Goal: Task Accomplishment & Management: Use online tool/utility

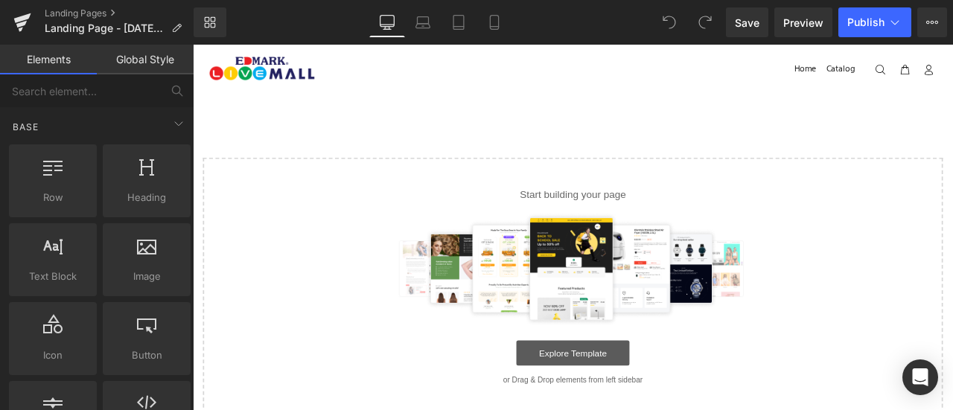
click at [637, 404] on link "Explore Template" at bounding box center [643, 410] width 134 height 30
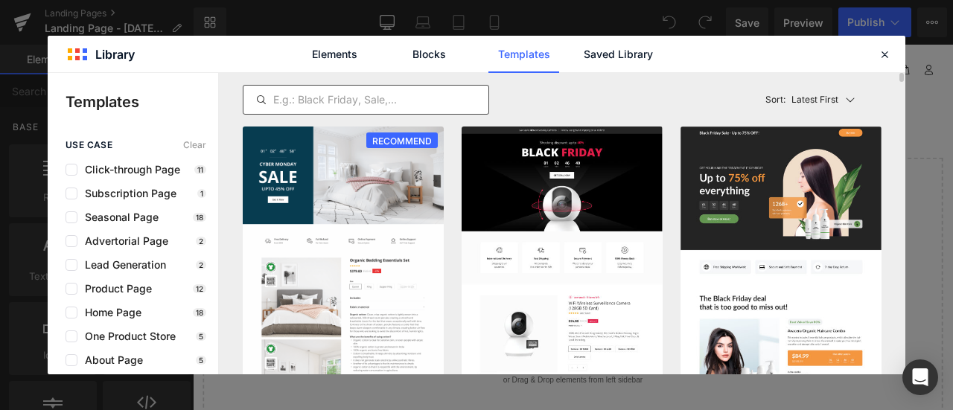
click at [410, 102] on input "text" at bounding box center [366, 100] width 245 height 18
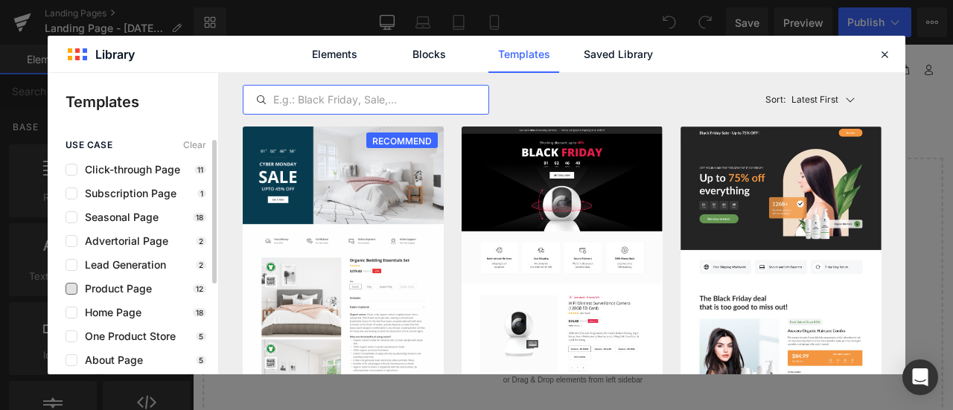
click at [119, 283] on span "Product Page" at bounding box center [114, 289] width 74 height 12
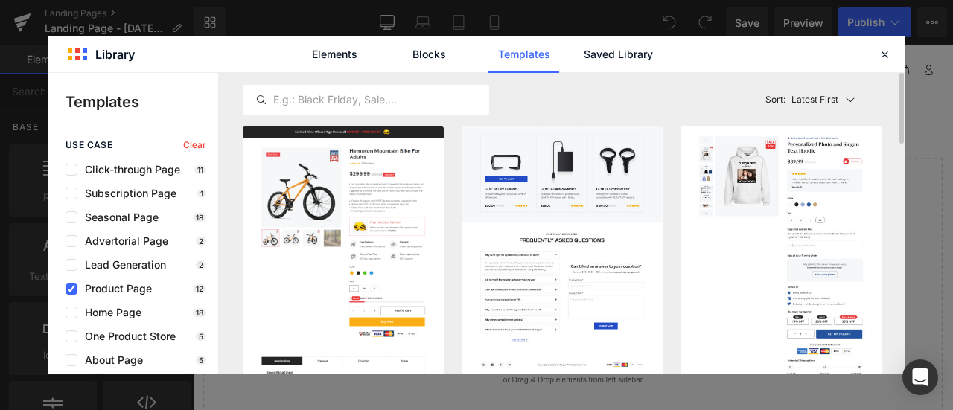
scroll to position [1, 0]
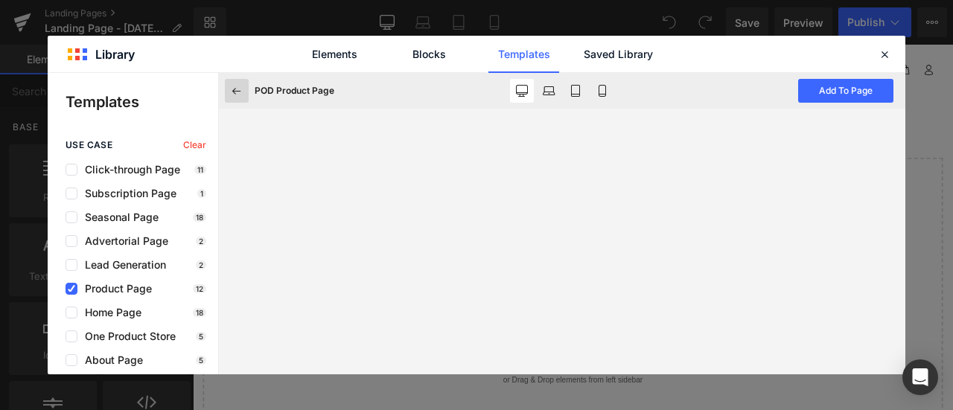
click at [235, 90] on icon at bounding box center [236, 90] width 13 height 13
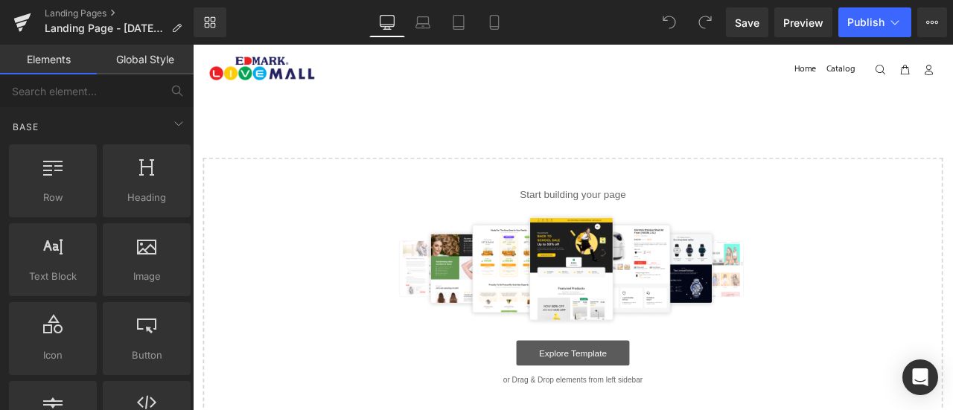
click at [626, 410] on link "Explore Template" at bounding box center [643, 410] width 134 height 30
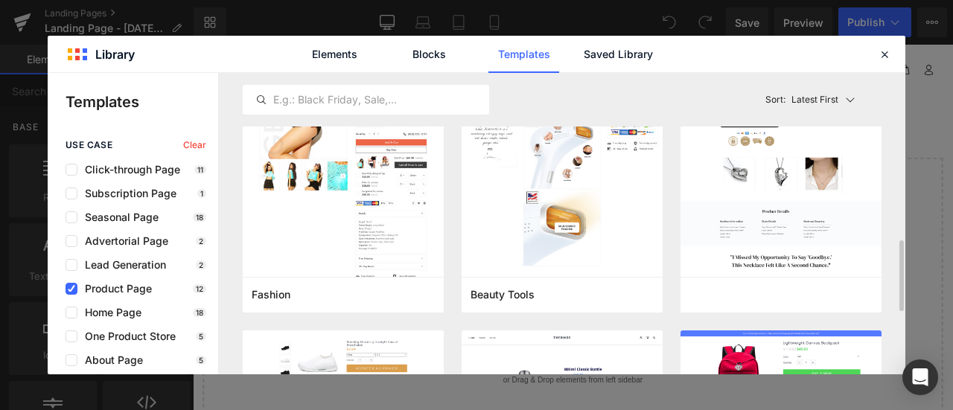
scroll to position [713, 0]
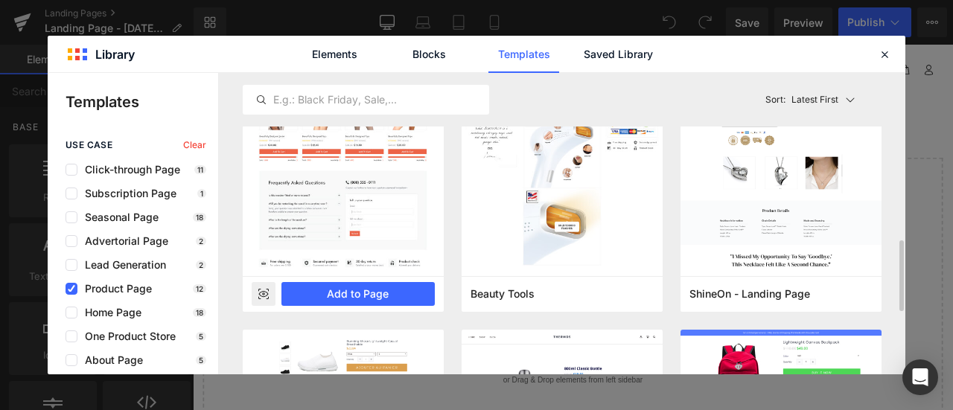
click at [267, 299] on rect at bounding box center [264, 294] width 24 height 24
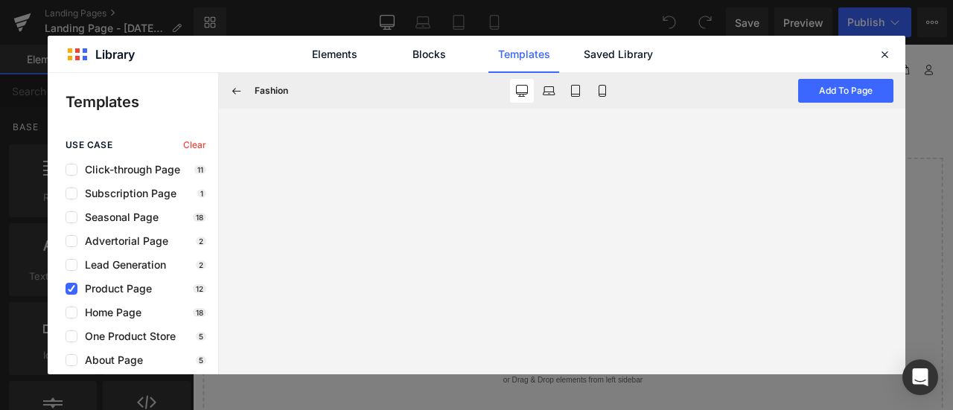
click at [524, 50] on link "Templates" at bounding box center [524, 54] width 71 height 37
click at [235, 92] on icon at bounding box center [236, 90] width 13 height 13
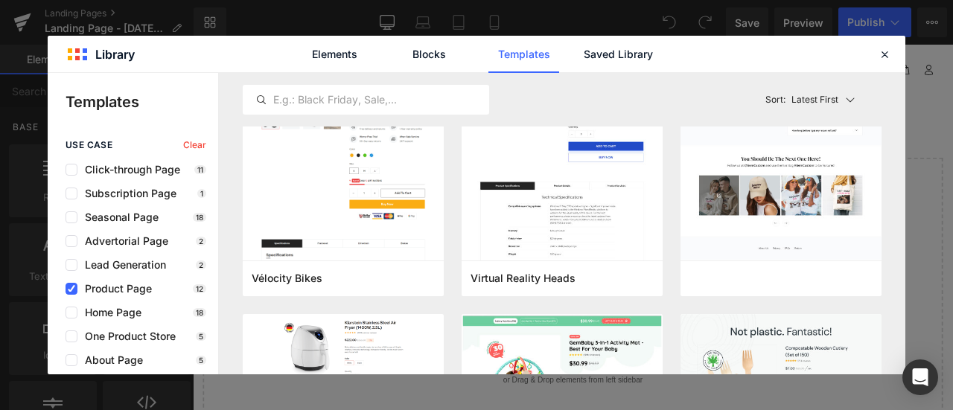
scroll to position [0, 0]
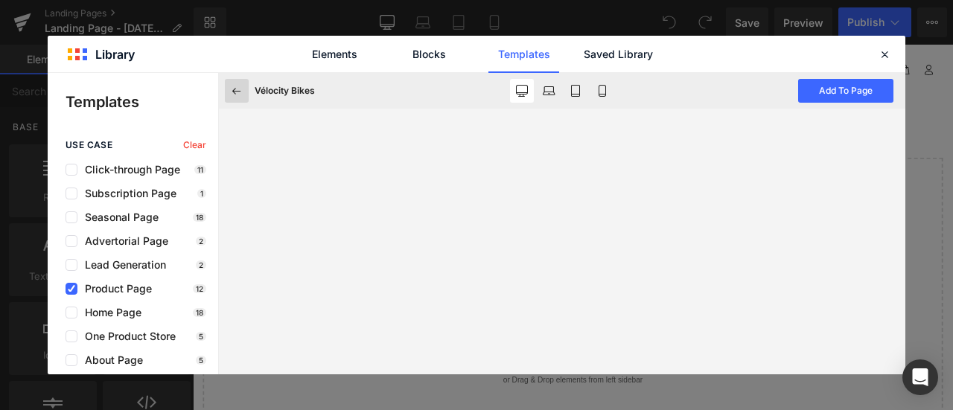
click at [232, 88] on icon at bounding box center [236, 90] width 13 height 13
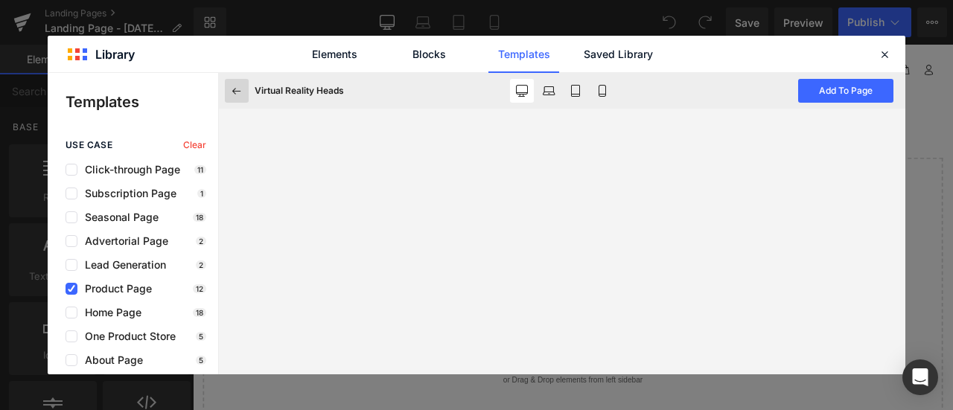
click at [237, 95] on icon at bounding box center [236, 90] width 13 height 13
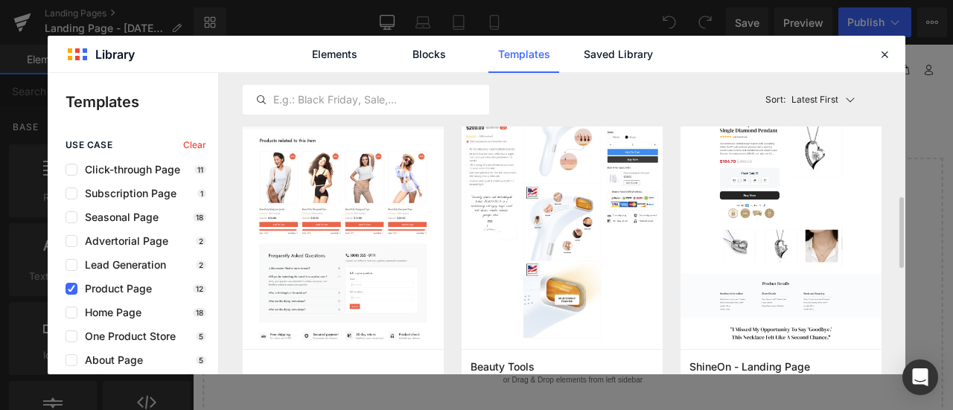
scroll to position [559, 0]
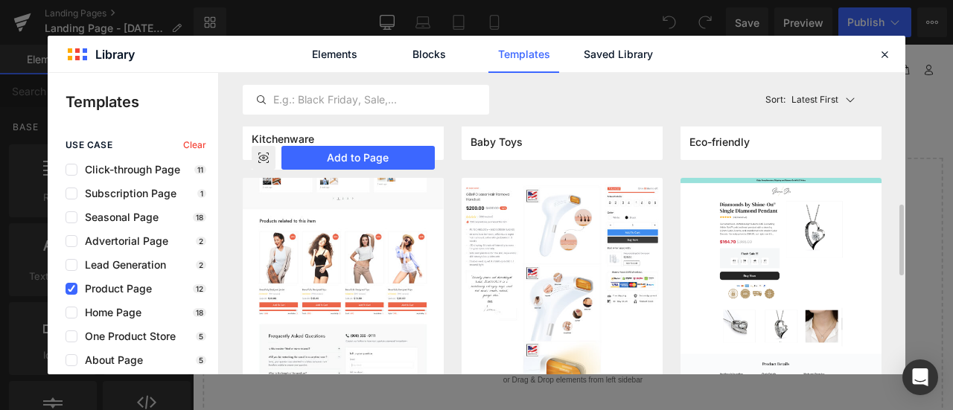
click at [343, 303] on img at bounding box center [343, 112] width 201 height 635
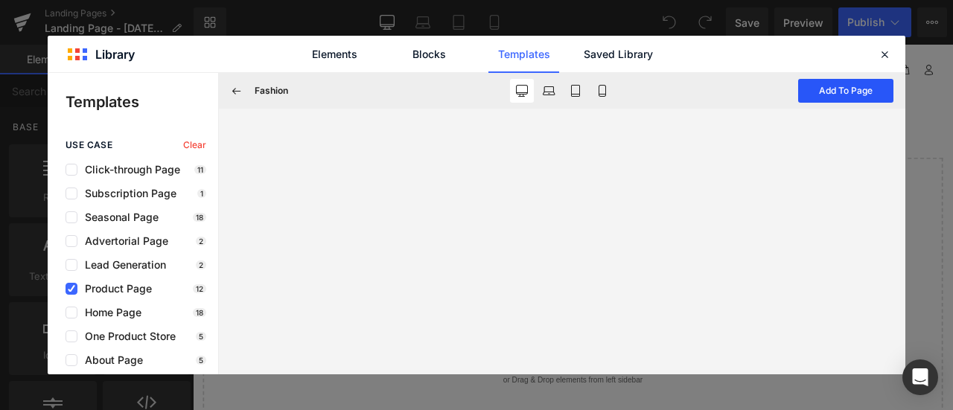
click at [849, 96] on button "Add To Page" at bounding box center [845, 91] width 95 height 24
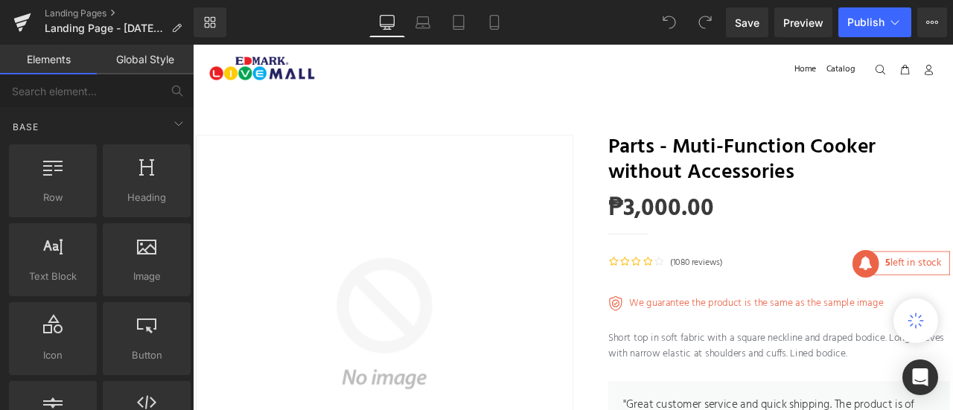
drag, startPoint x: 1042, startPoint y: 141, endPoint x: 531, endPoint y: 250, distance: 522.4
click at [599, 210] on img at bounding box center [420, 375] width 447 height 447
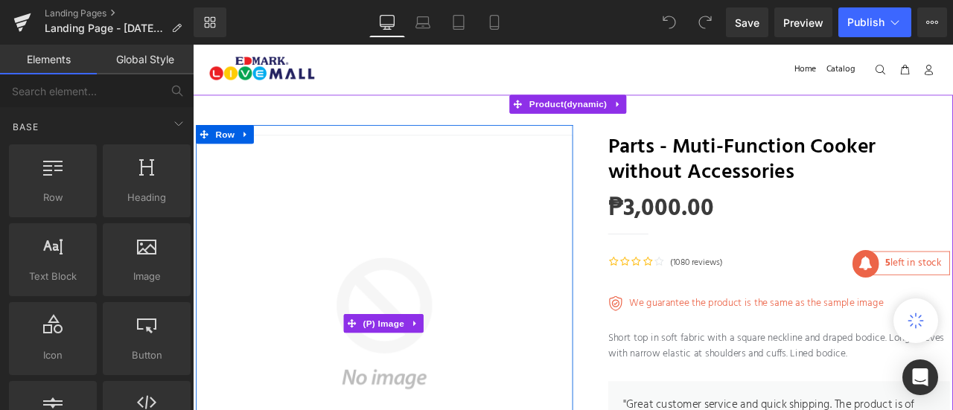
click at [454, 284] on img at bounding box center [420, 375] width 447 height 447
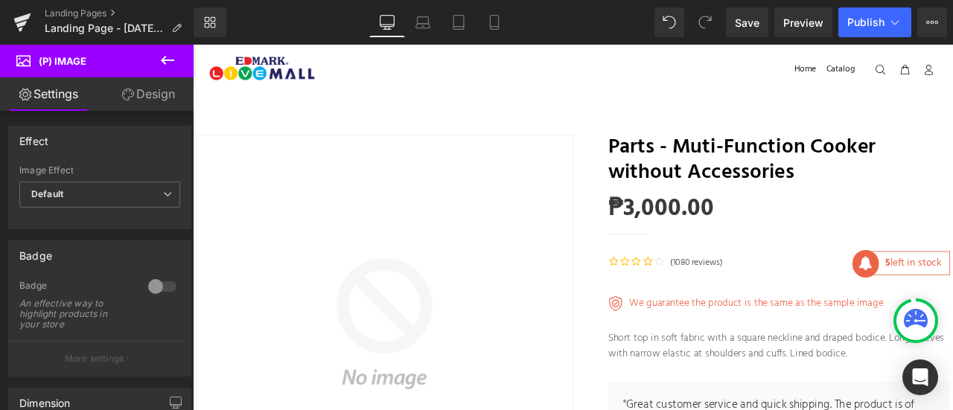
click at [156, 95] on link "Design" at bounding box center [148, 94] width 97 height 34
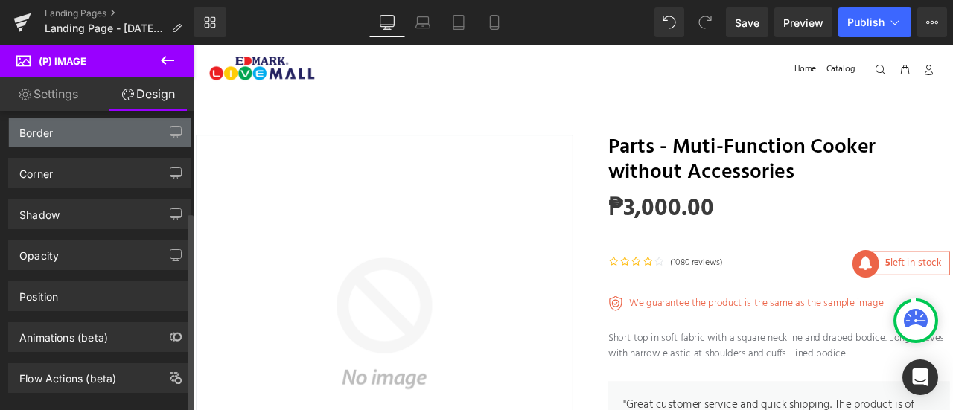
scroll to position [150, 0]
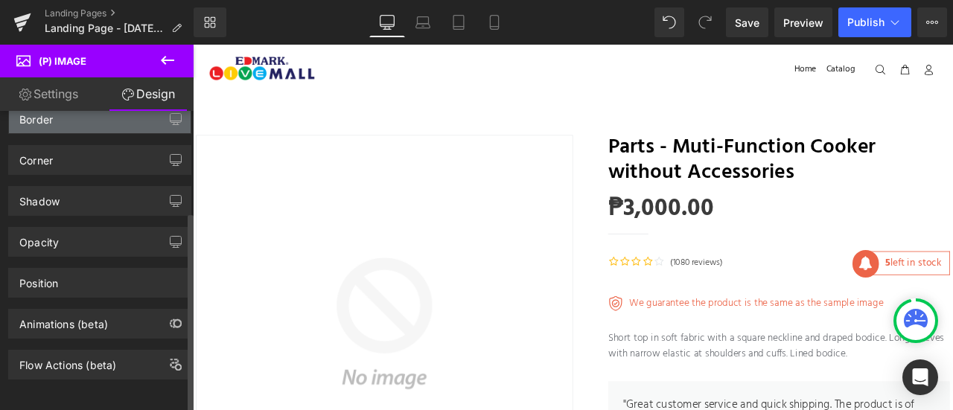
click at [130, 269] on div "Position" at bounding box center [100, 283] width 182 height 28
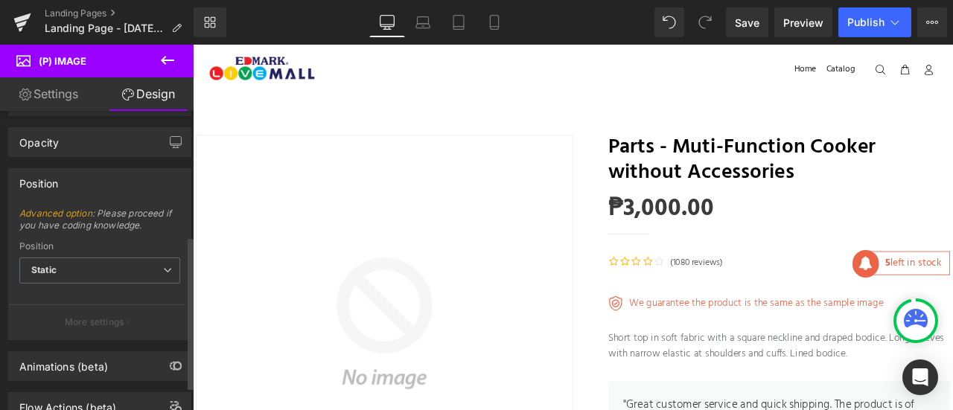
scroll to position [244, 0]
click at [129, 264] on span "Static" at bounding box center [99, 271] width 161 height 26
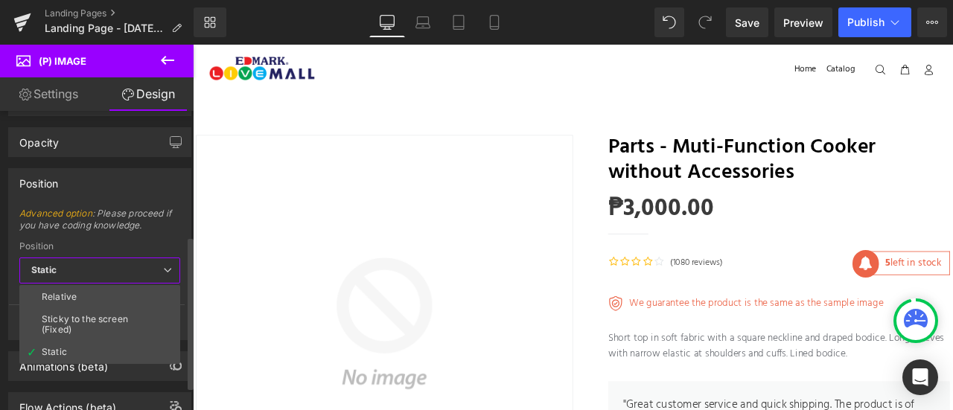
click at [129, 264] on span "Static" at bounding box center [99, 271] width 161 height 26
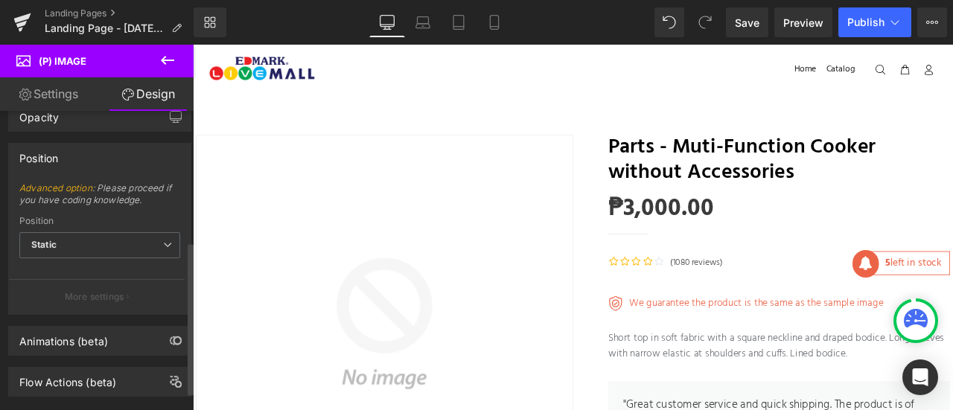
scroll to position [292, 0]
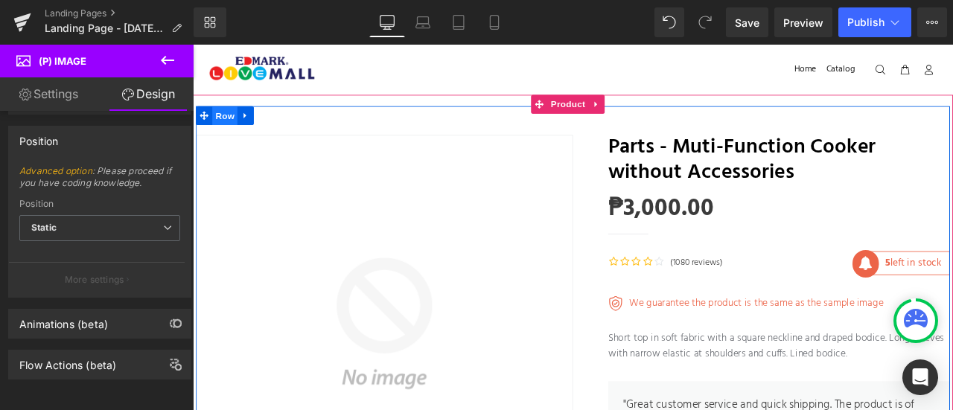
click at [228, 129] on span "Row" at bounding box center [231, 129] width 30 height 22
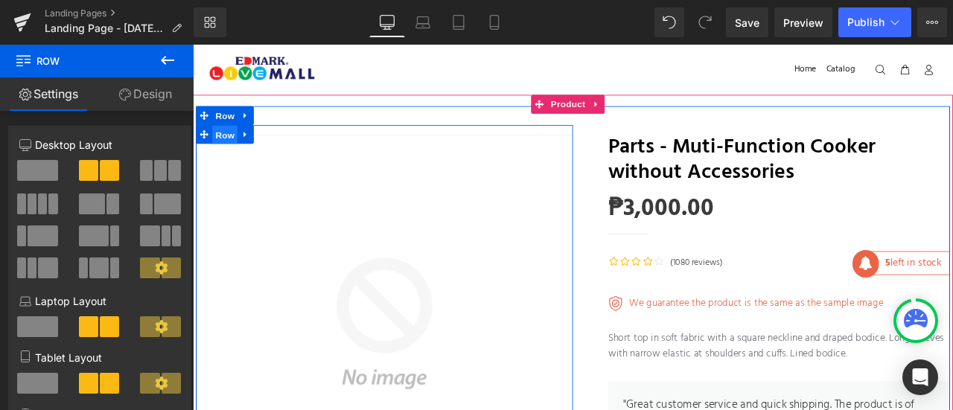
click at [229, 152] on span "Row" at bounding box center [231, 152] width 30 height 22
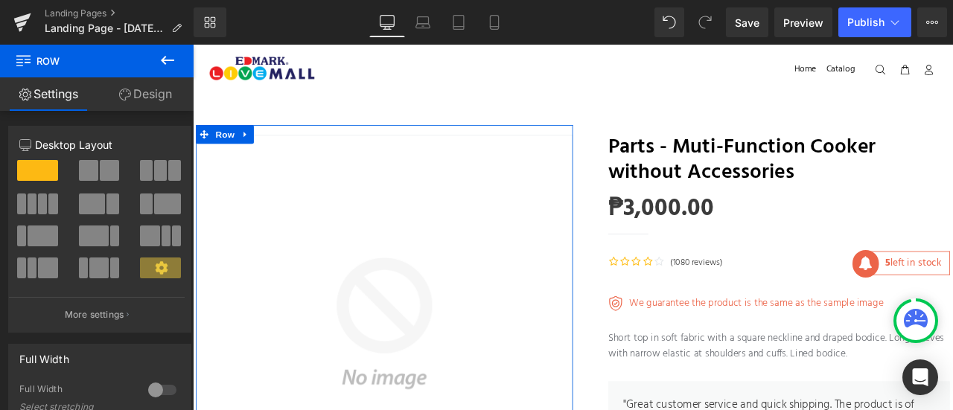
click at [139, 101] on link "Design" at bounding box center [145, 94] width 97 height 34
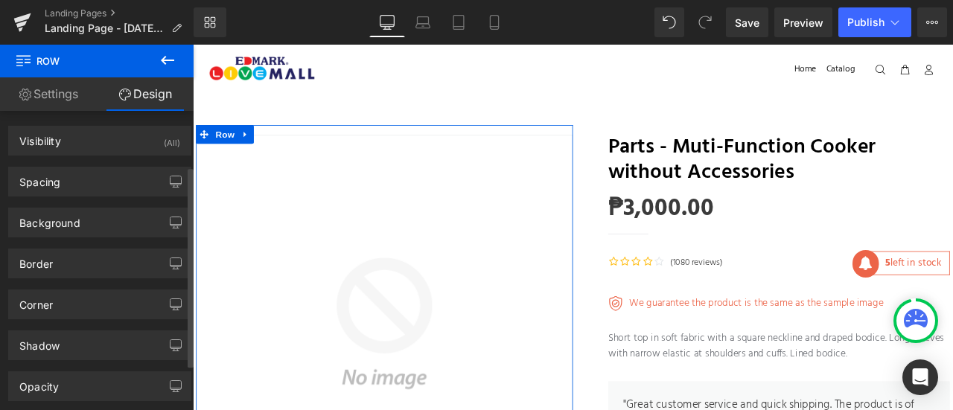
scroll to position [150, 0]
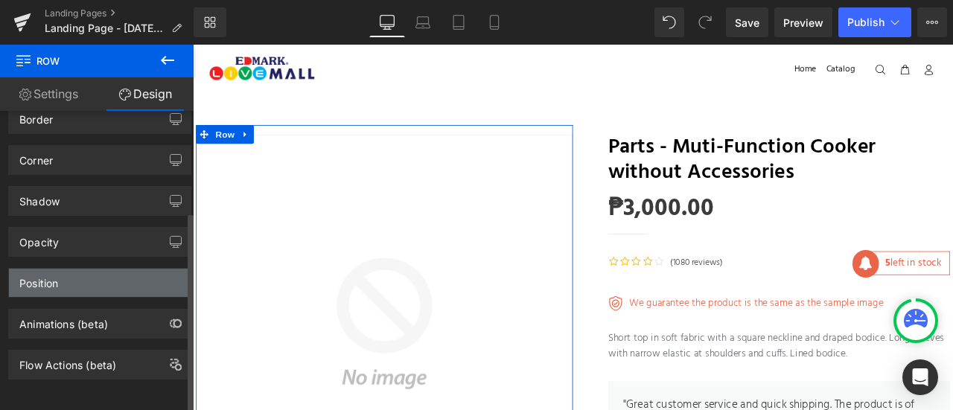
click at [115, 269] on div "Position" at bounding box center [100, 283] width 182 height 28
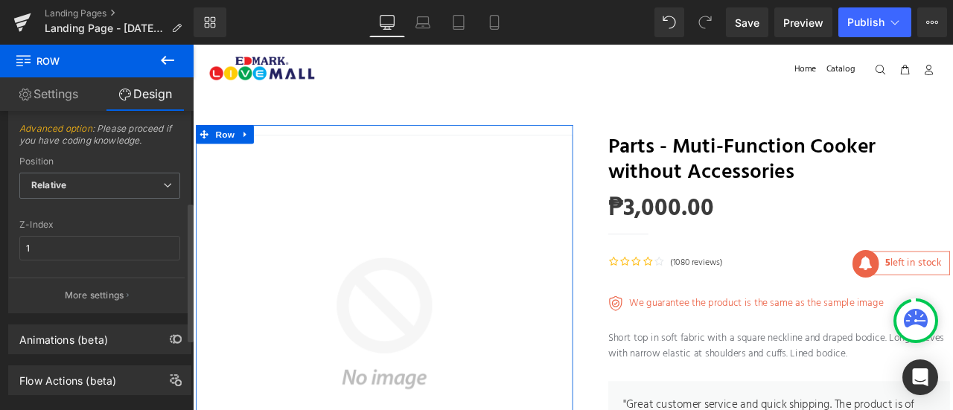
scroll to position [349, 0]
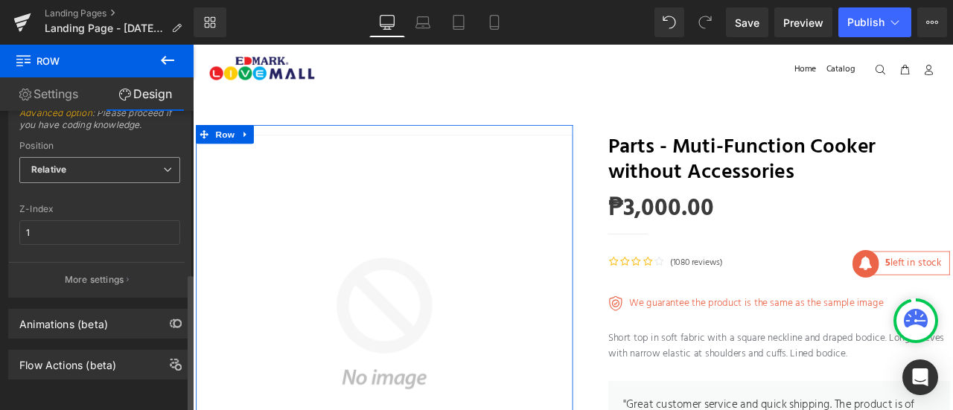
click at [137, 165] on span "Relative" at bounding box center [99, 170] width 161 height 26
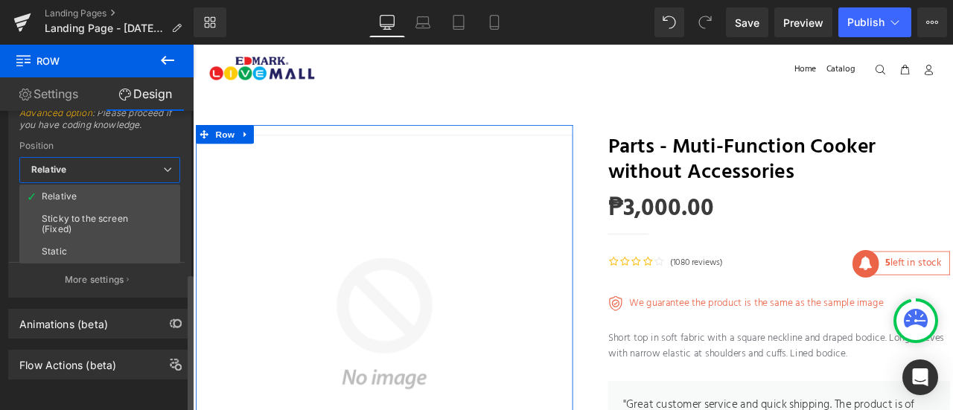
click at [137, 165] on span "Relative" at bounding box center [99, 170] width 161 height 26
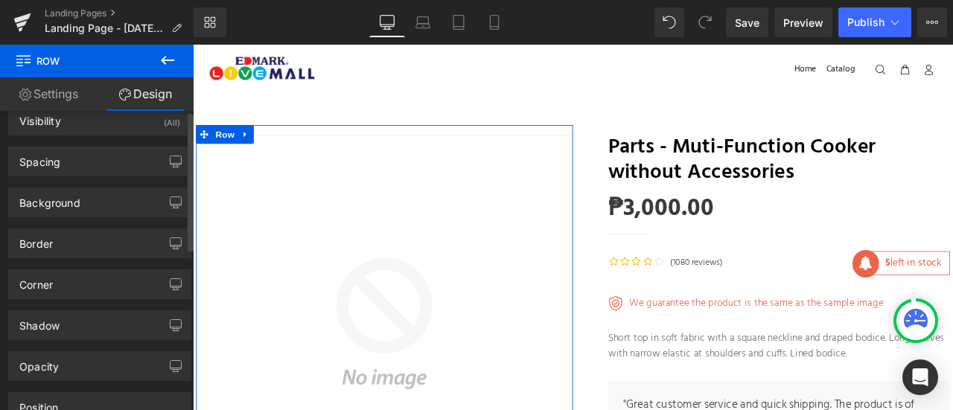
scroll to position [0, 0]
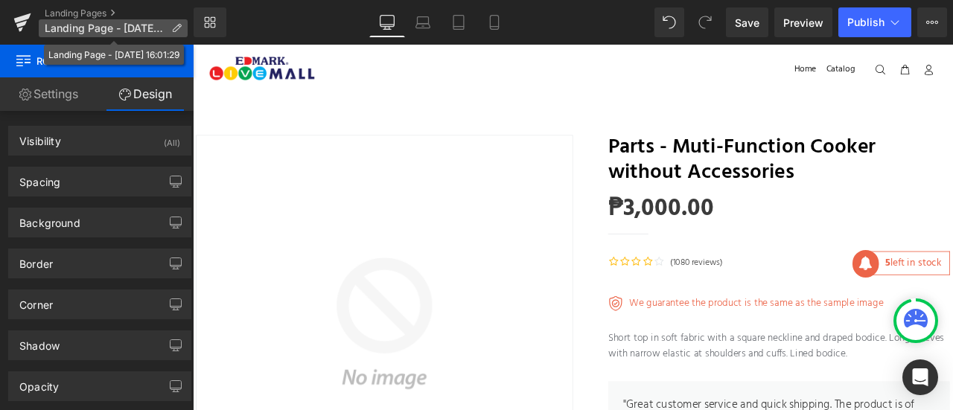
click at [179, 30] on icon at bounding box center [176, 28] width 10 height 10
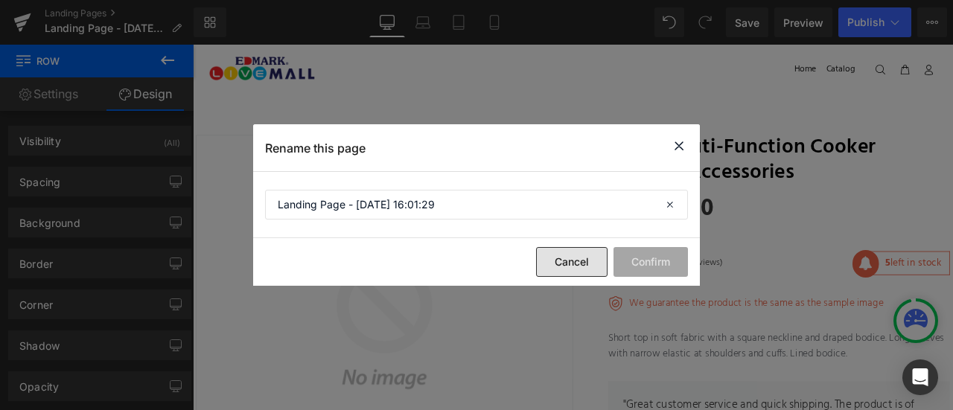
click at [588, 265] on button "Cancel" at bounding box center [572, 262] width 72 height 30
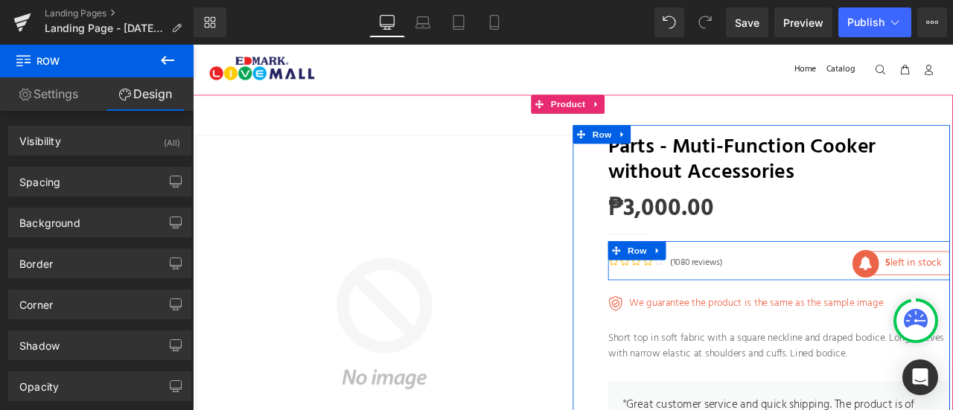
click at [794, 280] on div at bounding box center [887, 280] width 405 height 4
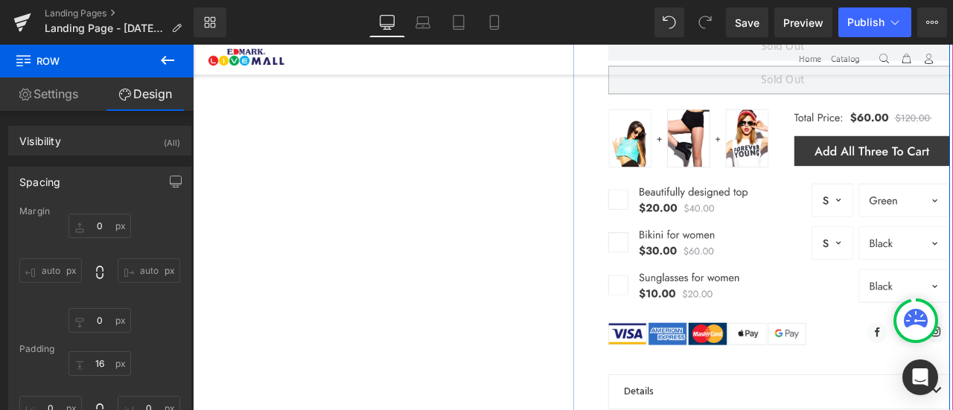
scroll to position [694, 0]
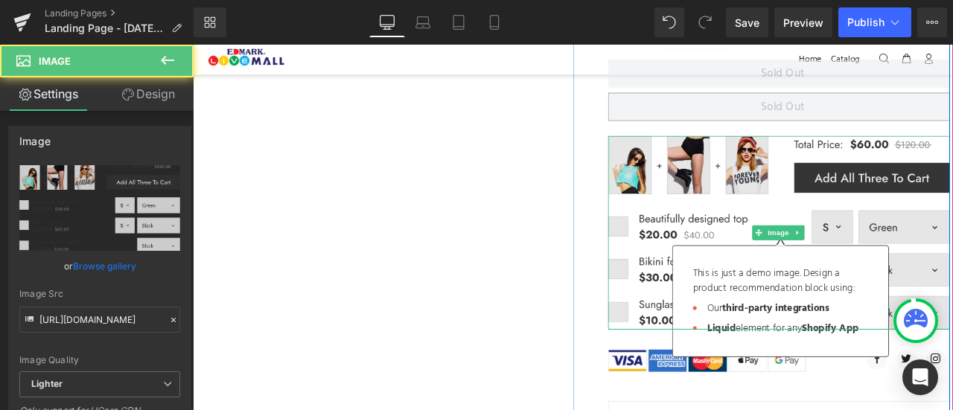
click at [792, 244] on img at bounding box center [887, 267] width 405 height 229
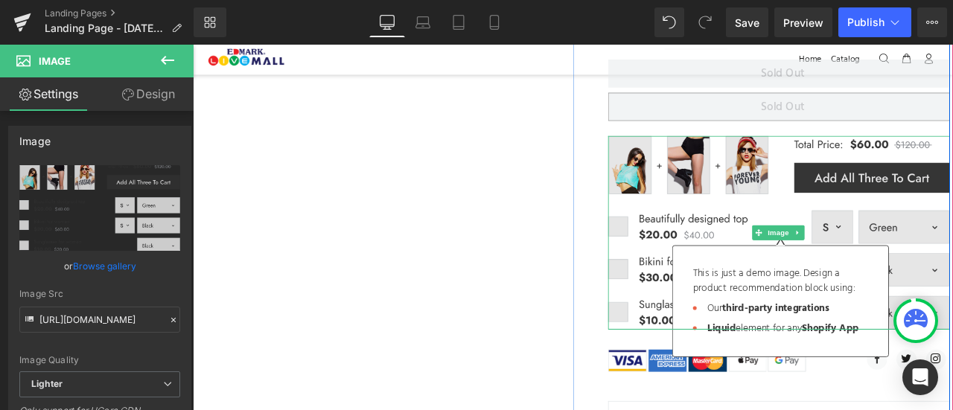
click at [792, 244] on img at bounding box center [887, 267] width 405 height 229
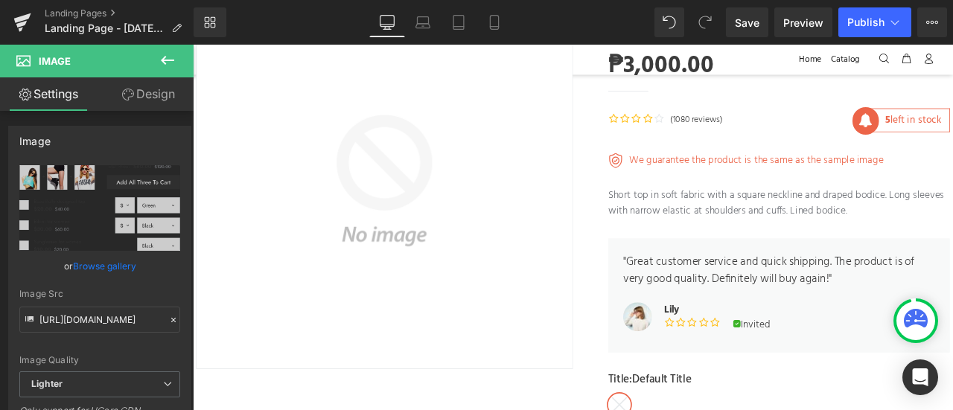
scroll to position [170, 0]
click at [932, 22] on icon at bounding box center [933, 22] width 12 height 12
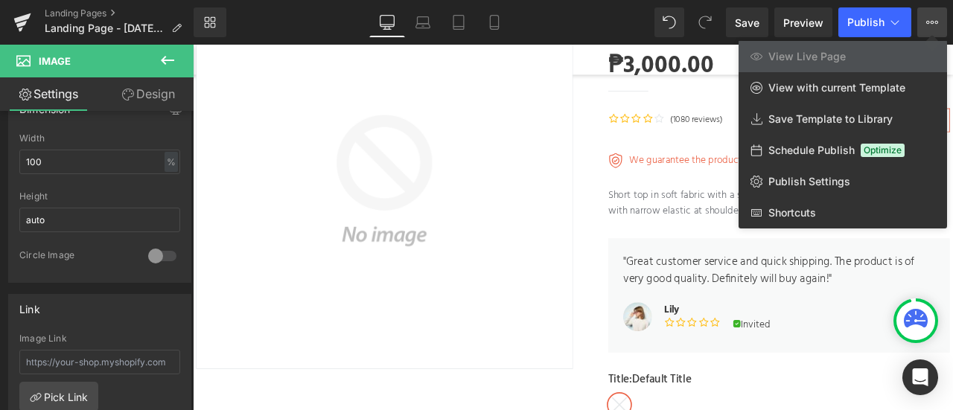
scroll to position [495, 0]
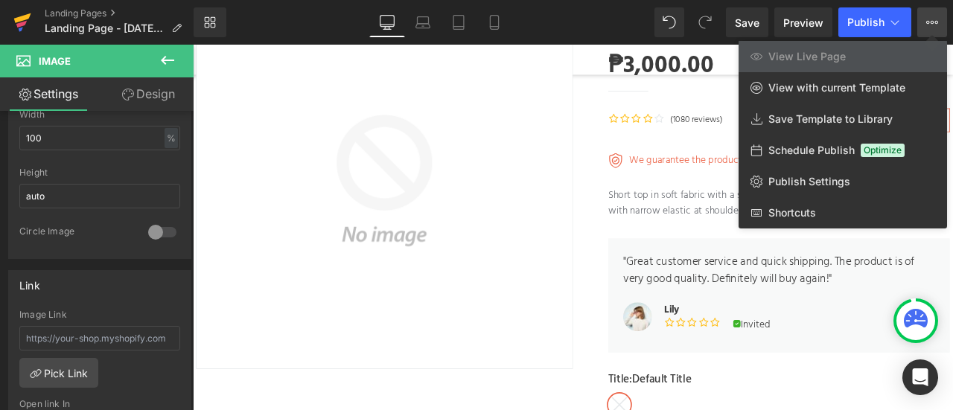
click at [23, 32] on icon at bounding box center [22, 22] width 18 height 37
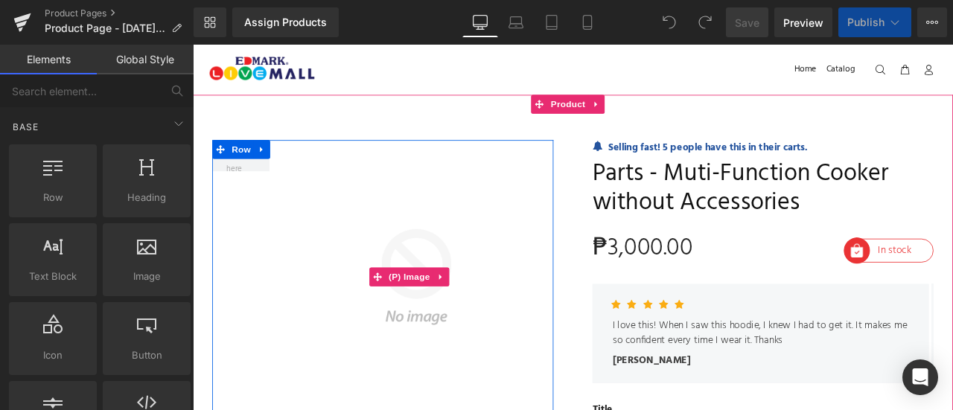
click at [442, 259] on img at bounding box center [452, 320] width 337 height 325
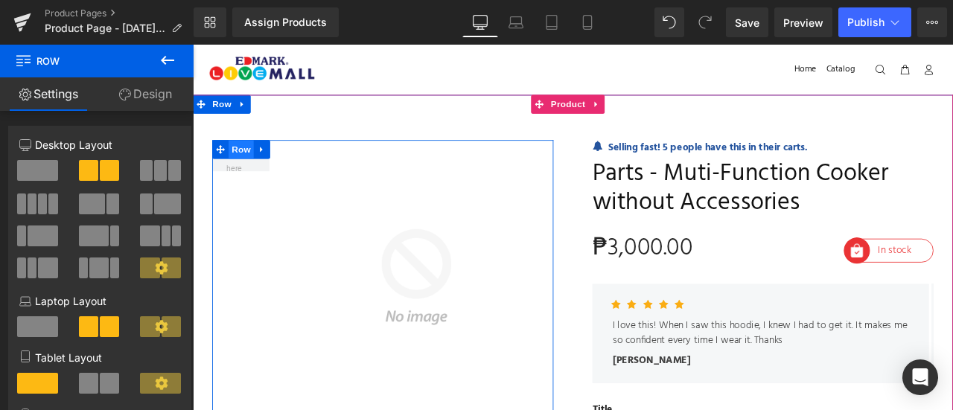
click at [244, 164] on span "Row" at bounding box center [250, 169] width 30 height 22
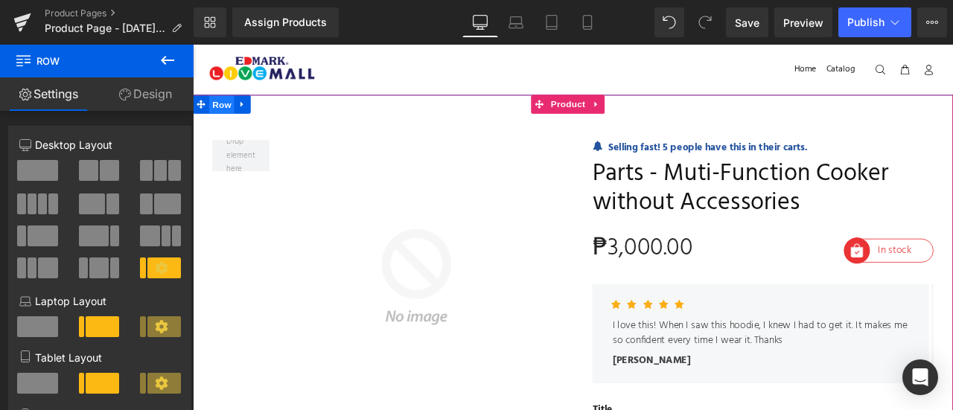
click at [236, 113] on span "Row" at bounding box center [227, 116] width 30 height 22
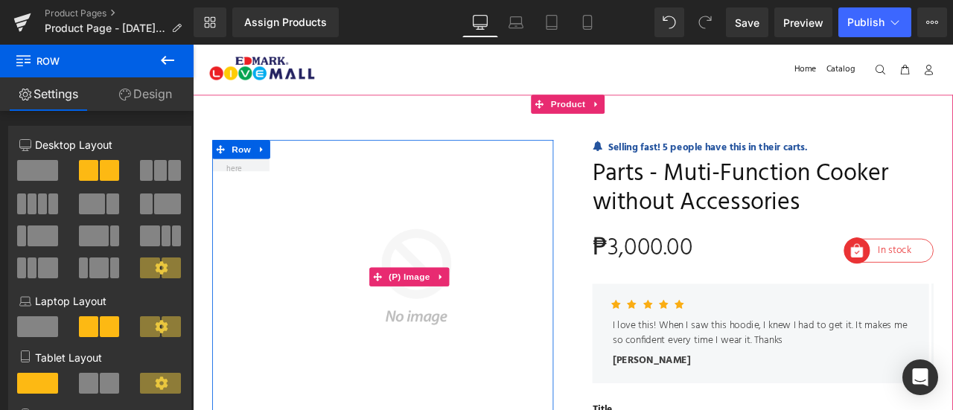
click at [370, 217] on img at bounding box center [452, 320] width 337 height 325
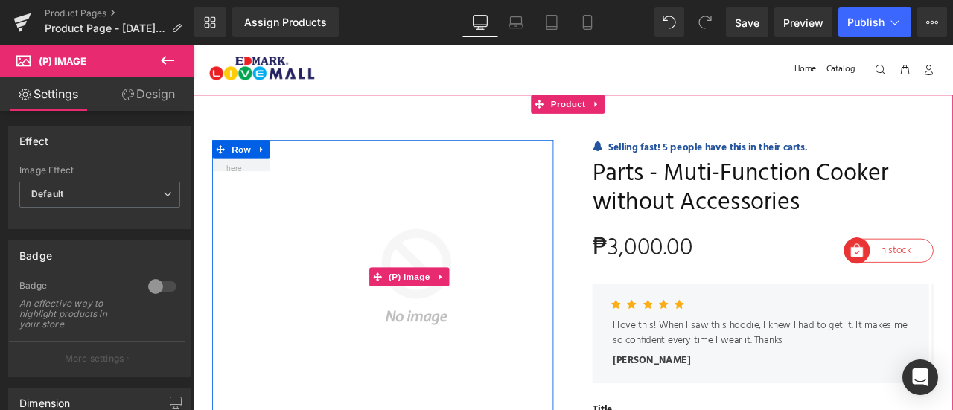
click at [370, 217] on img at bounding box center [452, 320] width 337 height 325
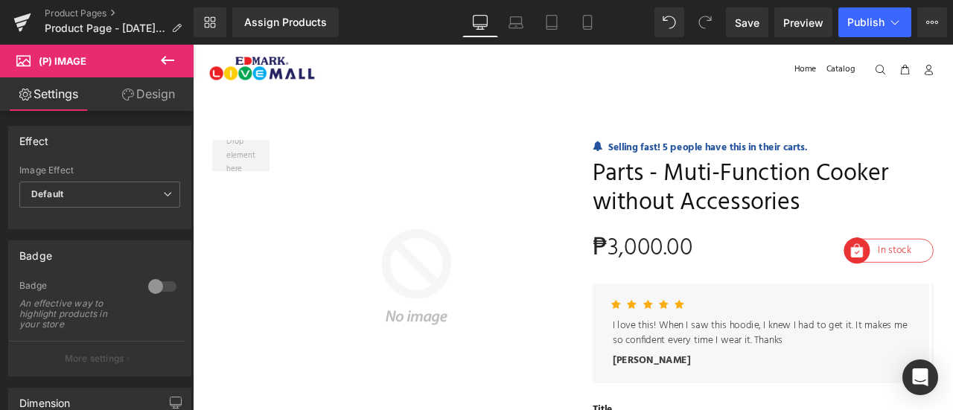
click at [136, 93] on link "Design" at bounding box center [148, 94] width 97 height 34
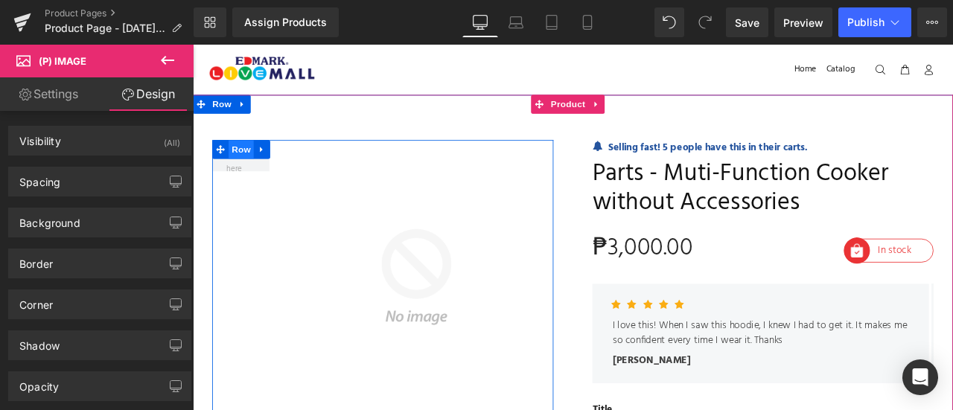
click at [247, 163] on span "Row" at bounding box center [250, 169] width 30 height 22
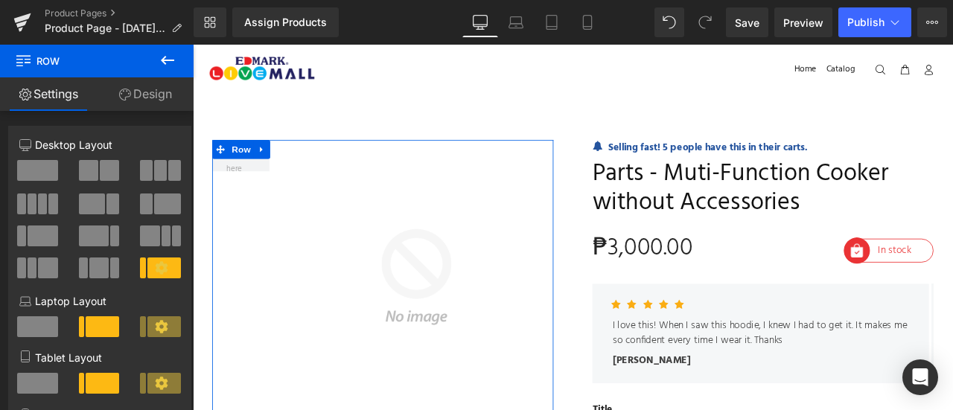
click at [164, 261] on span at bounding box center [164, 268] width 34 height 21
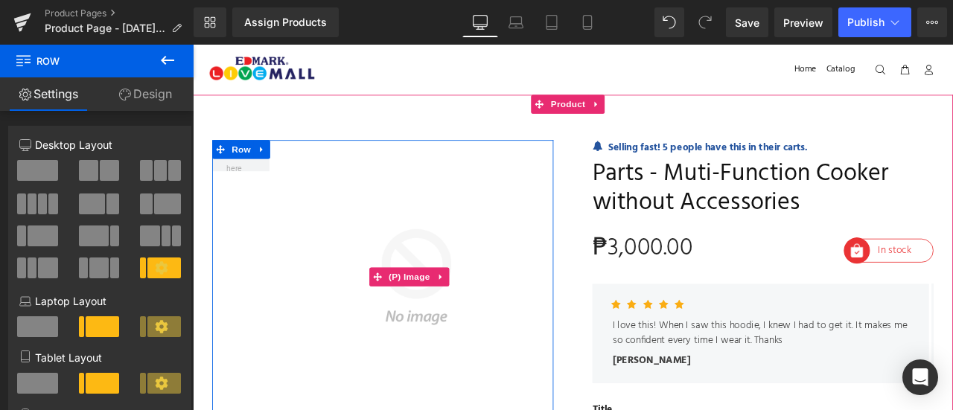
click at [330, 256] on img at bounding box center [452, 320] width 337 height 325
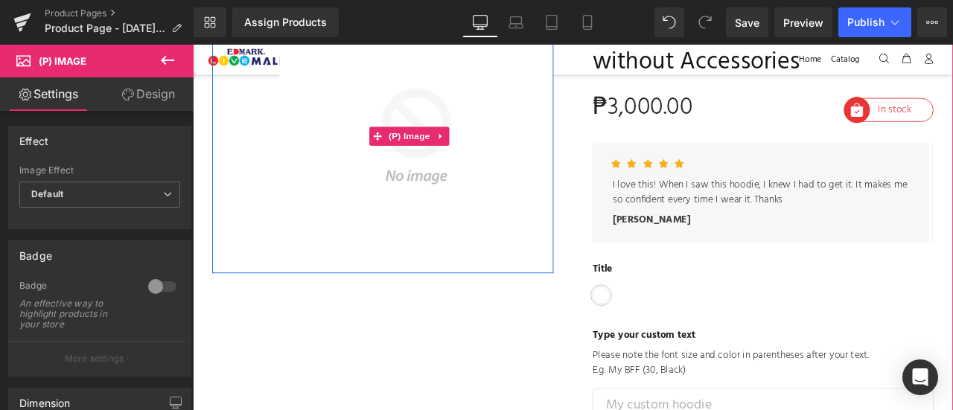
scroll to position [165, 0]
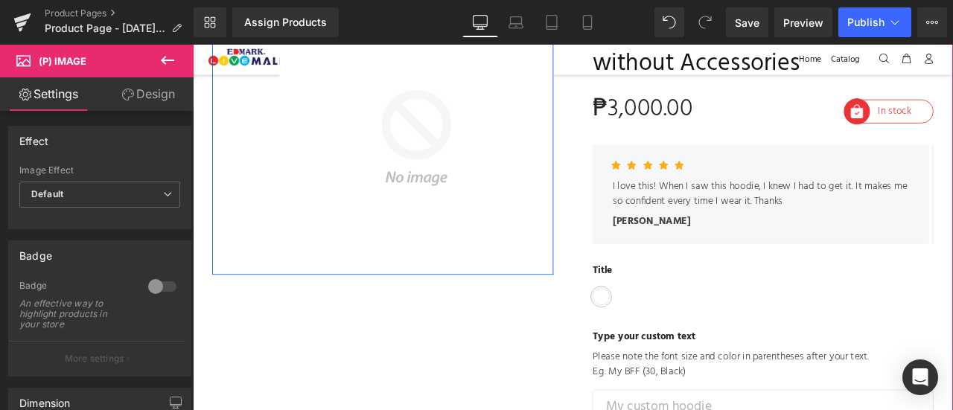
click at [271, 141] on div "Sale Off (P) Image Row Row" at bounding box center [418, 155] width 404 height 325
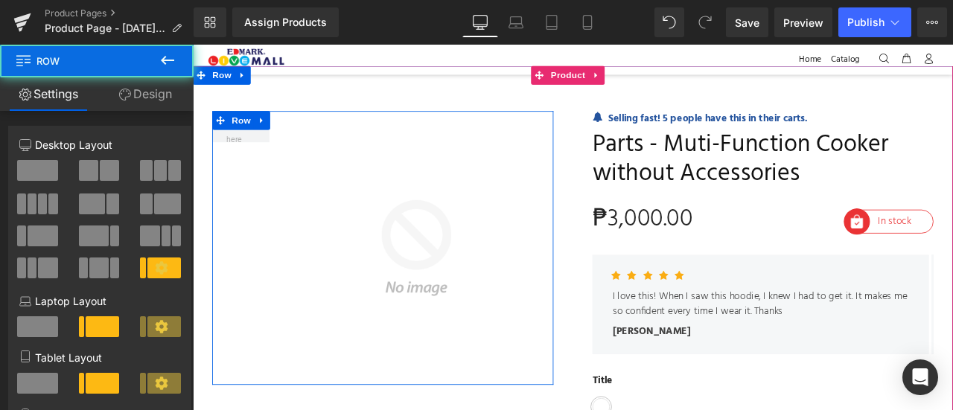
scroll to position [0, 0]
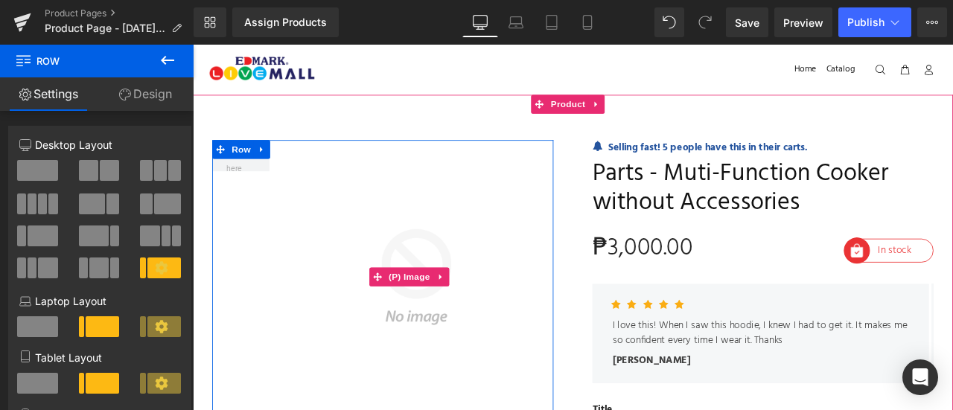
click at [358, 222] on img at bounding box center [452, 320] width 337 height 325
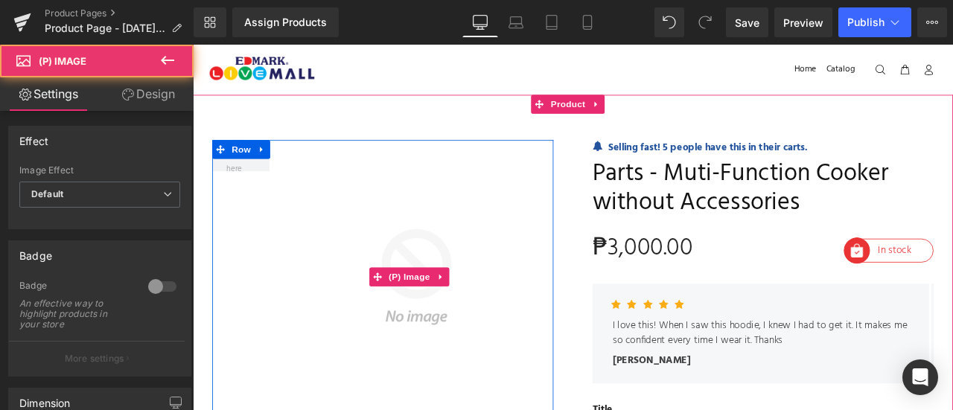
click at [335, 207] on img at bounding box center [452, 320] width 337 height 325
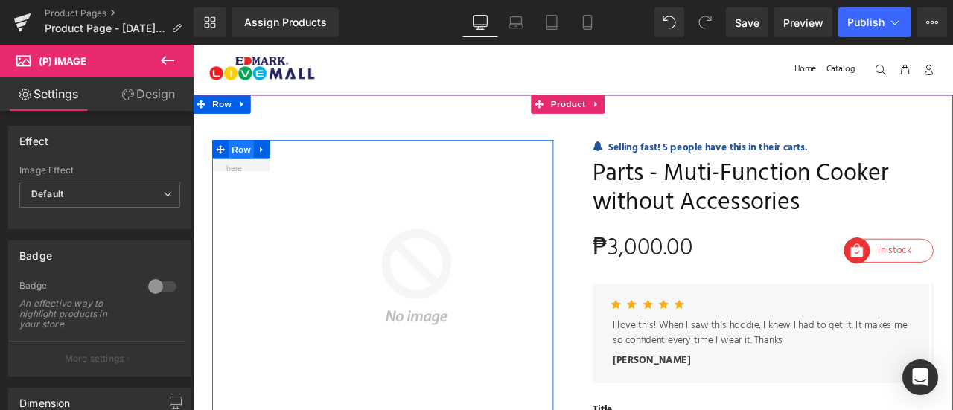
click at [250, 166] on span "Row" at bounding box center [250, 169] width 30 height 22
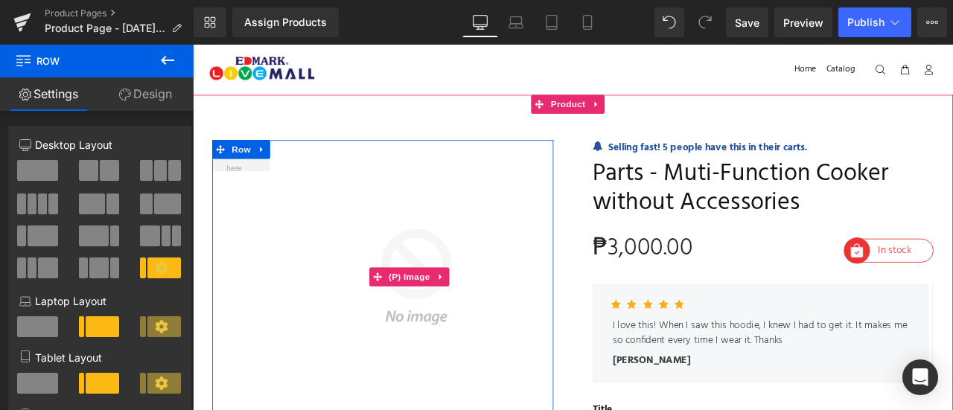
click at [346, 250] on img at bounding box center [452, 320] width 337 height 325
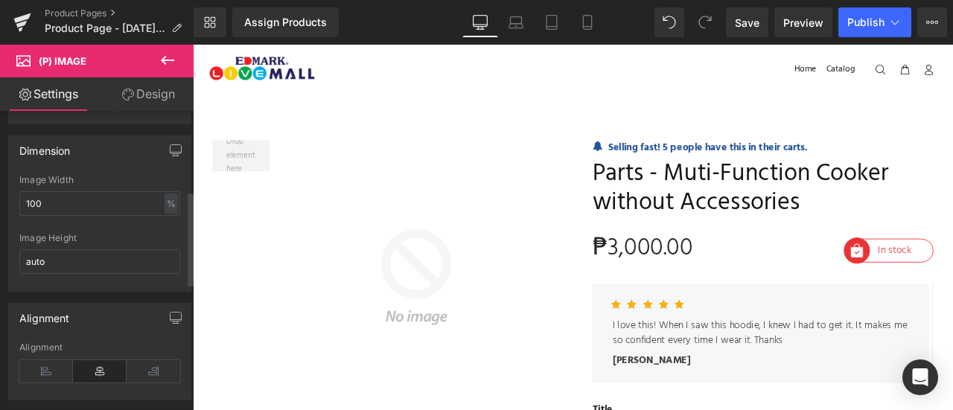
scroll to position [253, 0]
click at [165, 66] on icon at bounding box center [168, 60] width 18 height 18
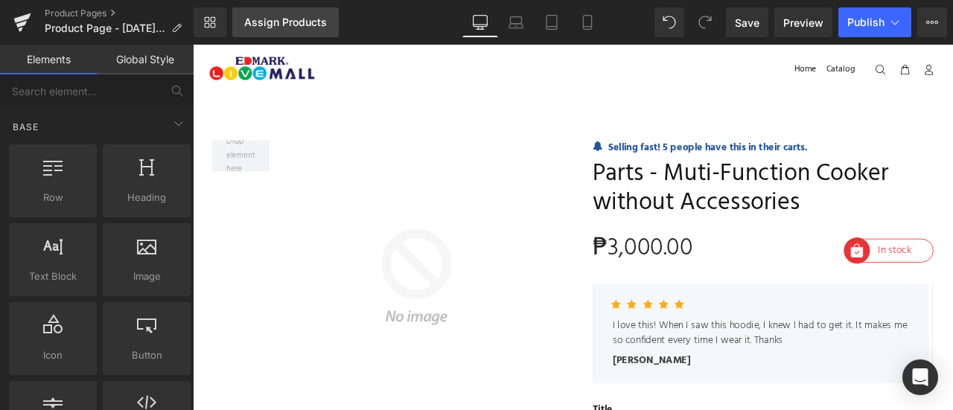
click at [268, 25] on div "Assign Products" at bounding box center [285, 22] width 83 height 12
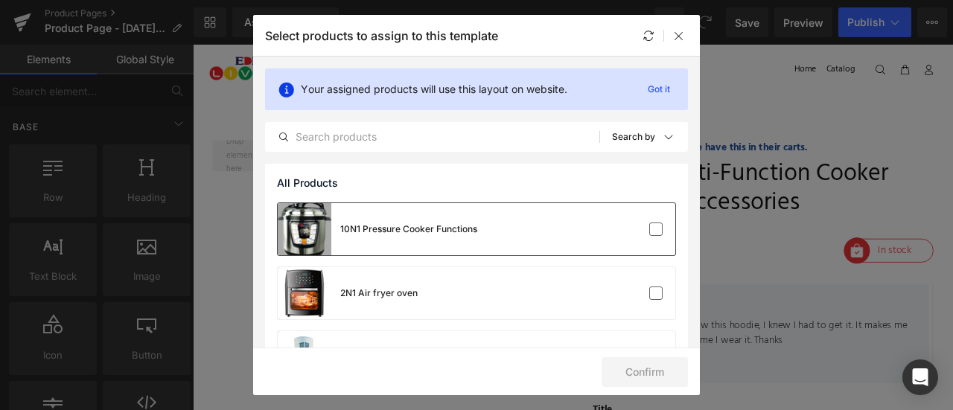
click at [467, 229] on div "10N1 Pressure Cooker Functions" at bounding box center [408, 229] width 137 height 13
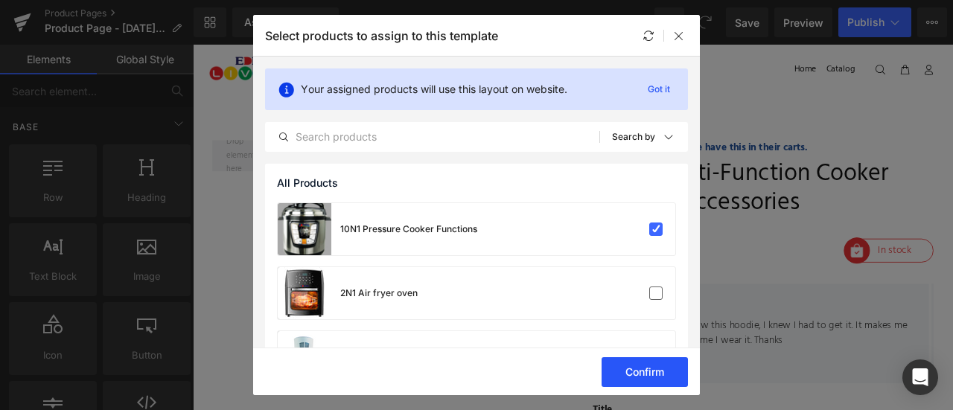
click at [639, 369] on button "Confirm" at bounding box center [645, 373] width 86 height 30
click at [644, 369] on button "Success" at bounding box center [635, 373] width 105 height 30
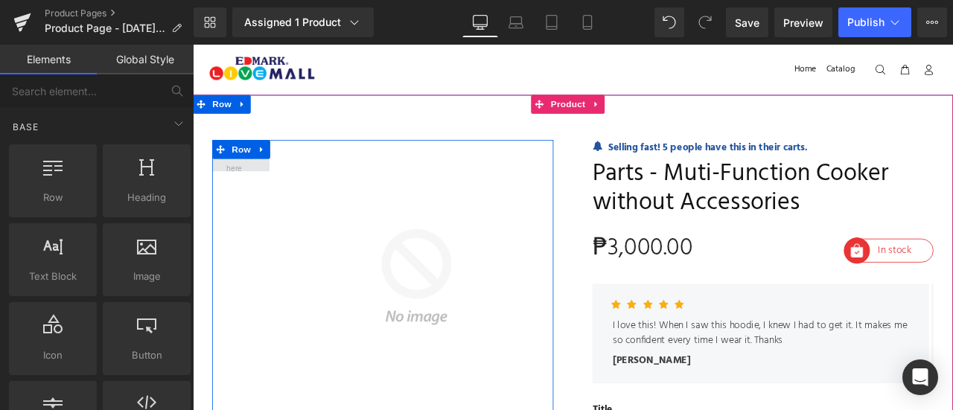
click at [244, 182] on span at bounding box center [249, 176] width 45 height 57
click at [247, 188] on span at bounding box center [249, 176] width 45 height 57
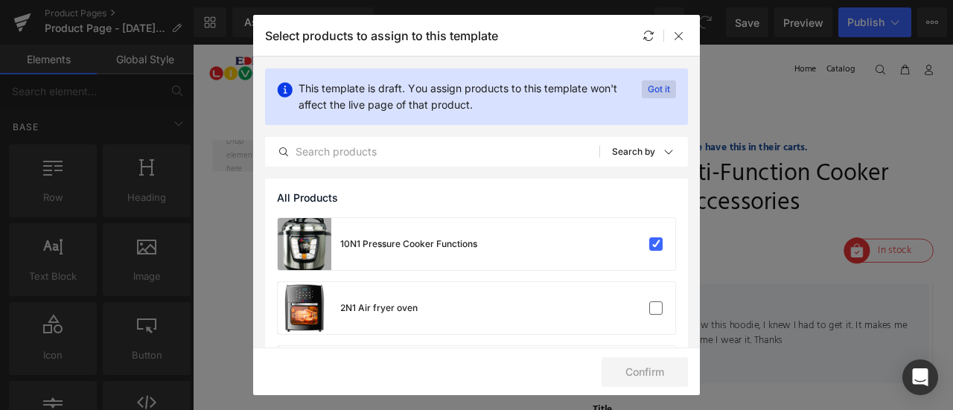
click at [657, 88] on p "Got it" at bounding box center [659, 89] width 34 height 18
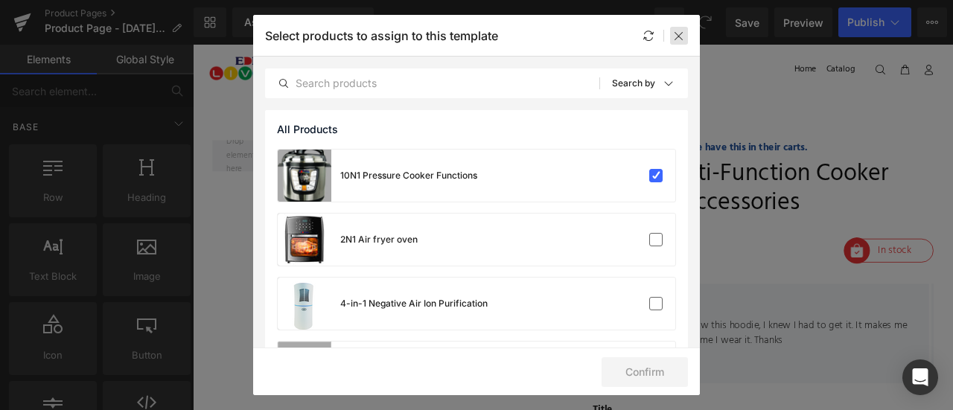
click at [677, 43] on div at bounding box center [679, 36] width 18 height 18
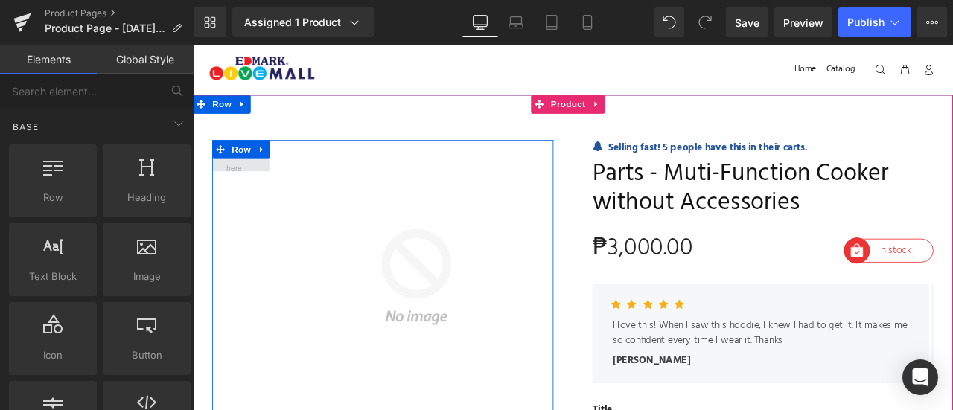
click at [252, 193] on span at bounding box center [249, 176] width 45 height 57
click at [406, 179] on img at bounding box center [452, 320] width 337 height 325
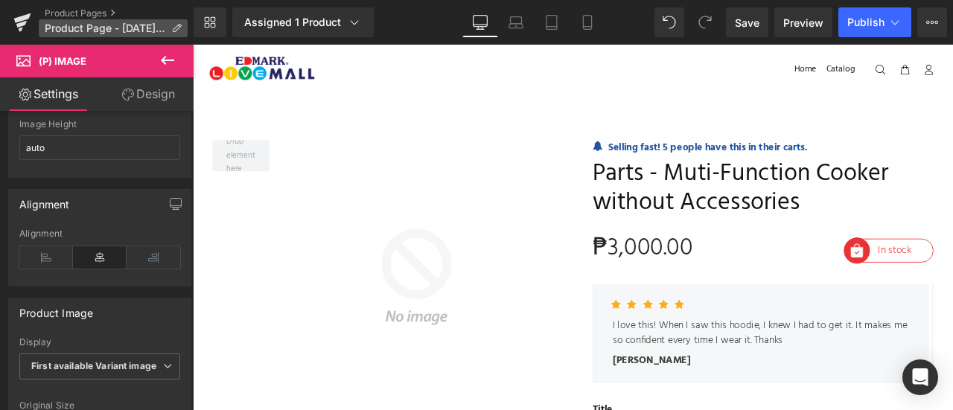
scroll to position [395, 0]
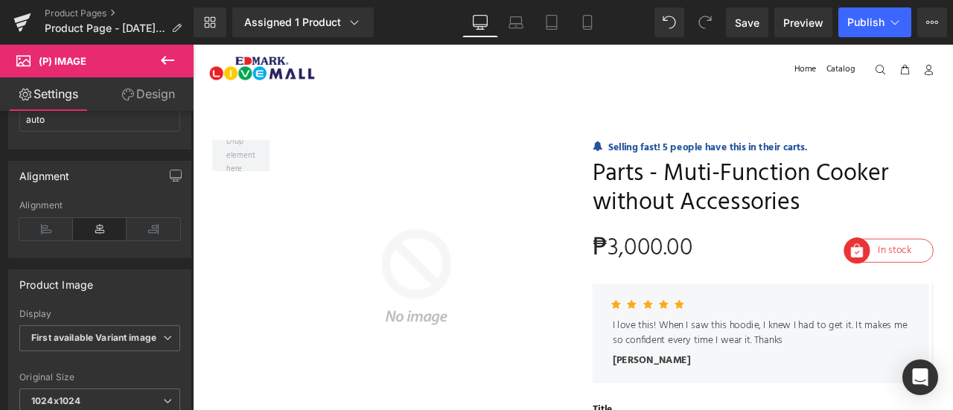
click at [142, 98] on link "Design" at bounding box center [148, 94] width 97 height 34
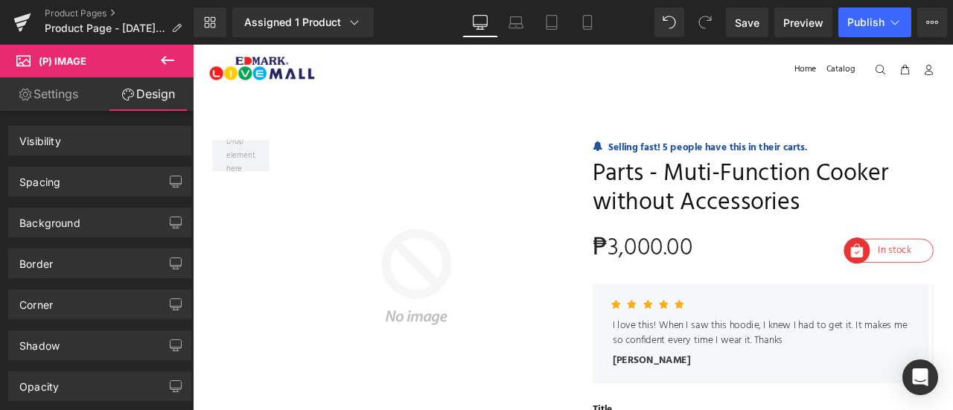
click at [142, 98] on link "Design" at bounding box center [148, 94] width 97 height 34
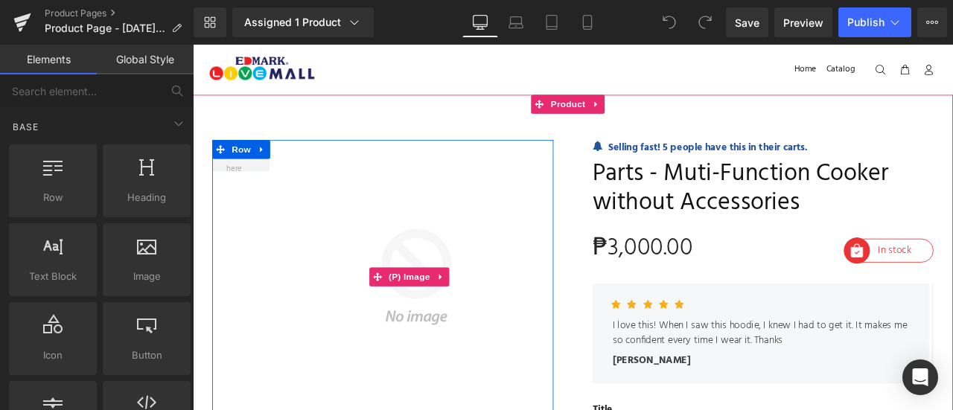
drag, startPoint x: 547, startPoint y: 345, endPoint x: 495, endPoint y: 340, distance: 51.6
click at [547, 345] on img at bounding box center [452, 320] width 337 height 325
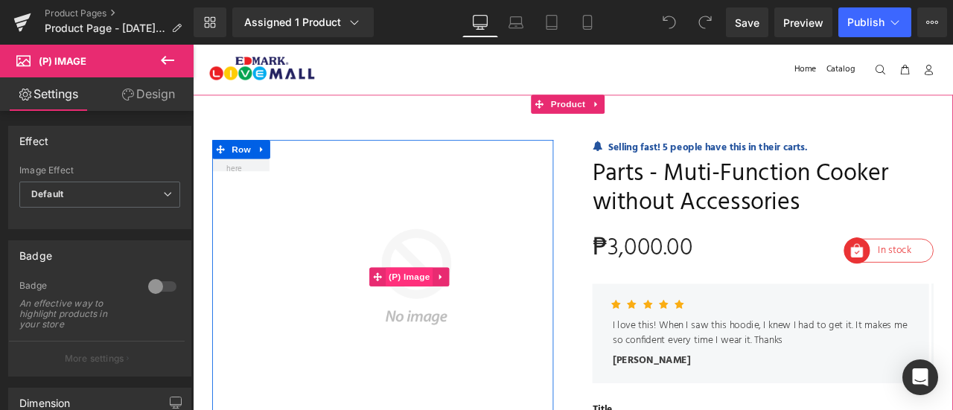
click at [455, 313] on span "(P) Image" at bounding box center [450, 320] width 57 height 22
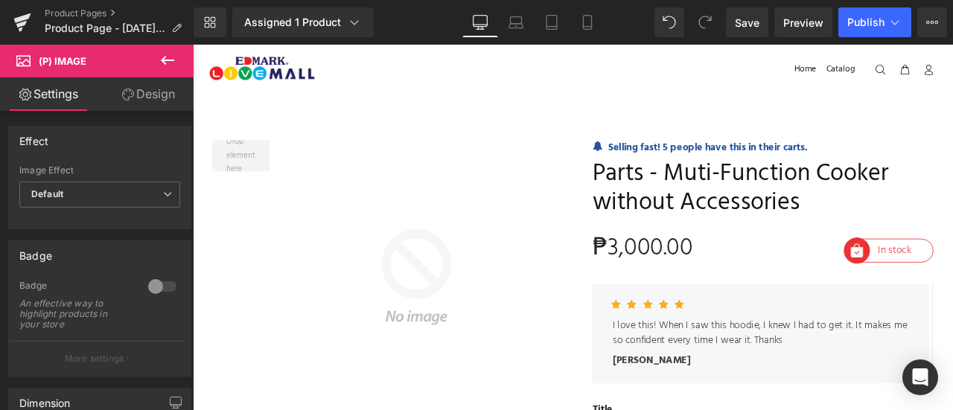
click at [144, 92] on link "Design" at bounding box center [148, 94] width 97 height 34
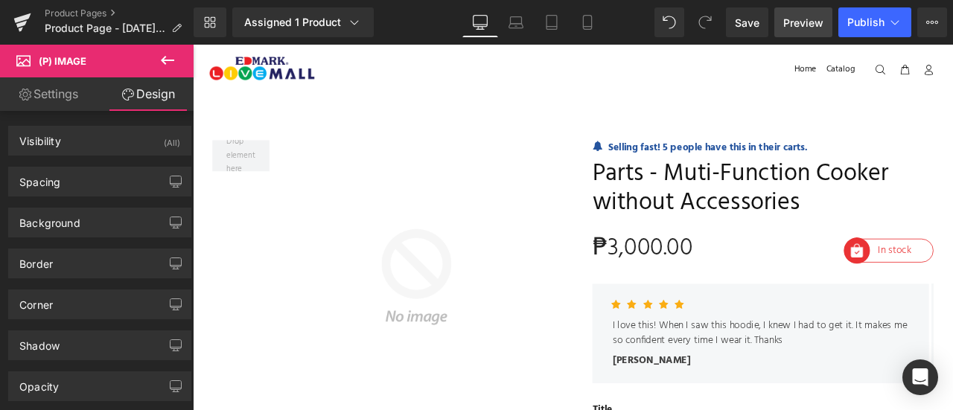
click at [804, 20] on span "Preview" at bounding box center [804, 23] width 40 height 16
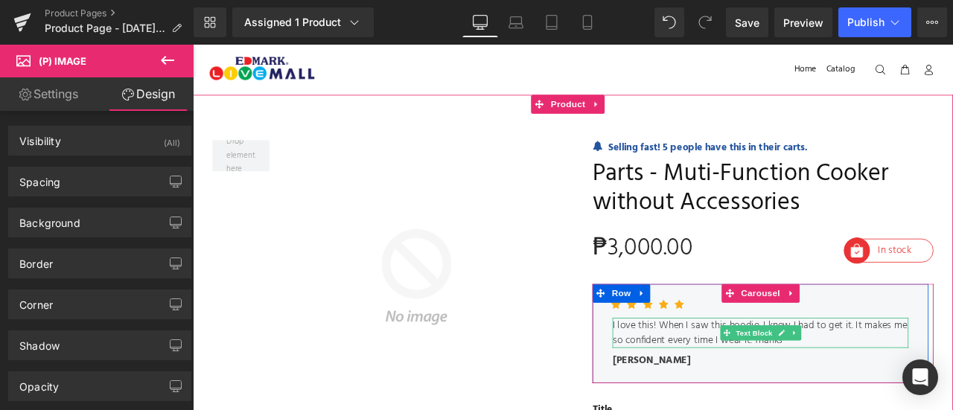
click at [754, 375] on p "I love this! When I saw this hoodie, I knew I had to get it. It makes me so con…" at bounding box center [865, 387] width 351 height 36
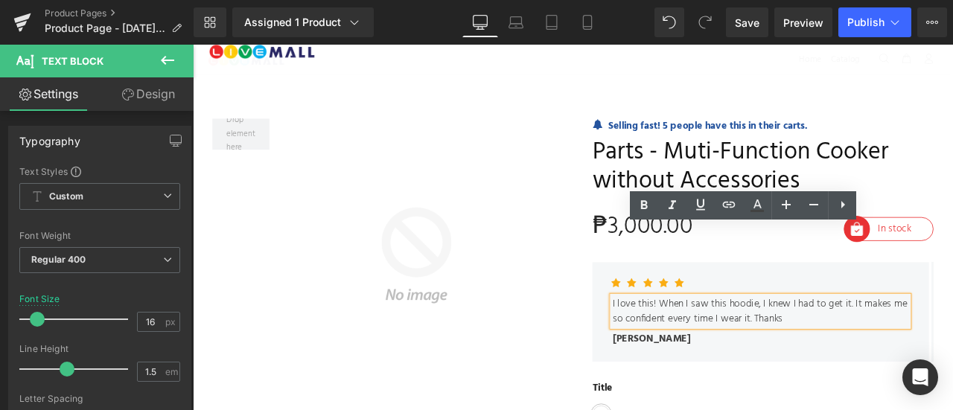
scroll to position [158, 0]
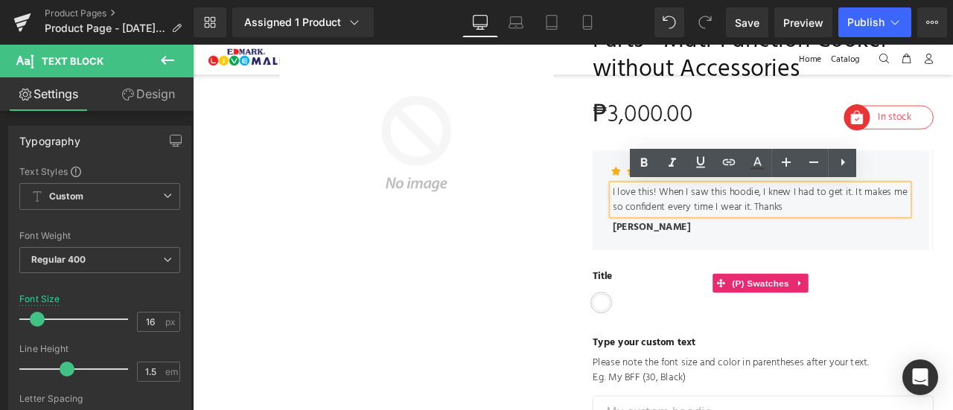
click at [774, 311] on label "Title" at bounding box center [869, 326] width 404 height 30
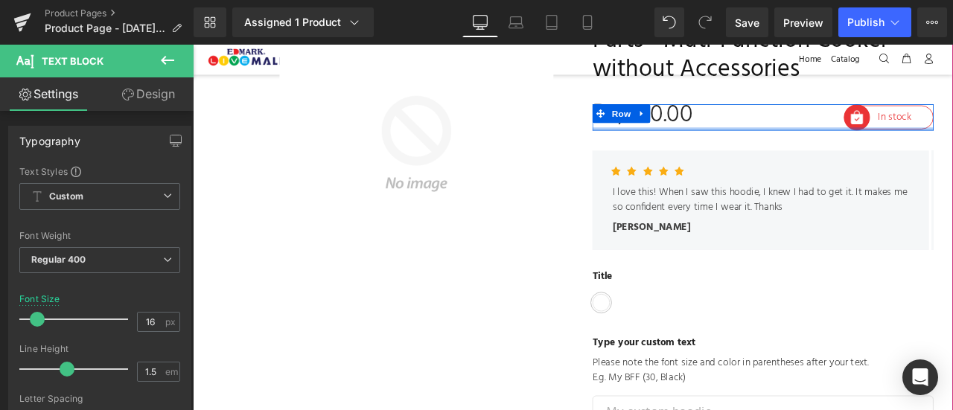
click at [953, 145] on div at bounding box center [869, 145] width 404 height 4
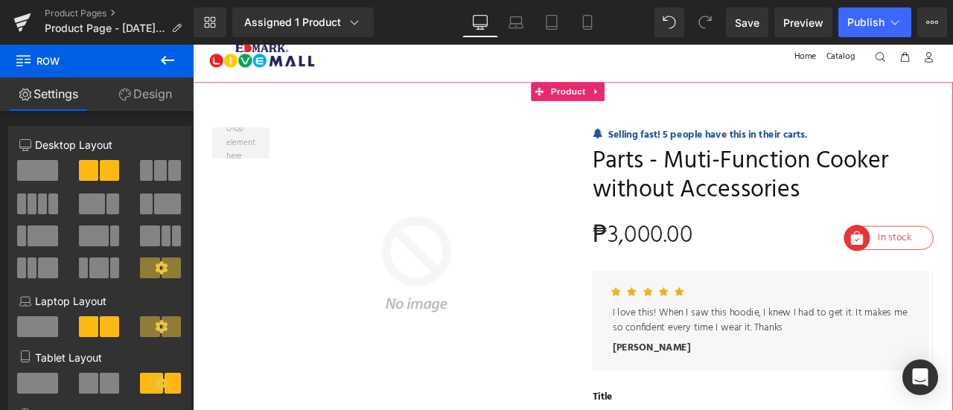
scroll to position [15, 0]
click at [770, 188] on span "Parts - Muti-Function Cooker without Accessories" at bounding box center [869, 201] width 404 height 68
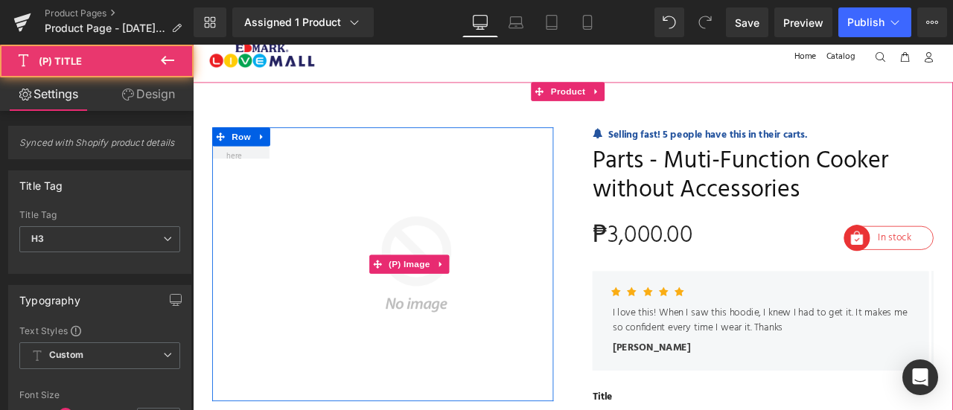
click at [450, 180] on img at bounding box center [452, 305] width 337 height 325
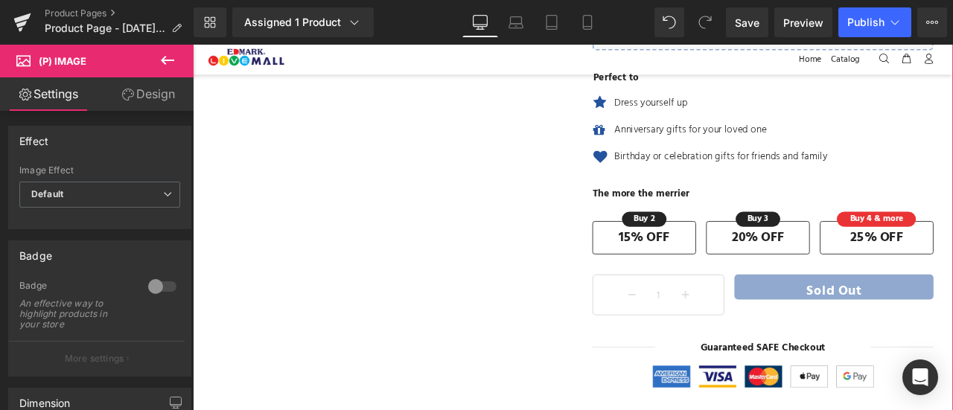
scroll to position [782, 0]
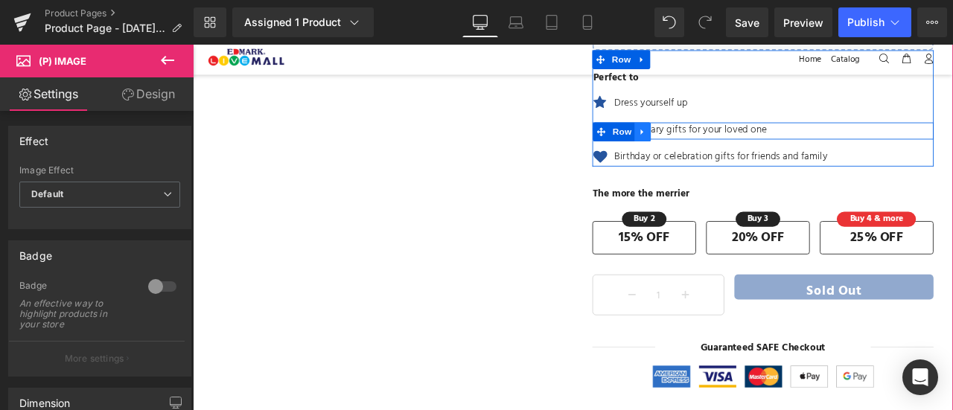
click at [723, 137] on link at bounding box center [726, 148] width 19 height 22
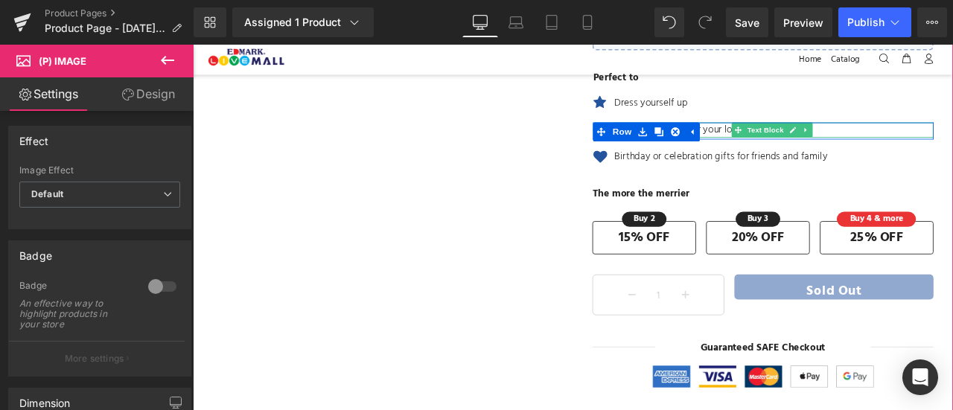
click at [835, 142] on icon at bounding box center [839, 146] width 8 height 9
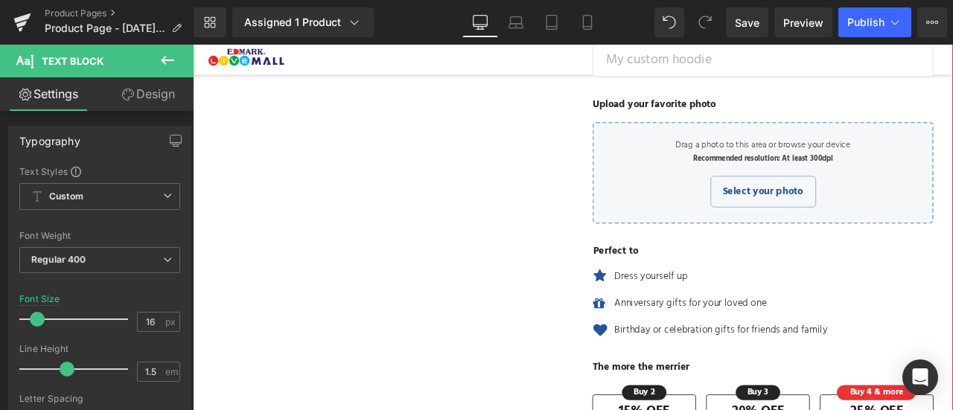
scroll to position [576, 0]
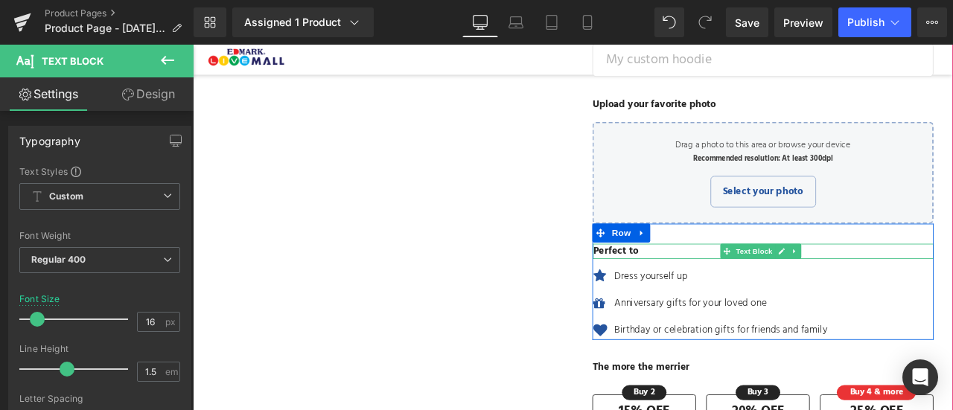
click at [801, 282] on div at bounding box center [869, 283] width 404 height 4
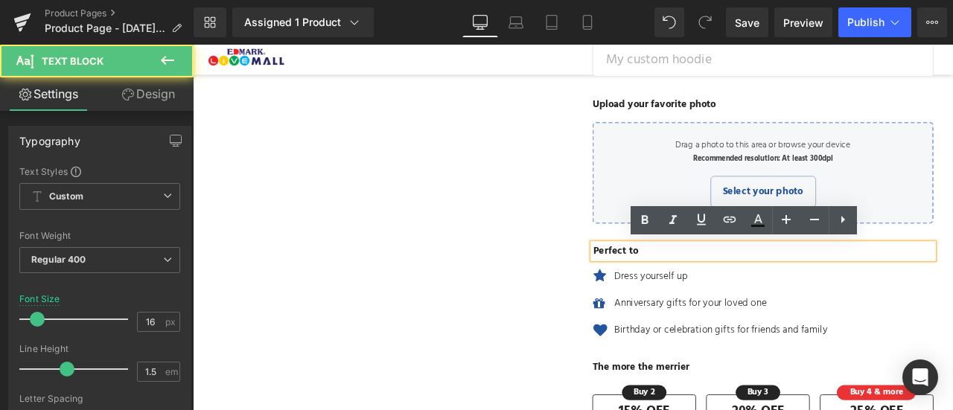
click at [726, 287] on p "Perfect to" at bounding box center [869, 290] width 404 height 18
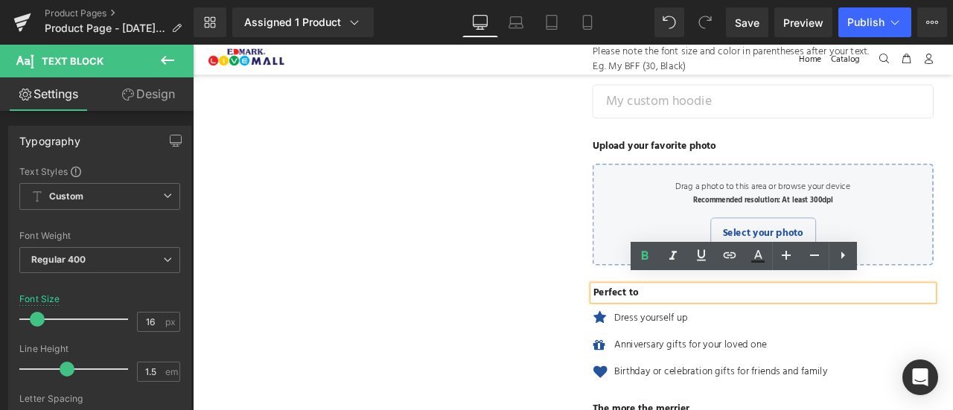
scroll to position [525, 0]
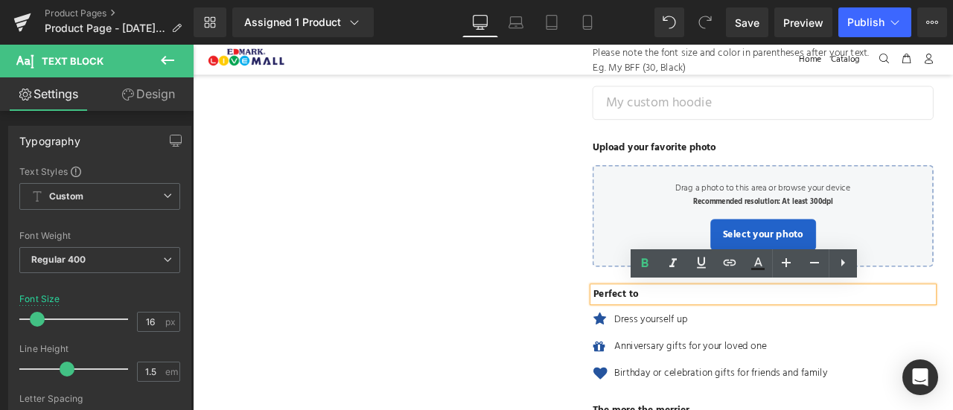
click at [732, 231] on input "Drag a photo to this area or browse your device Recommended resolution: At leas…" at bounding box center [869, 248] width 398 height 121
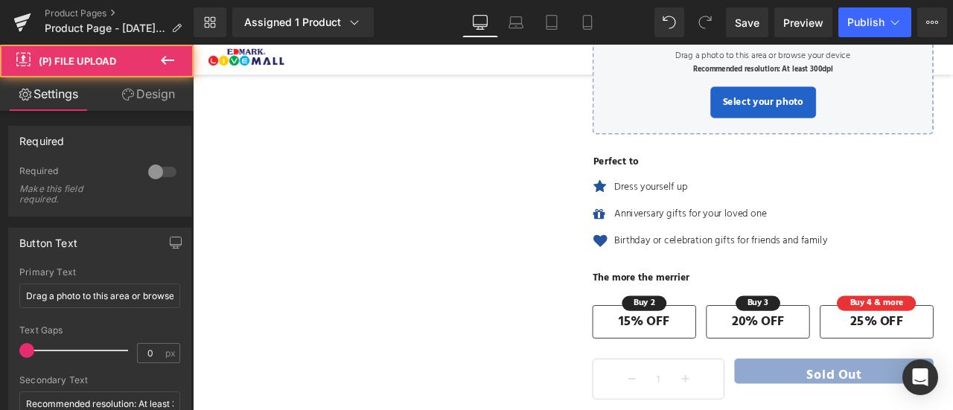
scroll to position [702, 0]
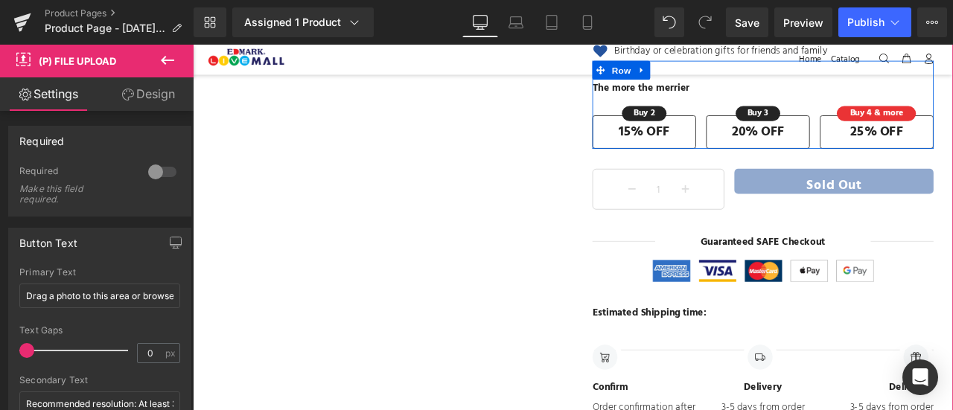
click at [934, 309] on div "Image" at bounding box center [923, 313] width 52 height 26
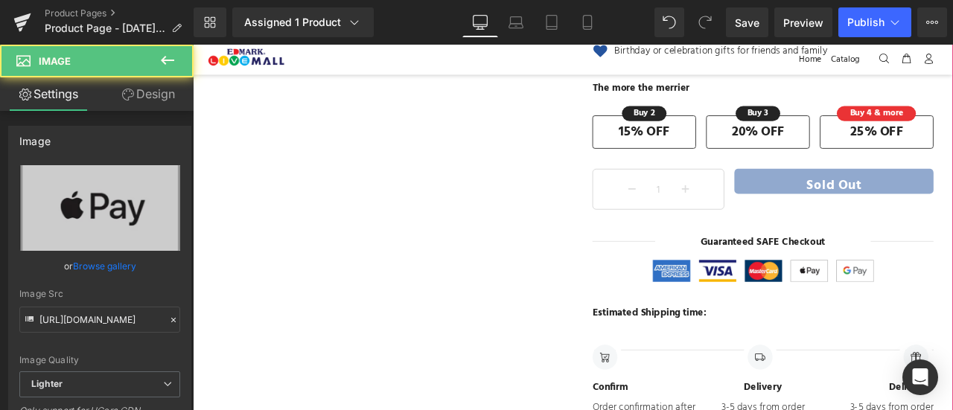
scroll to position [914, 0]
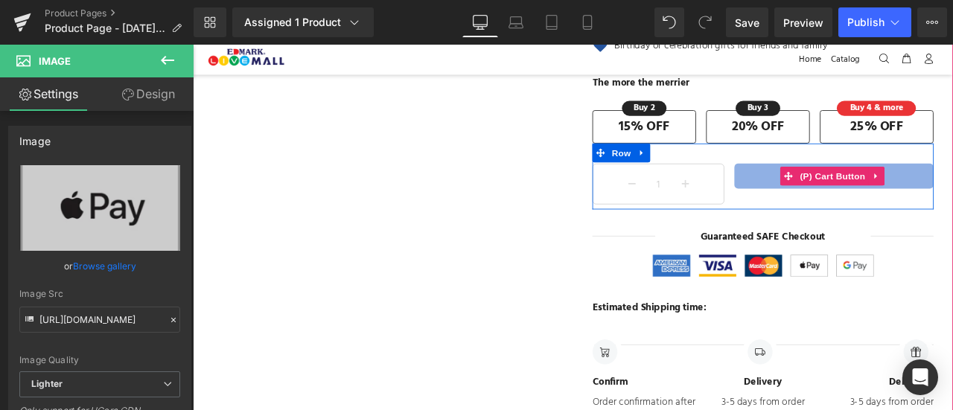
click at [921, 206] on li "(P) Cart Button" at bounding box center [941, 200] width 104 height 22
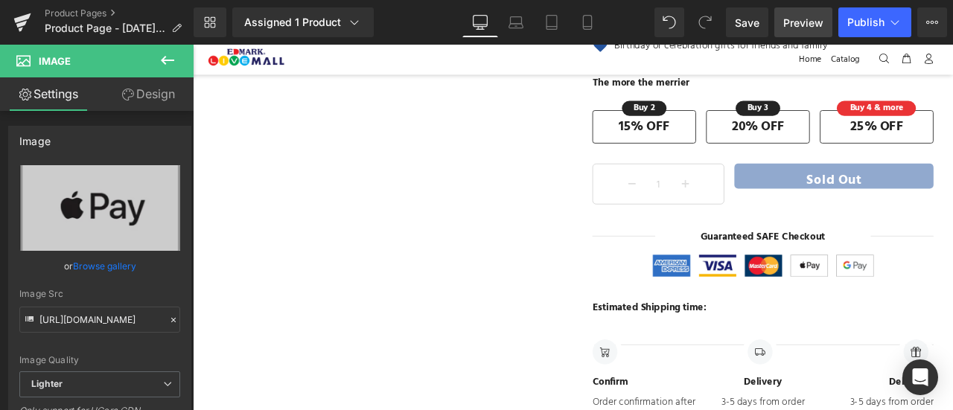
click at [812, 17] on span "Preview" at bounding box center [804, 23] width 40 height 16
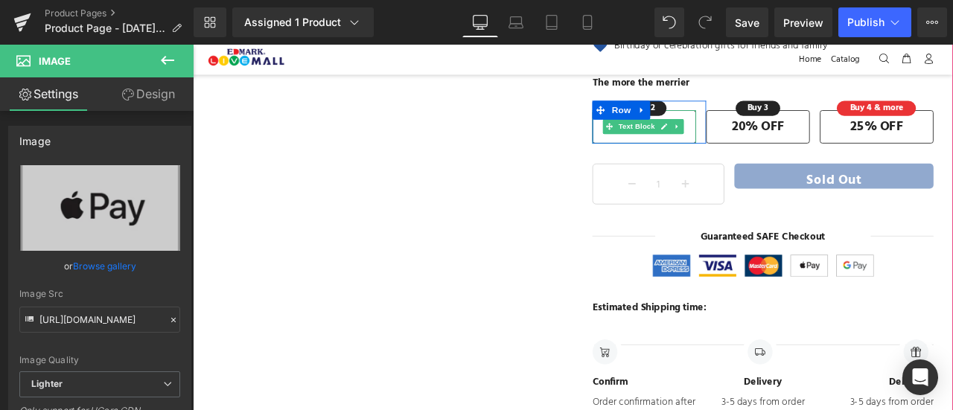
click at [704, 138] on span "Text Block" at bounding box center [719, 142] width 49 height 18
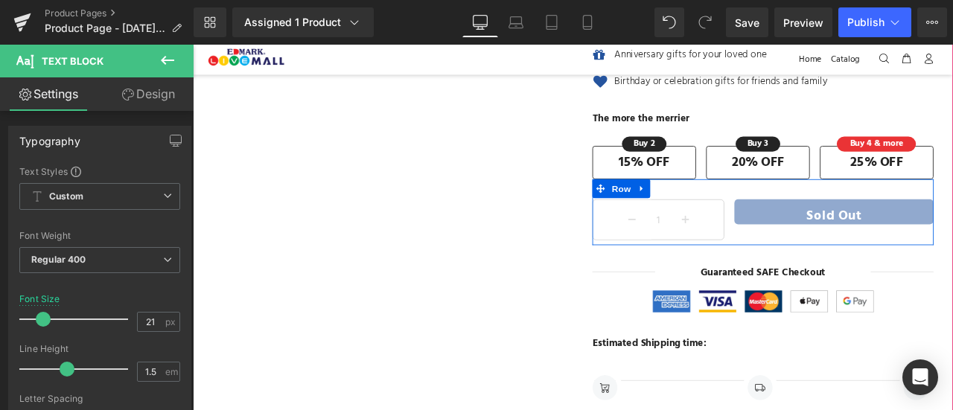
scroll to position [861, 0]
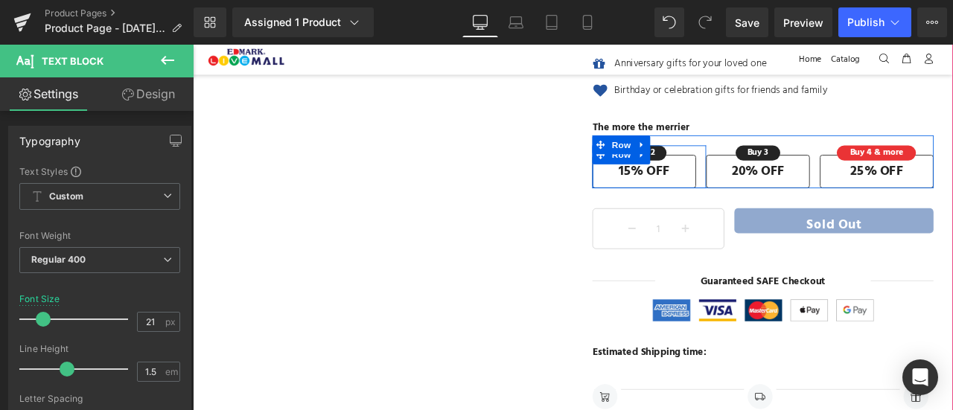
click at [783, 166] on div "Buy 2 Text Block Row 15% OFF Text Block Row" at bounding box center [734, 189] width 135 height 51
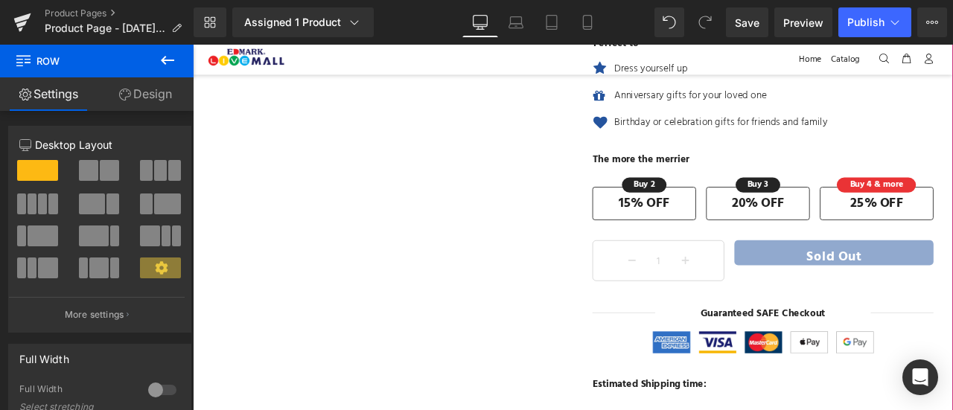
scroll to position [845, 0]
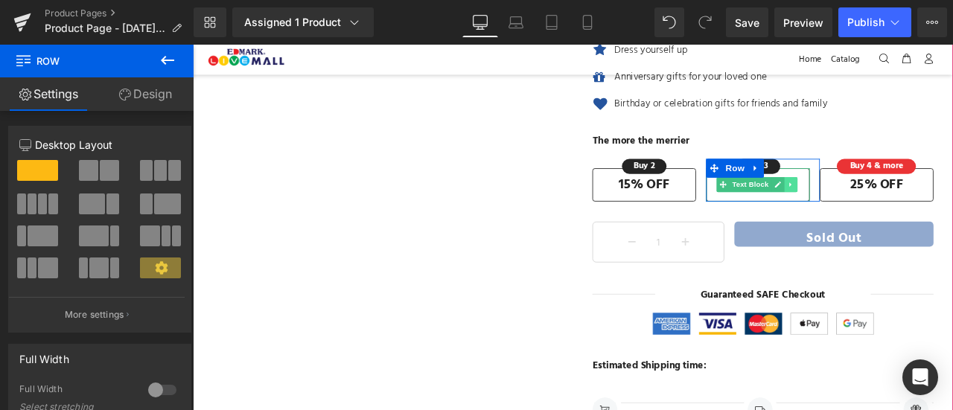
click at [898, 211] on icon at bounding box center [902, 210] width 8 height 9
click at [902, 211] on link at bounding box center [910, 211] width 16 height 18
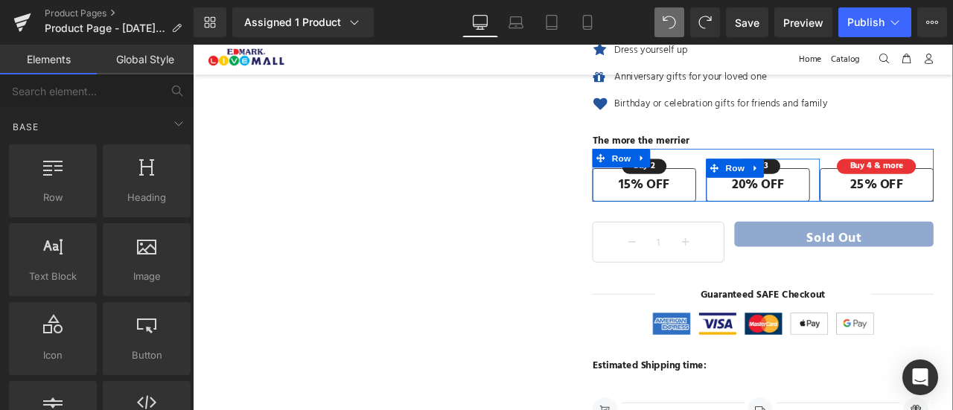
click at [922, 195] on div "Buy 3 Text Block Row 20% OFF Text Block Row" at bounding box center [868, 205] width 135 height 51
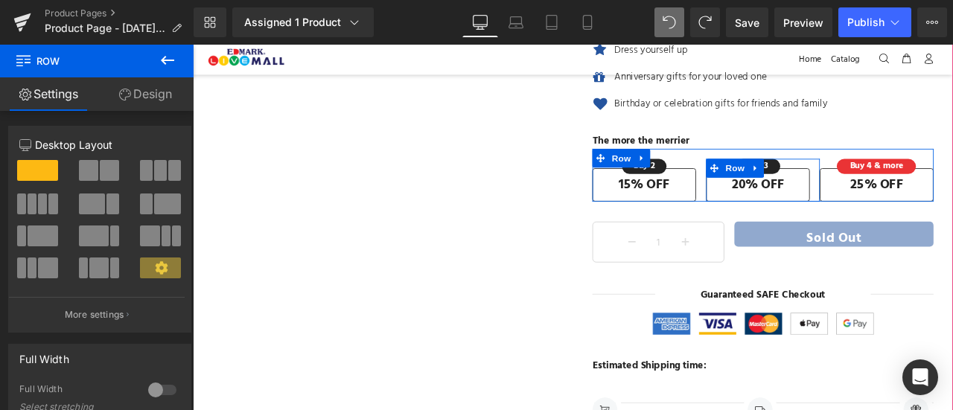
click at [903, 180] on div "Buy 3 Text Block Row 20% OFF Text Block" at bounding box center [862, 205] width 123 height 51
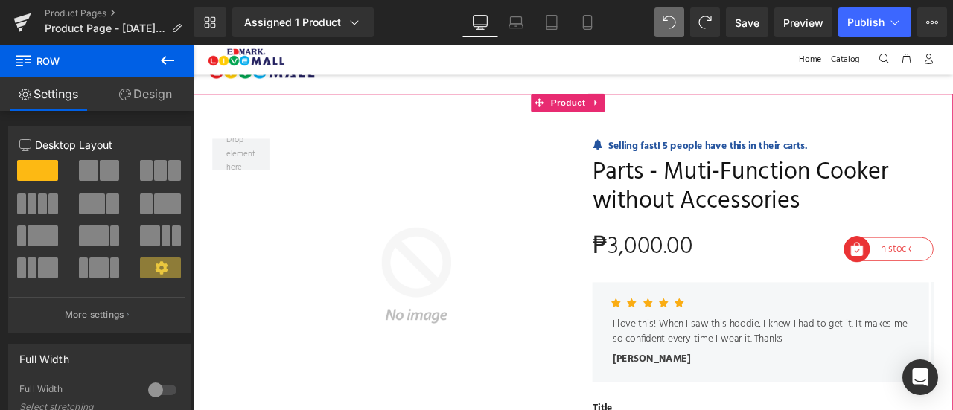
scroll to position [0, 0]
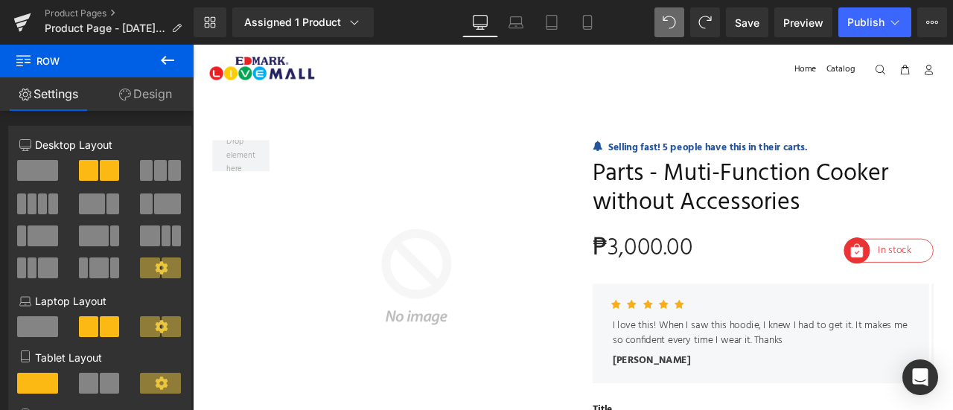
click at [171, 60] on icon at bounding box center [167, 60] width 13 height 9
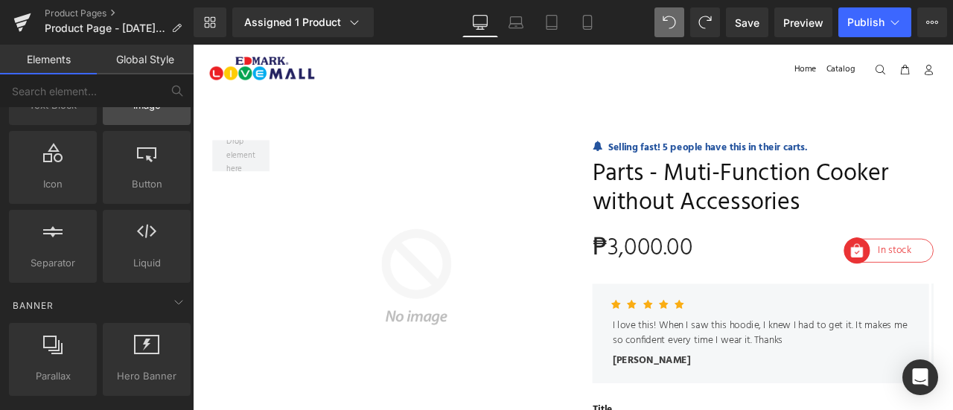
scroll to position [174, 0]
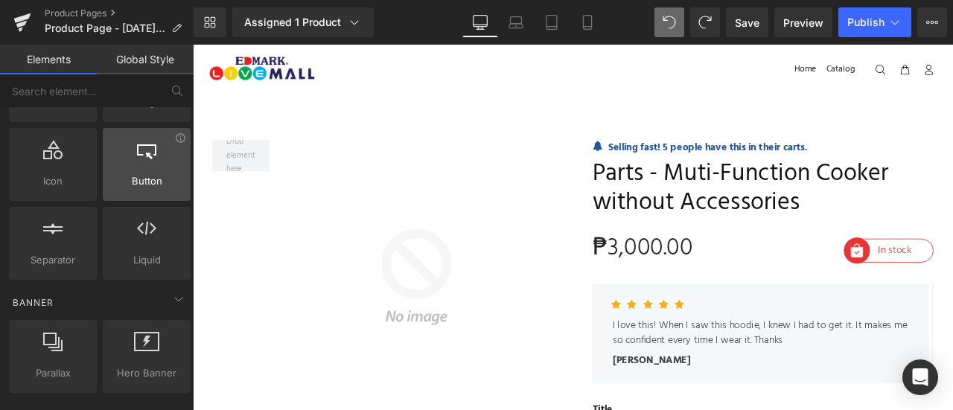
click at [146, 150] on icon at bounding box center [146, 149] width 19 height 19
click at [152, 168] on div at bounding box center [146, 157] width 79 height 34
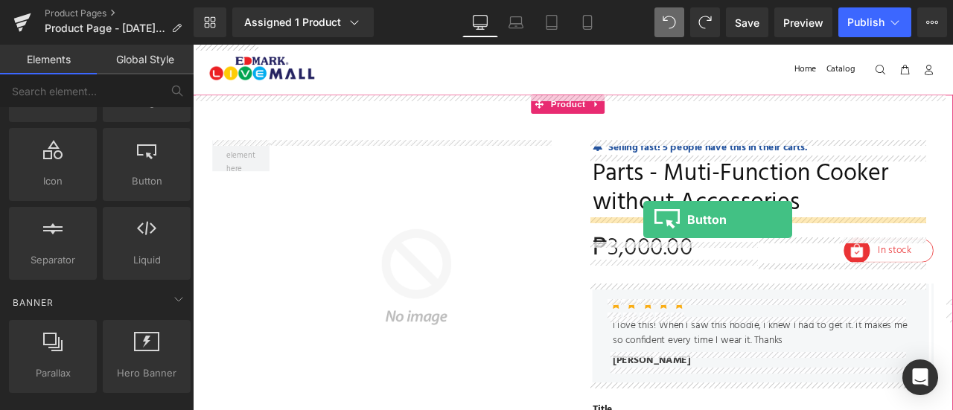
drag, startPoint x: 328, startPoint y: 205, endPoint x: 727, endPoint y: 252, distance: 401.2
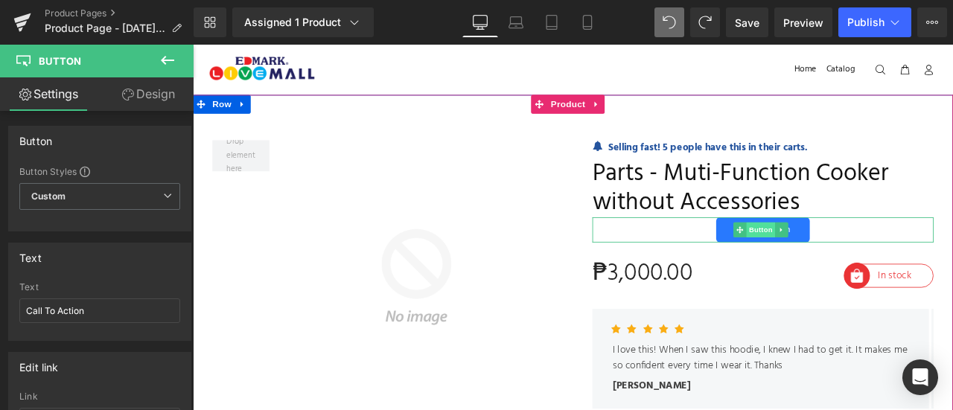
click at [858, 259] on span "Button" at bounding box center [866, 264] width 34 height 18
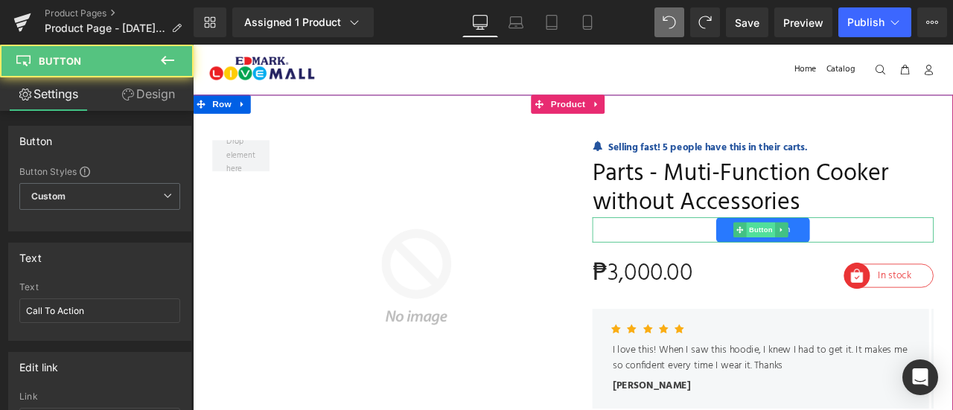
click at [858, 259] on span "Button" at bounding box center [866, 264] width 34 height 18
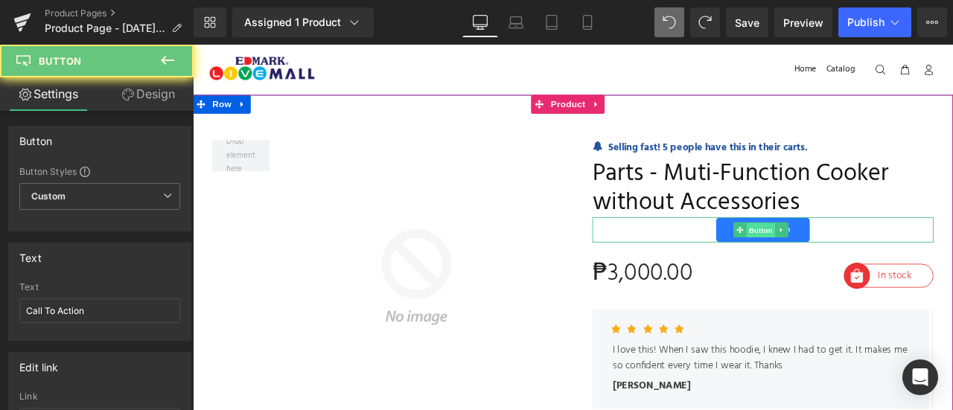
click at [858, 259] on span "Button" at bounding box center [866, 265] width 34 height 18
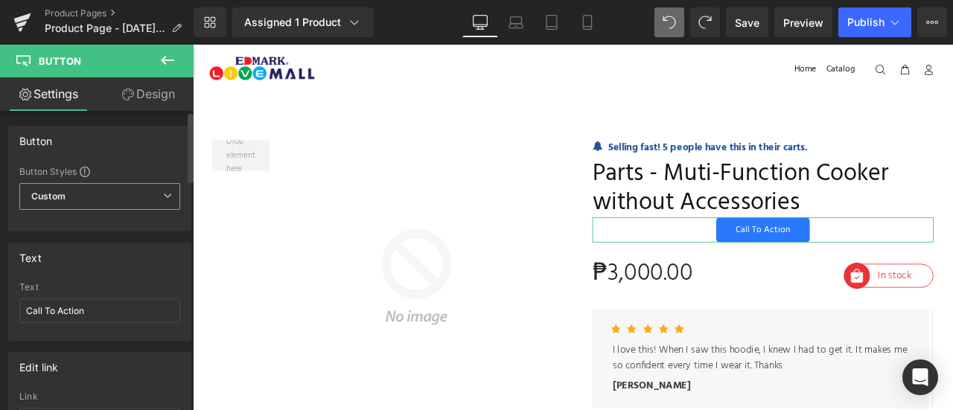
click at [127, 191] on span "Custom Setup Global Style" at bounding box center [99, 196] width 161 height 27
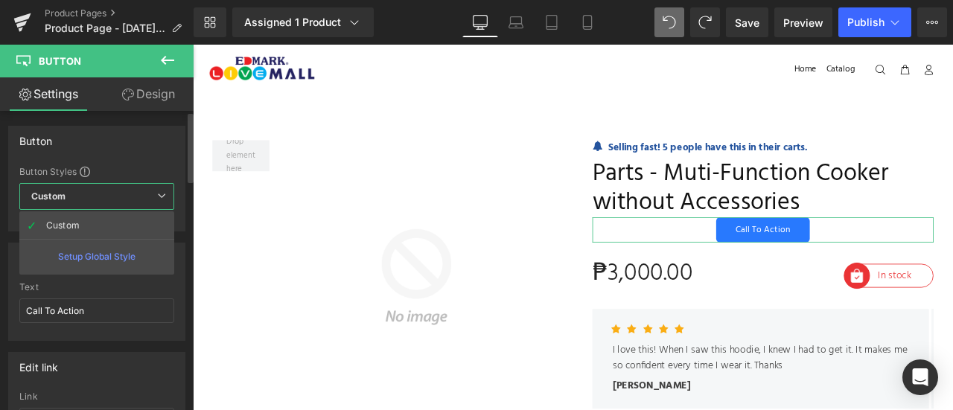
click at [127, 191] on span "Custom Setup Global Style" at bounding box center [96, 196] width 155 height 27
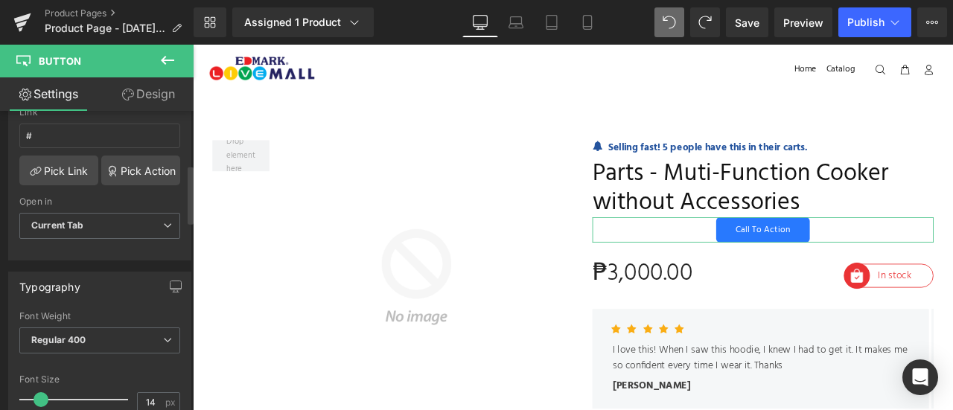
scroll to position [286, 0]
click at [142, 170] on link "Pick Action" at bounding box center [140, 169] width 79 height 30
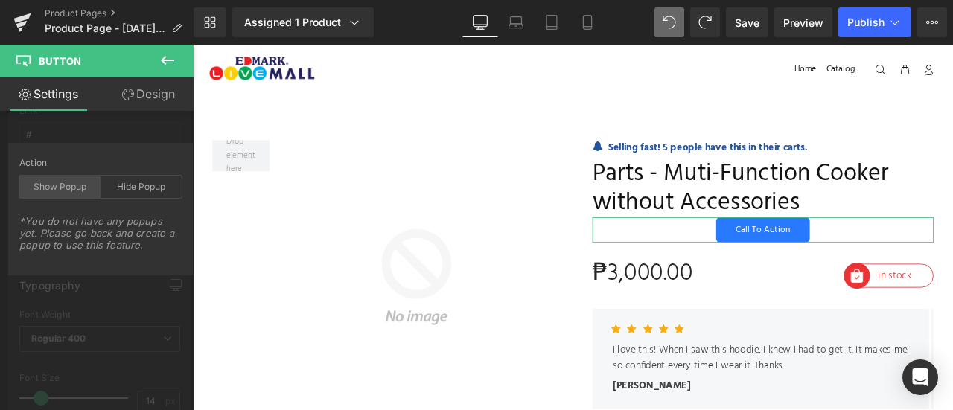
click at [74, 186] on div "Show Popup" at bounding box center [59, 187] width 81 height 22
click at [33, 186] on div "Show Popup" at bounding box center [59, 187] width 81 height 22
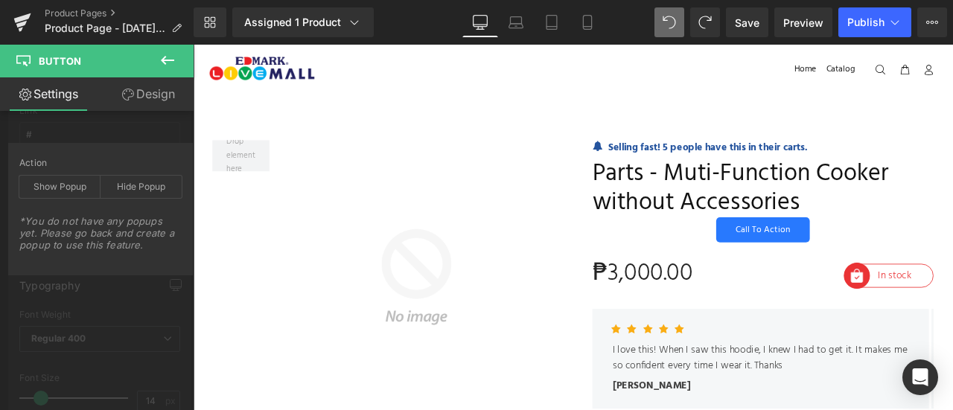
click at [164, 54] on icon at bounding box center [168, 60] width 18 height 18
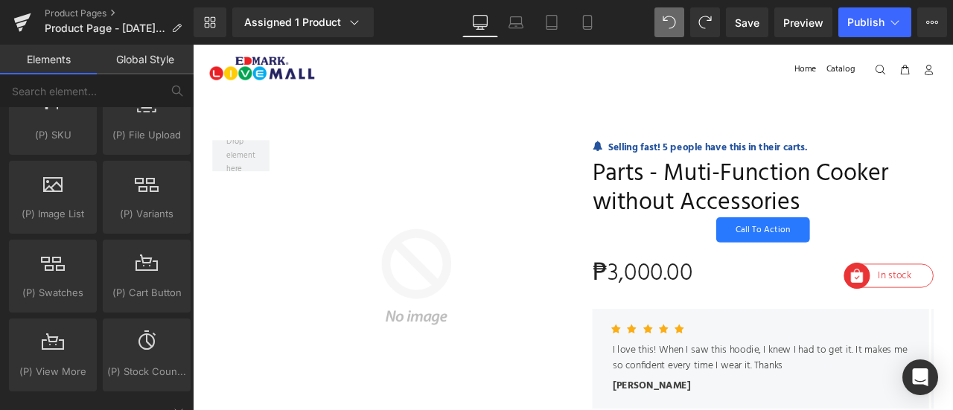
scroll to position [1728, 0]
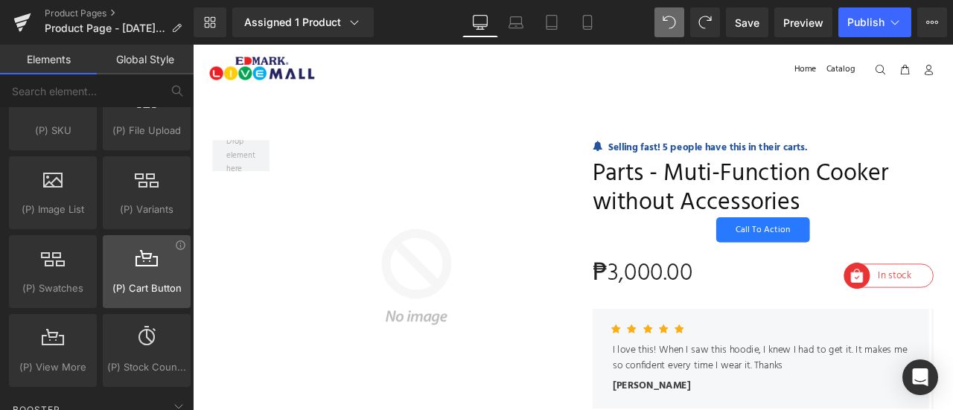
click at [135, 257] on div at bounding box center [146, 264] width 79 height 34
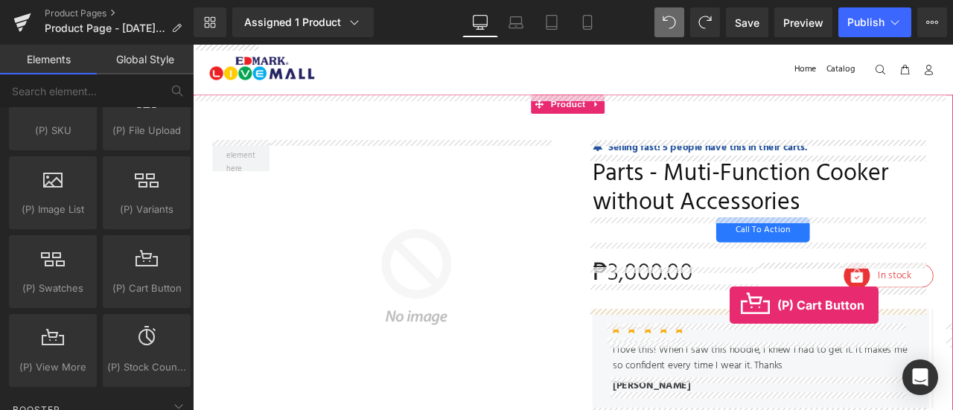
drag, startPoint x: 328, startPoint y: 302, endPoint x: 828, endPoint y: 350, distance: 502.8
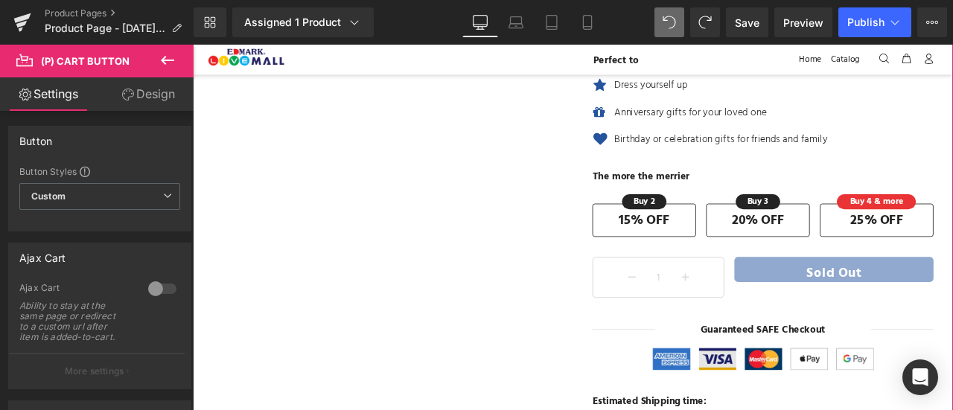
scroll to position [841, 0]
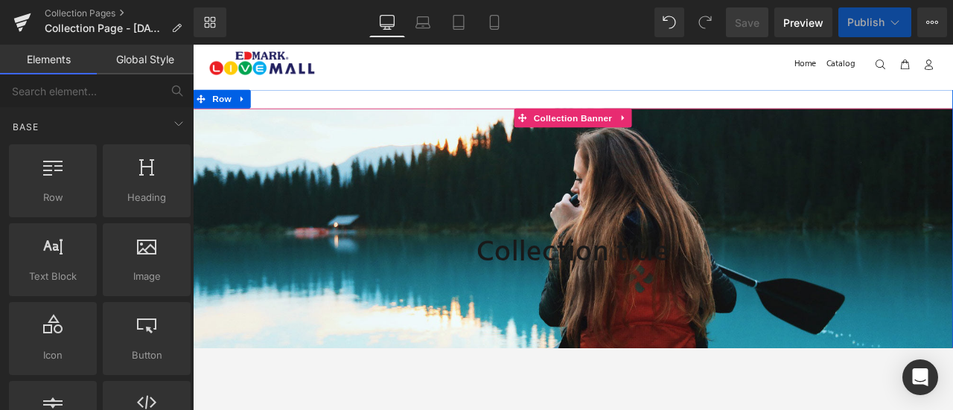
click at [658, 199] on div at bounding box center [643, 298] width 901 height 355
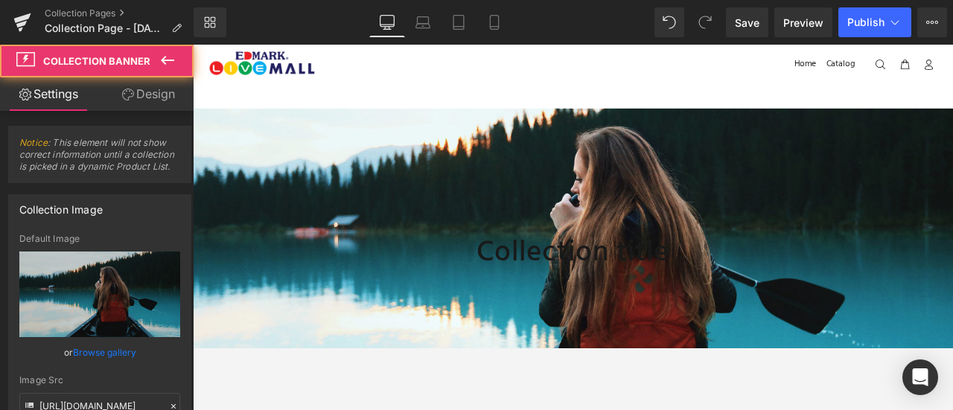
click at [697, 328] on div at bounding box center [643, 298] width 901 height 355
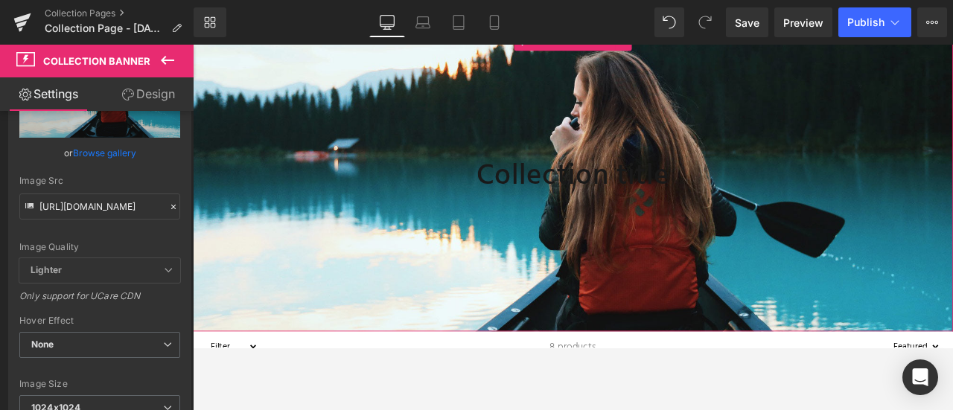
scroll to position [199, 0]
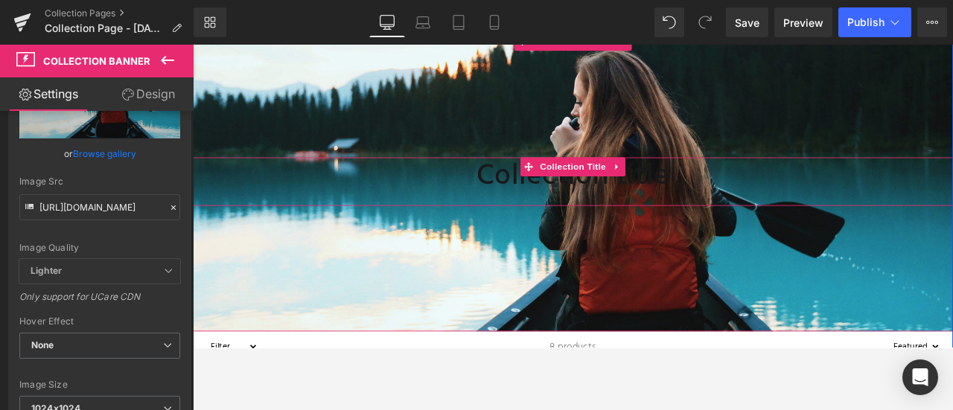
scroll to position [0, 0]
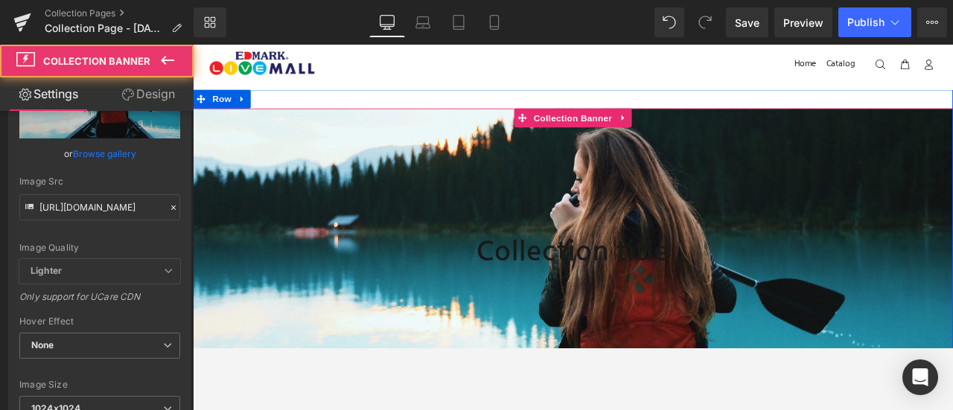
click at [524, 243] on div at bounding box center [643, 298] width 901 height 355
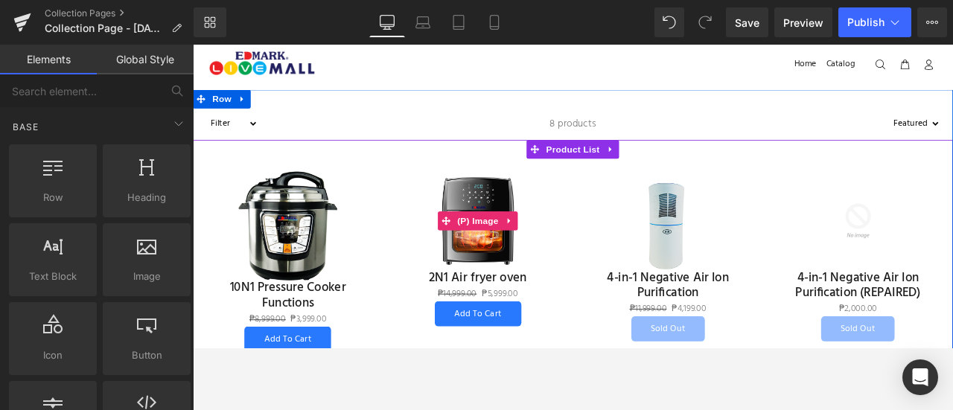
click at [571, 195] on img at bounding box center [531, 254] width 118 height 118
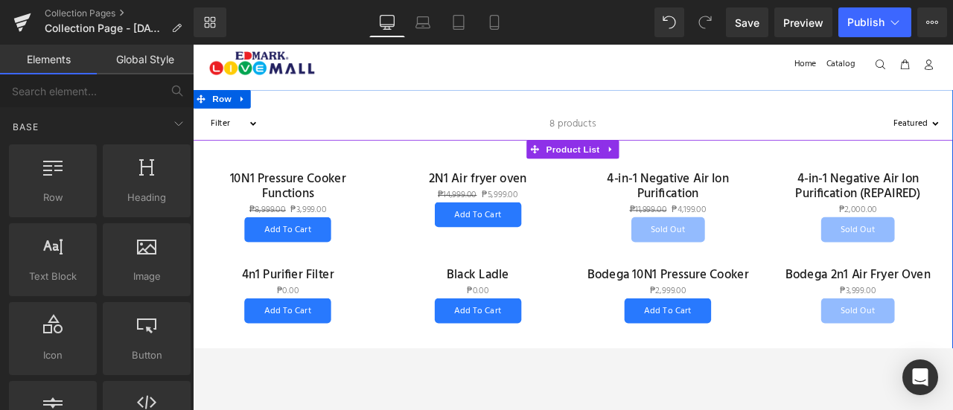
click at [593, 187] on div "2N1 Air fryer oven (P) Title ₱14,999.00 ₱5,999.00 (P) Price Add To Cart (P) Car…" at bounding box center [532, 228] width 226 height 96
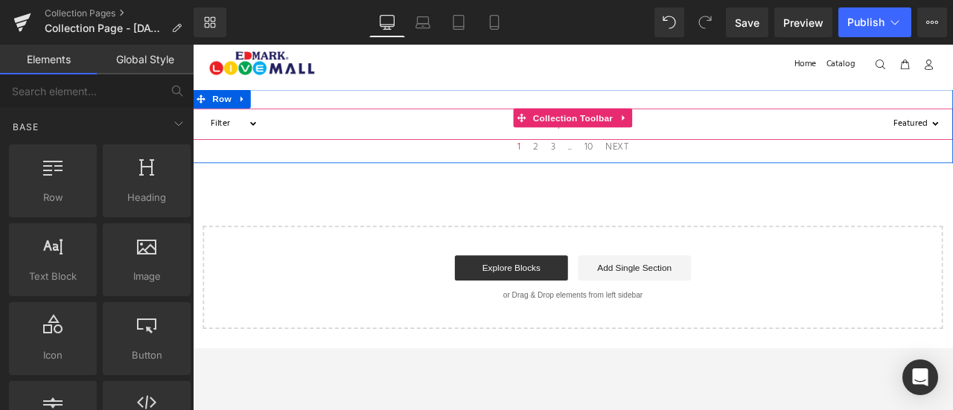
click at [938, 141] on div "8 products" at bounding box center [643, 139] width 746 height 37
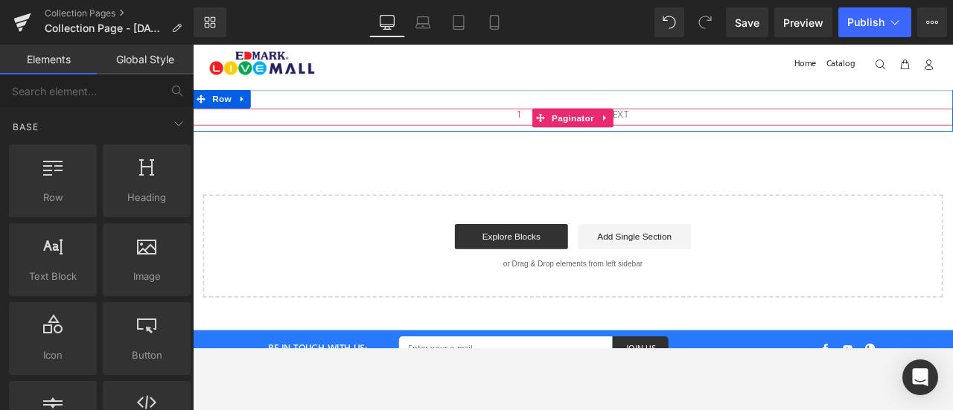
drag, startPoint x: 430, startPoint y: 159, endPoint x: 705, endPoint y: 126, distance: 276.1
click at [705, 126] on div "1 2 3 ... 10 NEXT Paginator Row Select your layout" at bounding box center [643, 221] width 901 height 247
click at [705, 126] on div "1 2 3 ... 10 NEXT" at bounding box center [643, 131] width 901 height 20
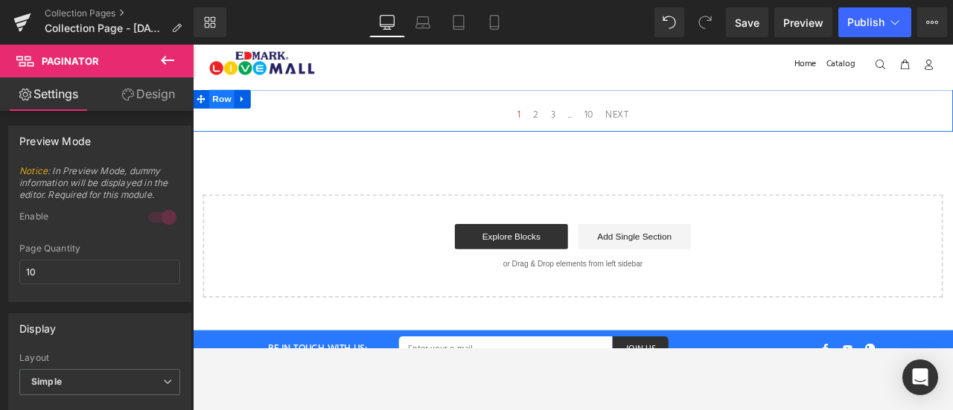
click at [220, 107] on span "Row" at bounding box center [227, 109] width 30 height 22
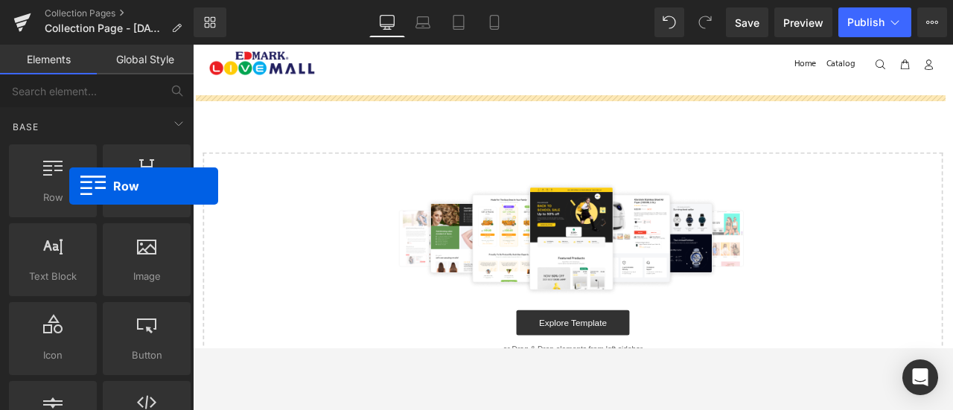
drag, startPoint x: 250, startPoint y: 222, endPoint x: 393, endPoint y: 220, distance: 143.8
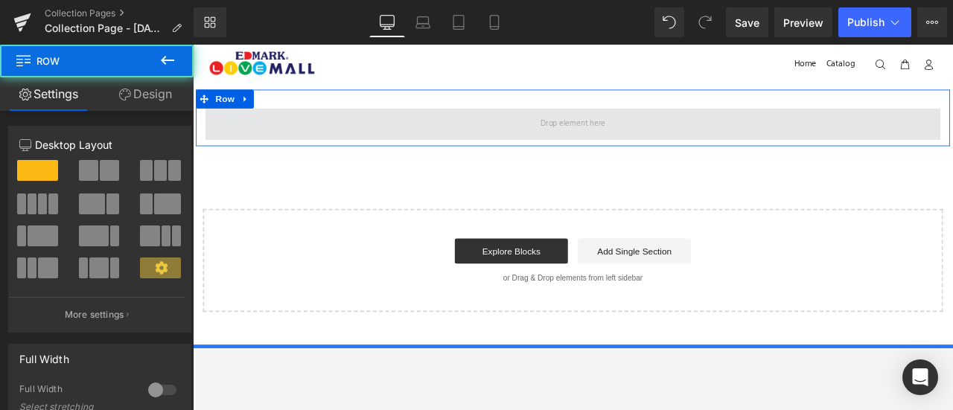
click at [483, 131] on span at bounding box center [643, 139] width 871 height 37
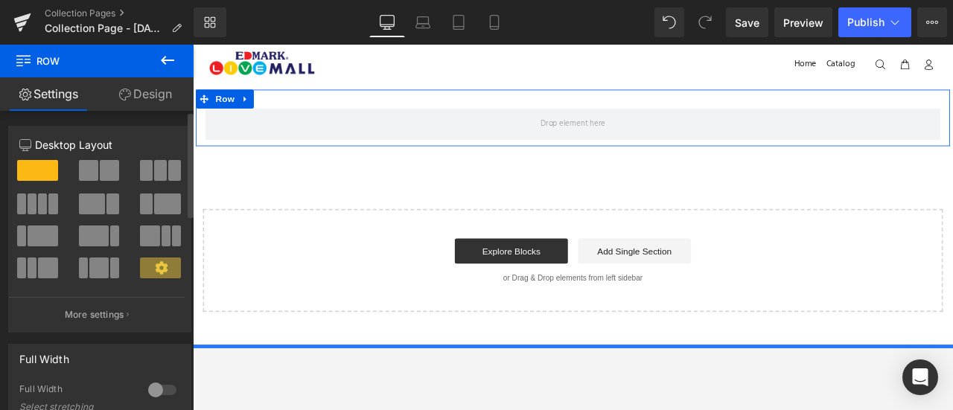
click at [97, 182] on div at bounding box center [100, 176] width 62 height 32
click at [100, 172] on span at bounding box center [109, 170] width 19 height 21
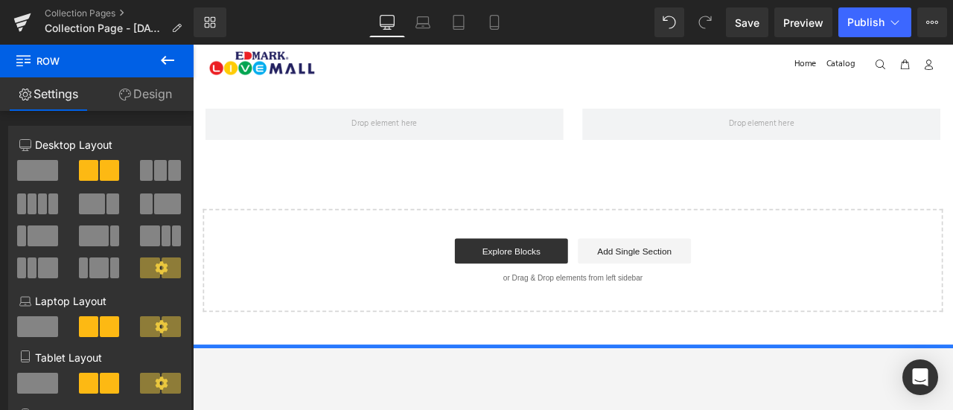
click at [172, 51] on button at bounding box center [168, 61] width 52 height 33
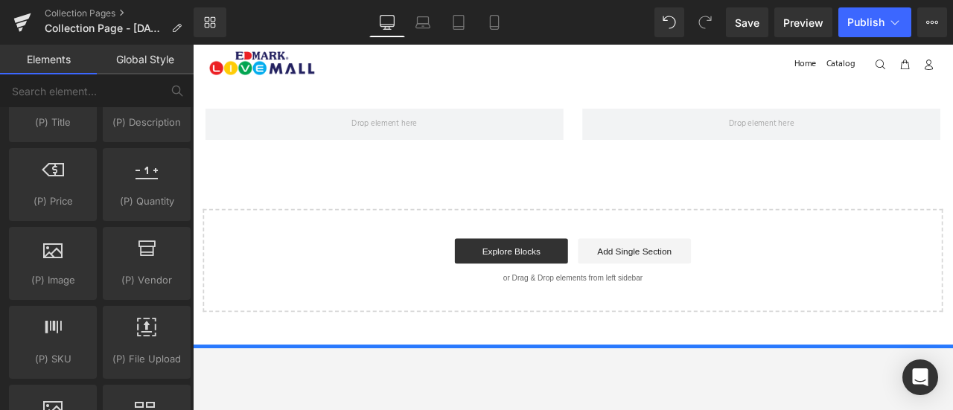
scroll to position [1509, 0]
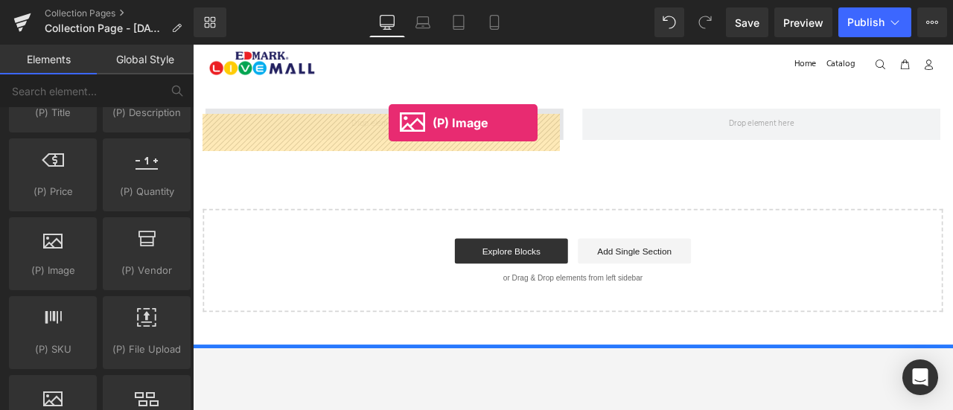
drag, startPoint x: 240, startPoint y: 278, endPoint x: 425, endPoint y: 138, distance: 232.4
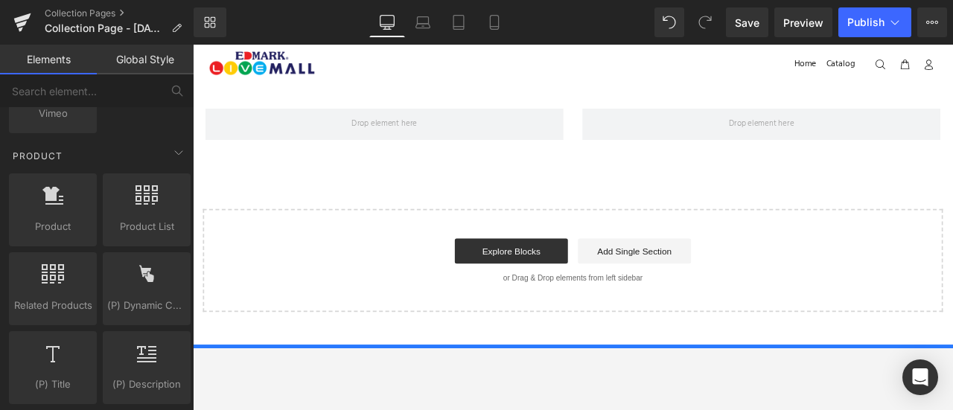
scroll to position [1218, 0]
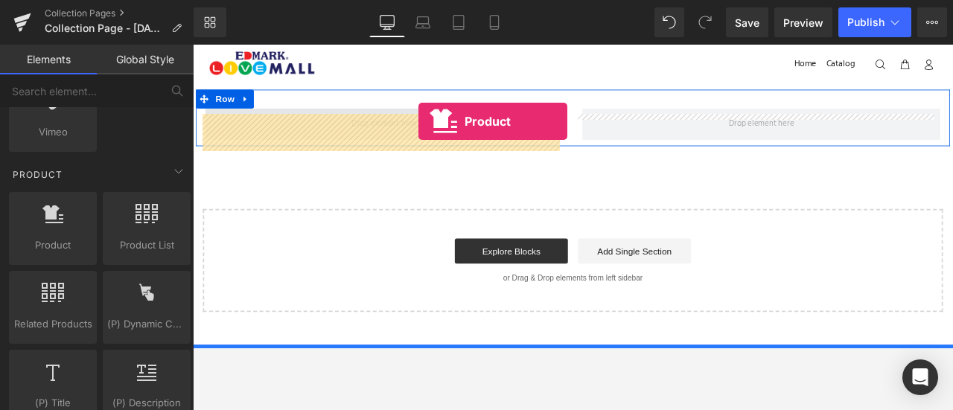
drag, startPoint x: 258, startPoint y: 276, endPoint x: 460, endPoint y: 136, distance: 245.7
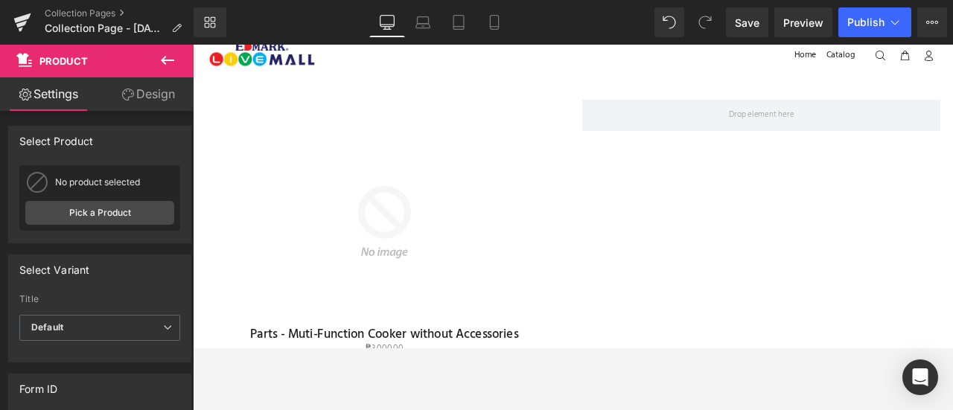
scroll to position [0, 0]
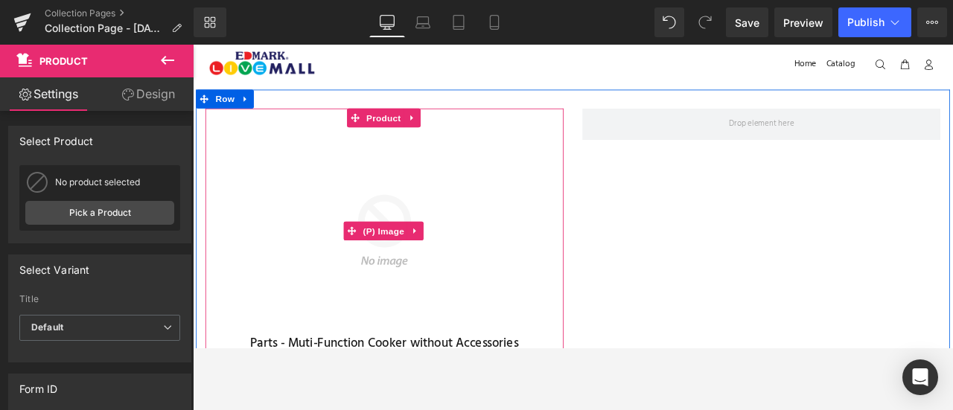
click at [435, 285] on img at bounding box center [420, 266] width 246 height 246
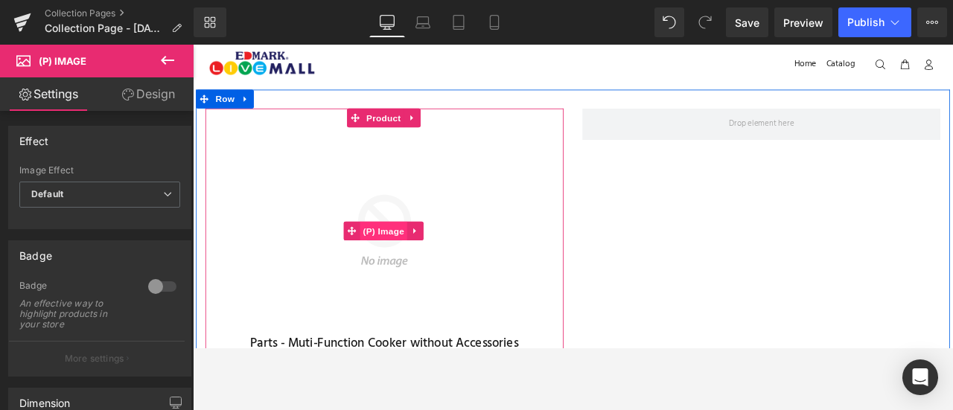
click at [430, 260] on span "(P) Image" at bounding box center [419, 266] width 57 height 22
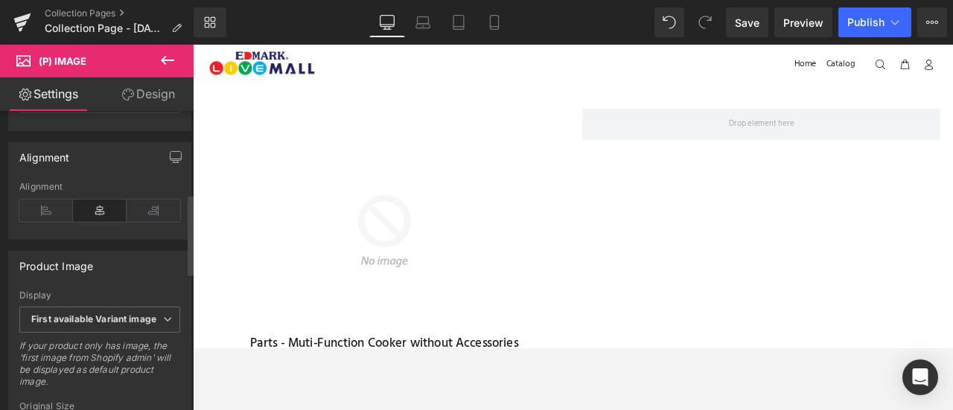
scroll to position [429, 0]
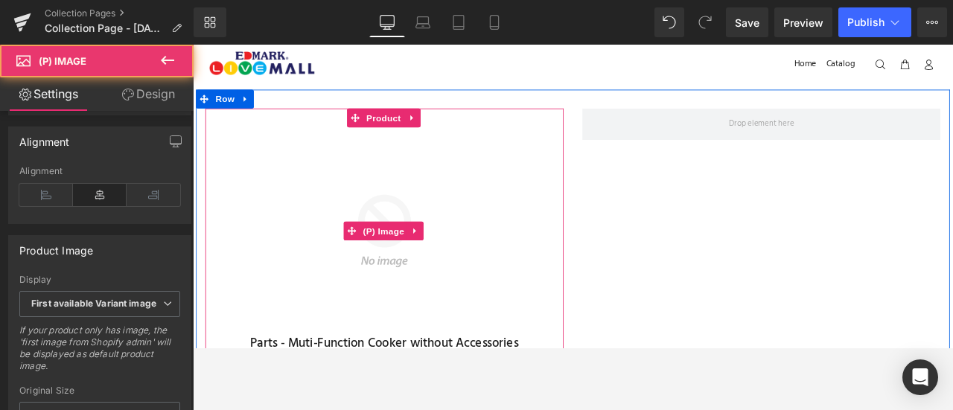
click at [545, 184] on div "Sale Off" at bounding box center [420, 266] width 410 height 246
click at [505, 321] on img at bounding box center [420, 266] width 246 height 246
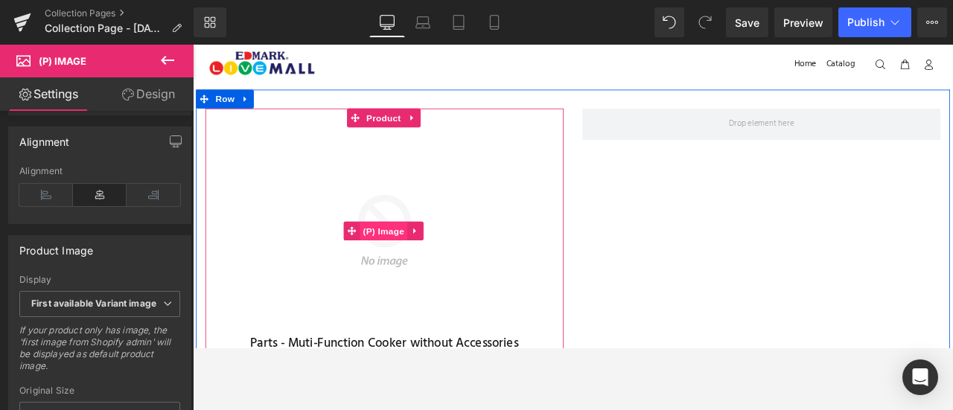
click at [411, 261] on span "(P) Image" at bounding box center [419, 266] width 57 height 22
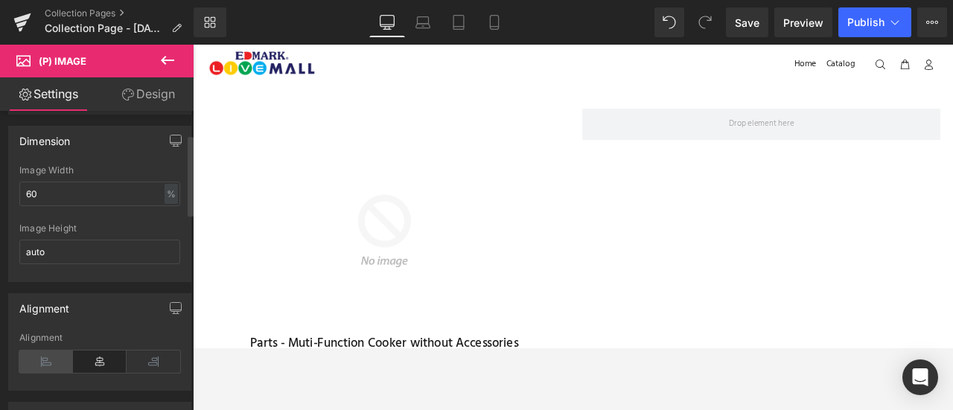
scroll to position [0, 0]
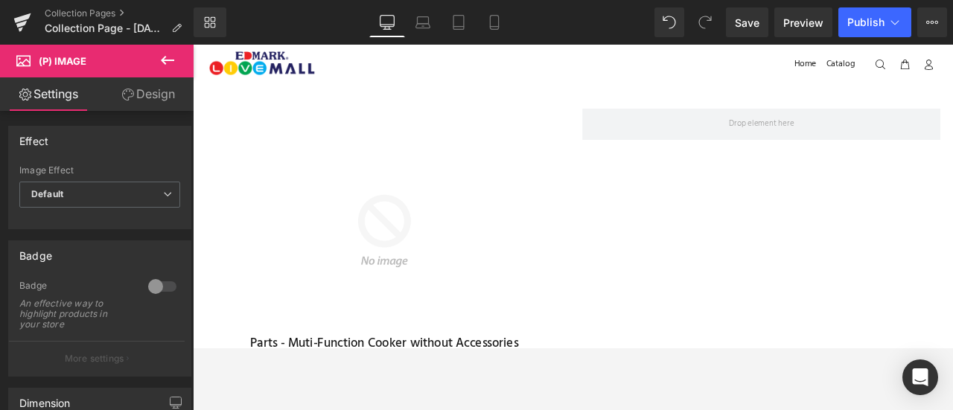
click at [142, 96] on link "Design" at bounding box center [148, 94] width 97 height 34
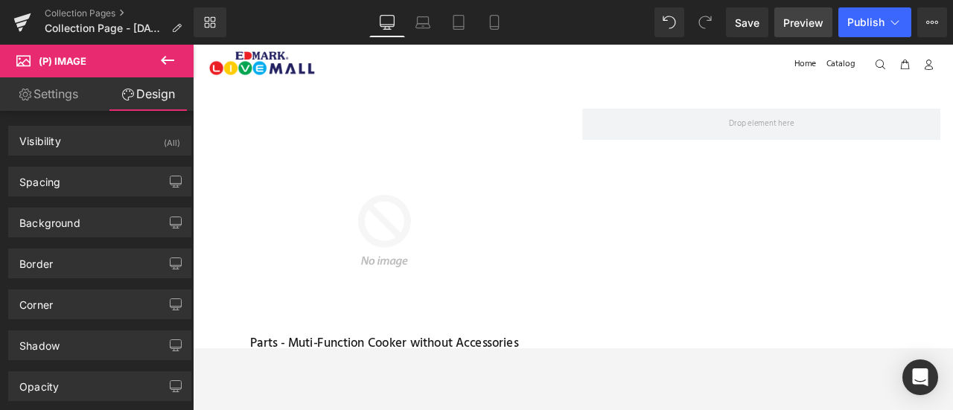
click at [816, 22] on span "Preview" at bounding box center [804, 23] width 40 height 16
click at [76, 91] on link "Settings" at bounding box center [48, 94] width 97 height 34
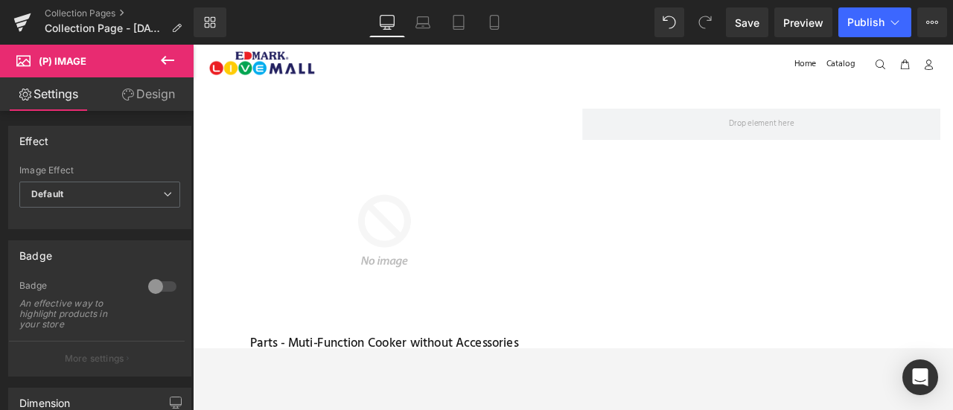
click at [166, 66] on icon at bounding box center [168, 60] width 18 height 18
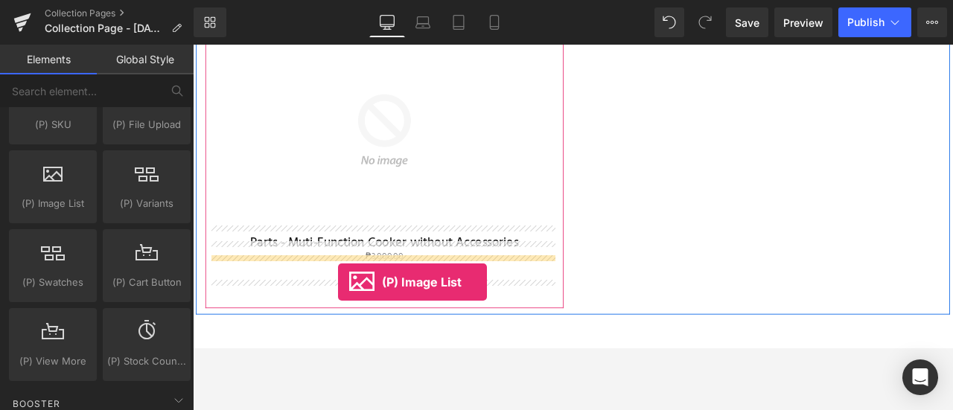
scroll to position [194, 0]
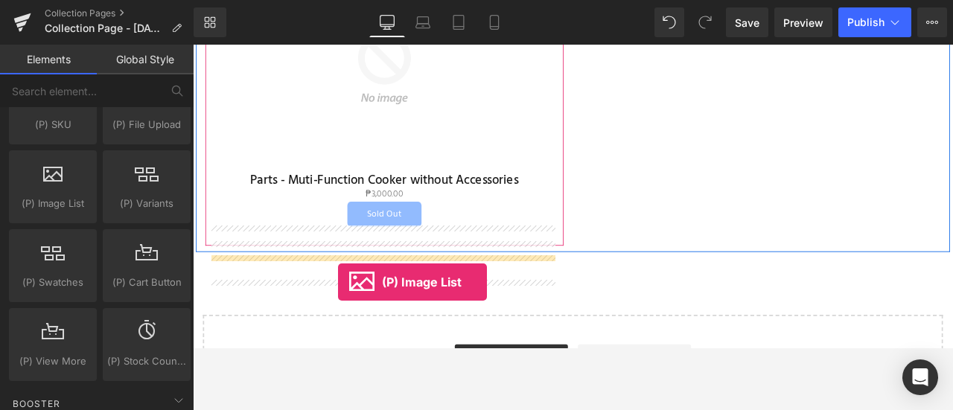
drag, startPoint x: 248, startPoint y: 222, endPoint x: 365, endPoint y: 344, distance: 169.1
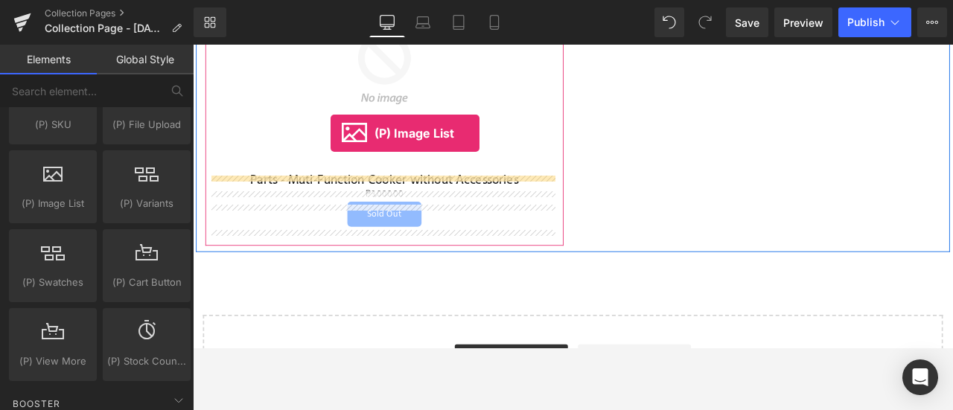
drag, startPoint x: 258, startPoint y: 221, endPoint x: 356, endPoint y: 150, distance: 121.1
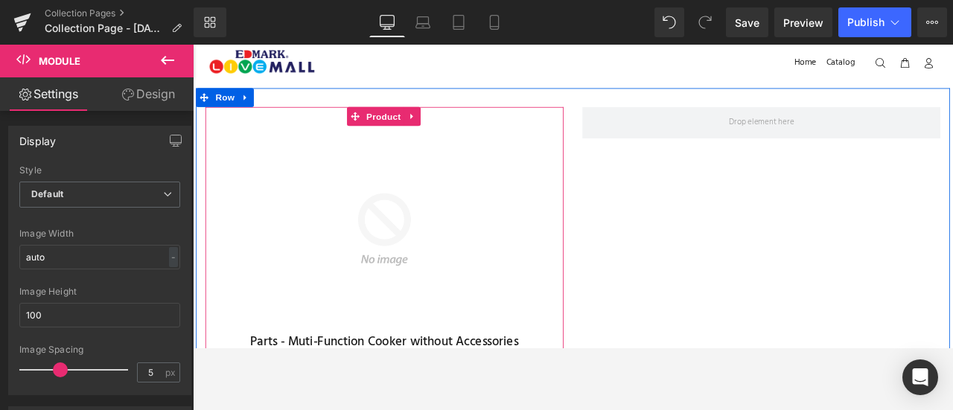
scroll to position [0, 0]
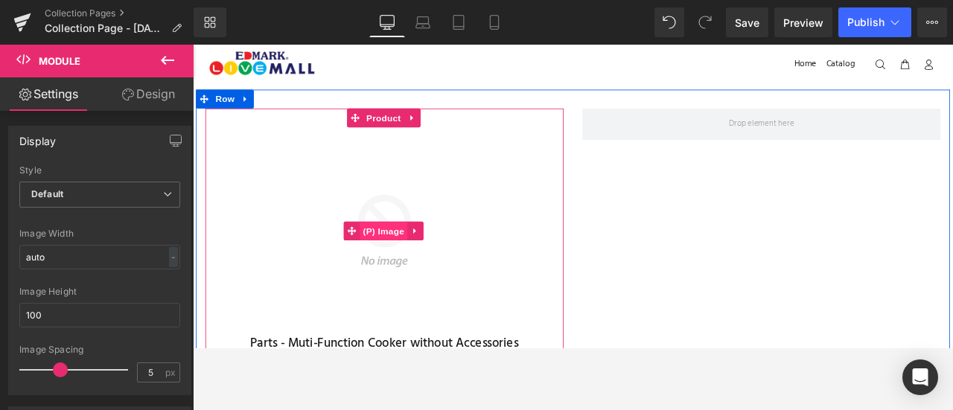
click at [416, 268] on span "(P) Image" at bounding box center [419, 266] width 57 height 22
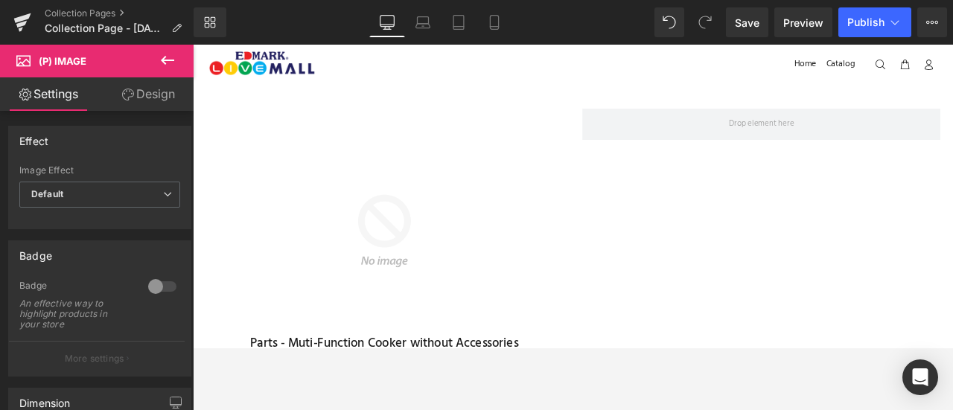
click at [161, 65] on icon at bounding box center [168, 60] width 18 height 18
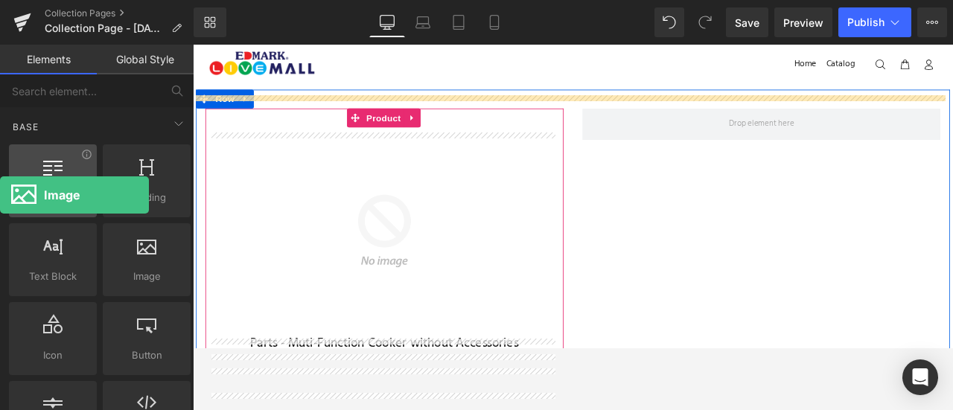
drag, startPoint x: 152, startPoint y: 274, endPoint x: 48, endPoint y: 200, distance: 128.1
click at [48, 200] on div "Row rows, columns, layouts, div Heading headings, titles, h1,h2,h3,h4,h5,h6 Tex…" at bounding box center [100, 300] width 188 height 316
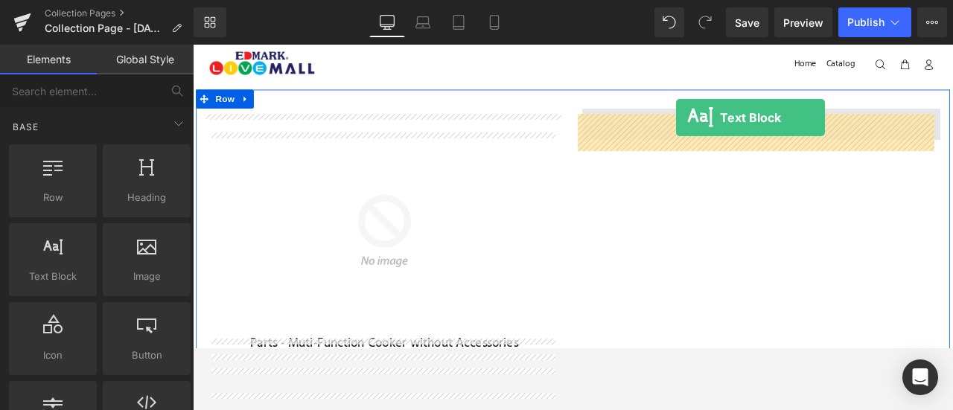
drag, startPoint x: 247, startPoint y: 284, endPoint x: 763, endPoint y: 131, distance: 538.3
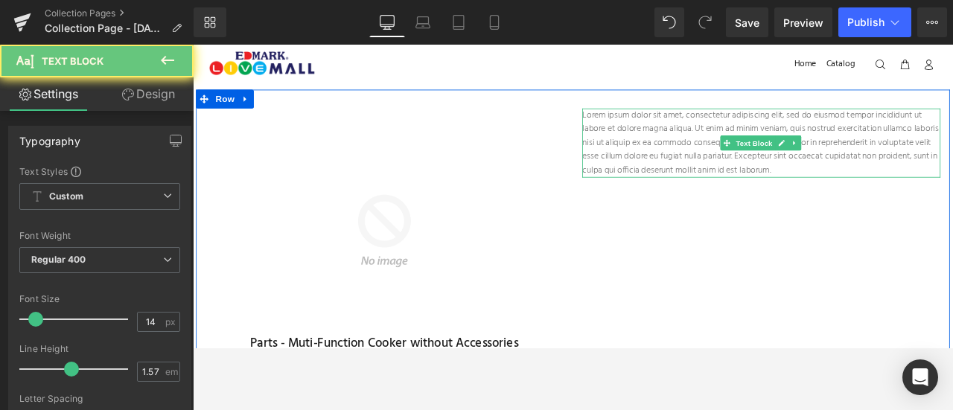
click at [759, 164] on p "Lorem ipsum dolor sit amet, consectetur adipiscing elit, sed do eiusmod tempor …" at bounding box center [867, 162] width 425 height 82
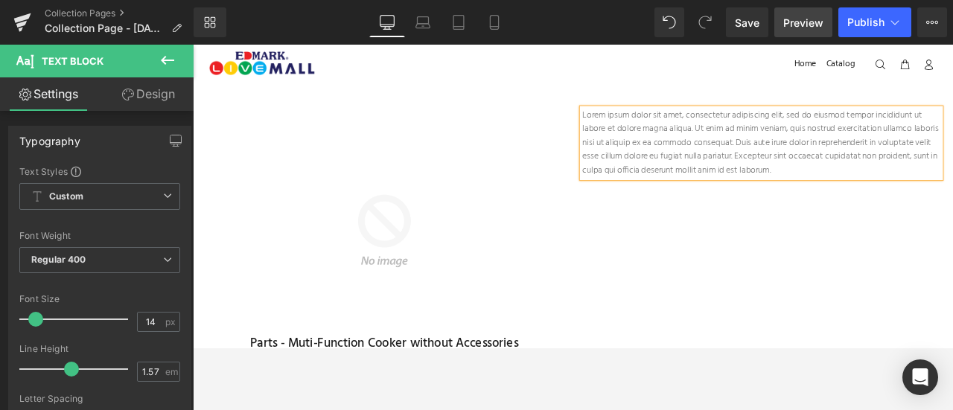
click at [813, 21] on span "Preview" at bounding box center [804, 23] width 40 height 16
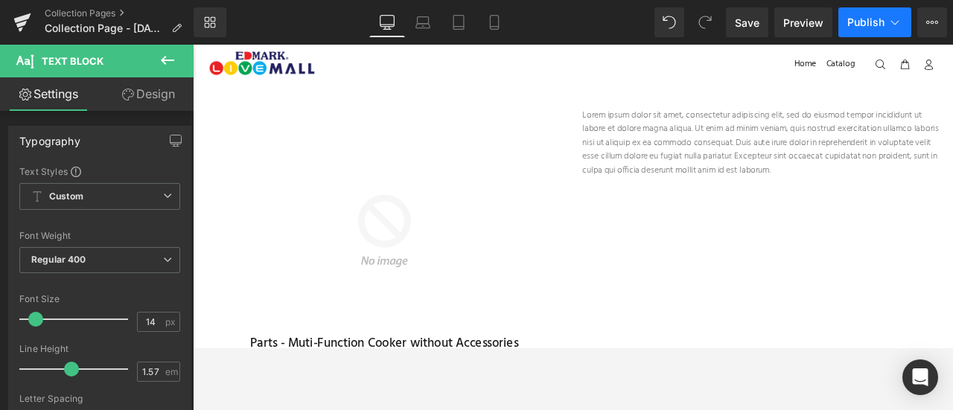
click at [879, 27] on span "Publish" at bounding box center [866, 22] width 37 height 12
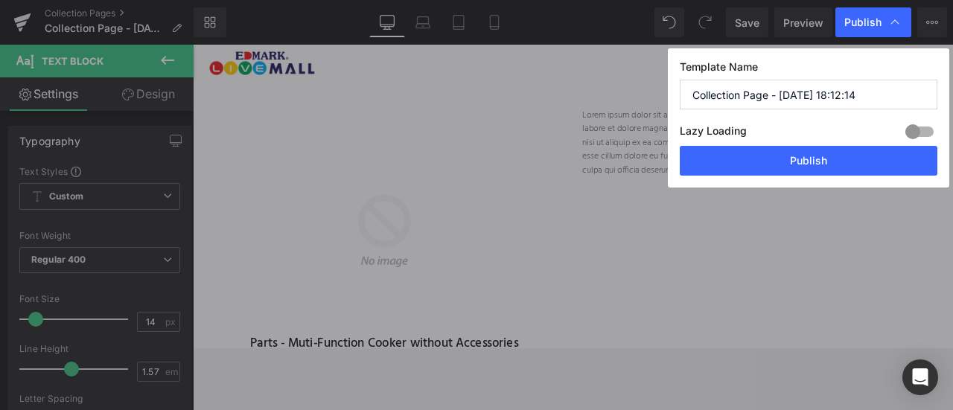
click at [914, 126] on div at bounding box center [920, 132] width 36 height 24
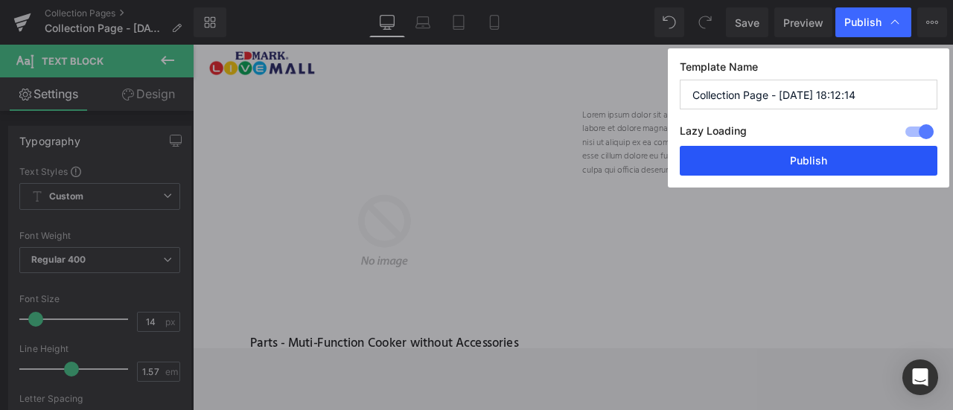
click at [840, 156] on button "Publish" at bounding box center [809, 161] width 258 height 30
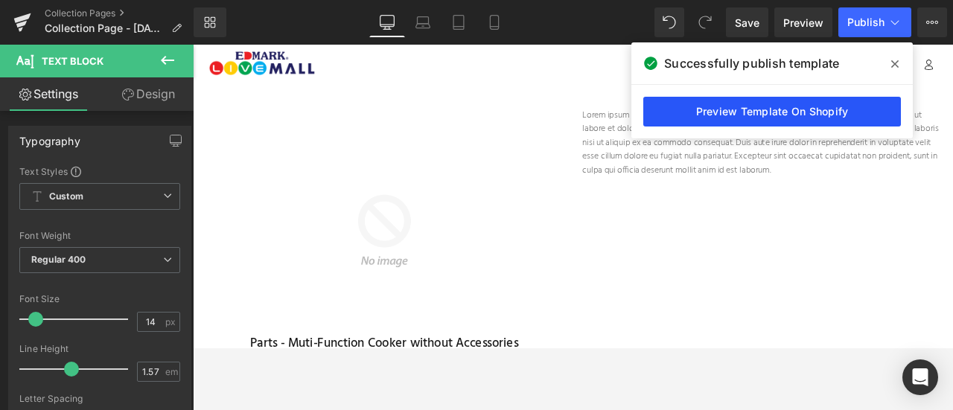
click at [847, 104] on link "Preview Template On Shopify" at bounding box center [773, 112] width 258 height 30
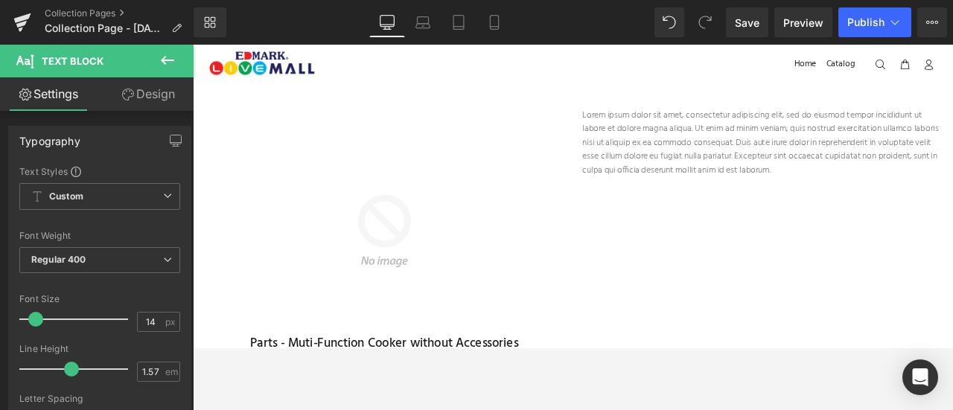
click at [166, 58] on icon at bounding box center [168, 60] width 18 height 18
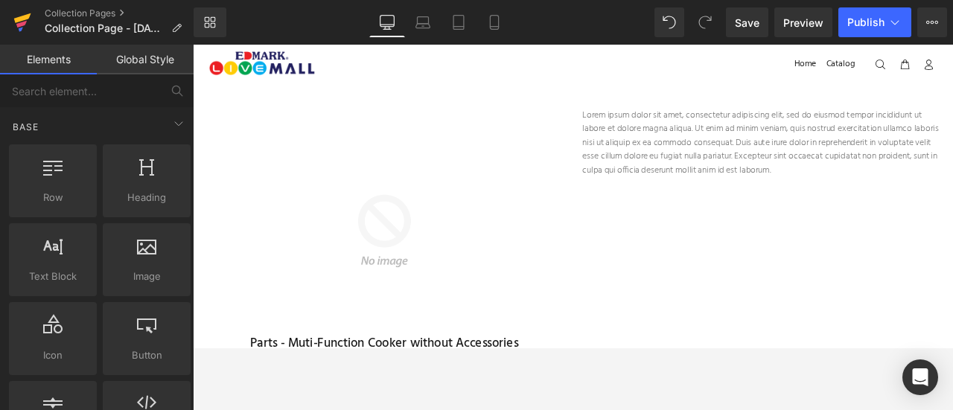
click at [15, 28] on icon at bounding box center [22, 22] width 18 height 37
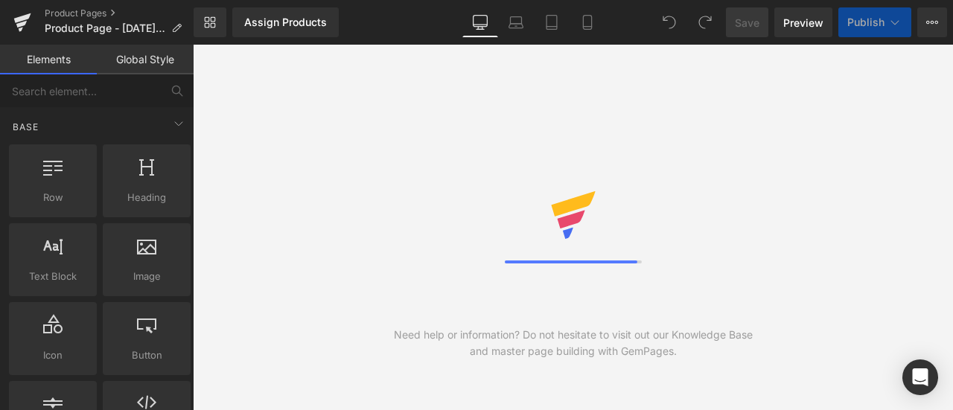
click at [279, 27] on div "Assign Products" at bounding box center [285, 22] width 83 height 12
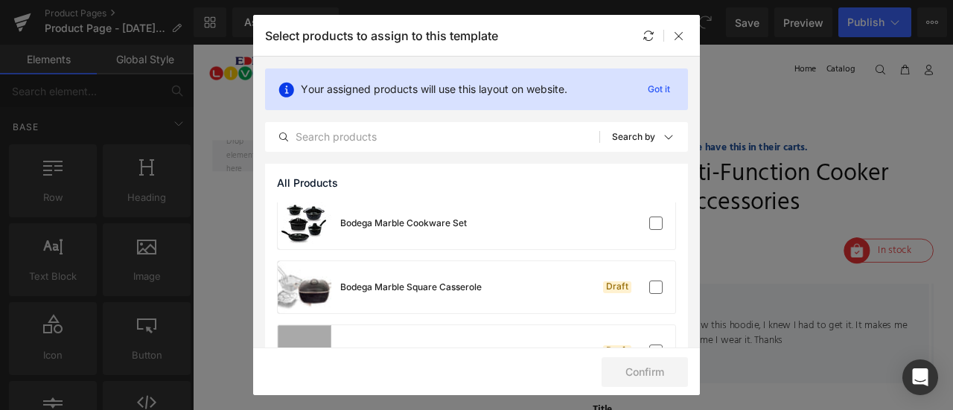
scroll to position [709, 0]
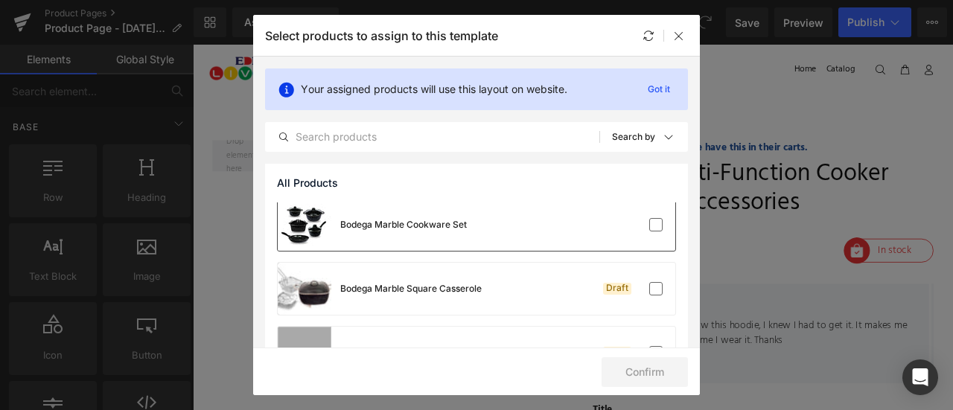
click at [511, 241] on div "Bodega Marble Cookware Set" at bounding box center [477, 225] width 398 height 52
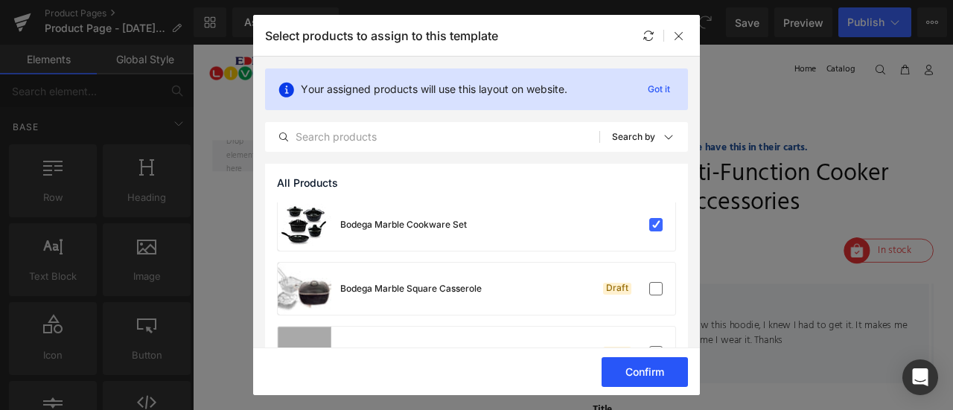
click at [638, 367] on button "Confirm" at bounding box center [645, 373] width 86 height 30
click at [726, 410] on div "Icon Icon Icon Icon Icon Icon List Hoz I love this! When I saw this hoodie, I k…" at bounding box center [866, 387] width 398 height 118
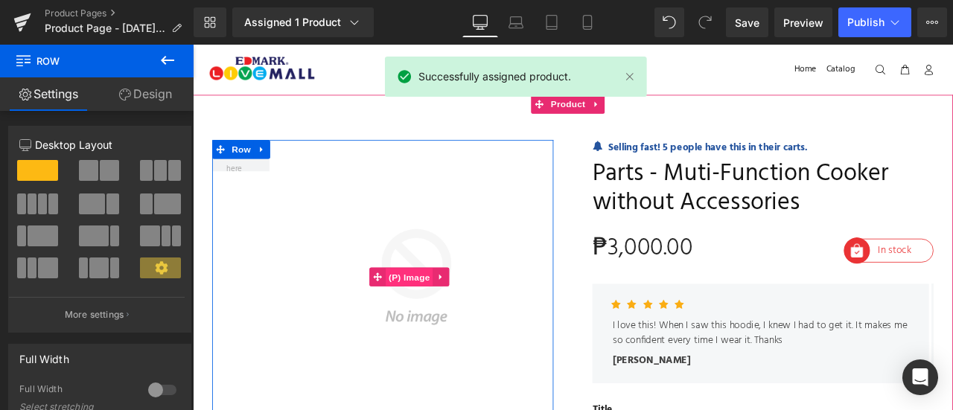
click at [475, 312] on span "(P) Image" at bounding box center [450, 321] width 57 height 22
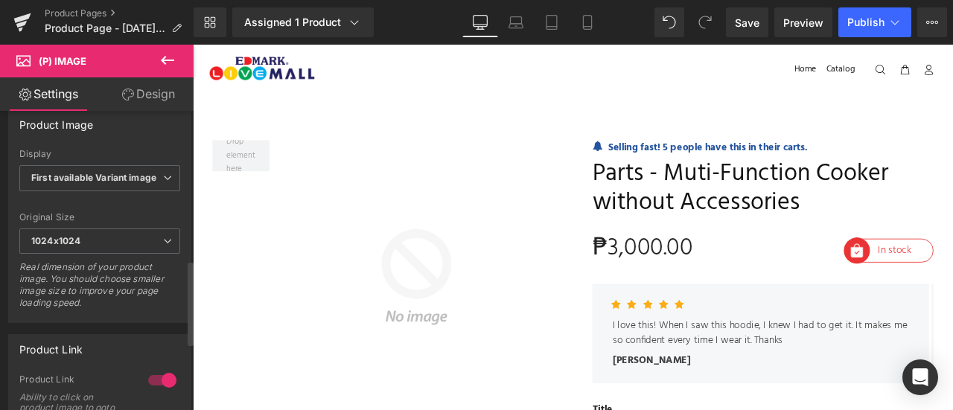
scroll to position [449, 0]
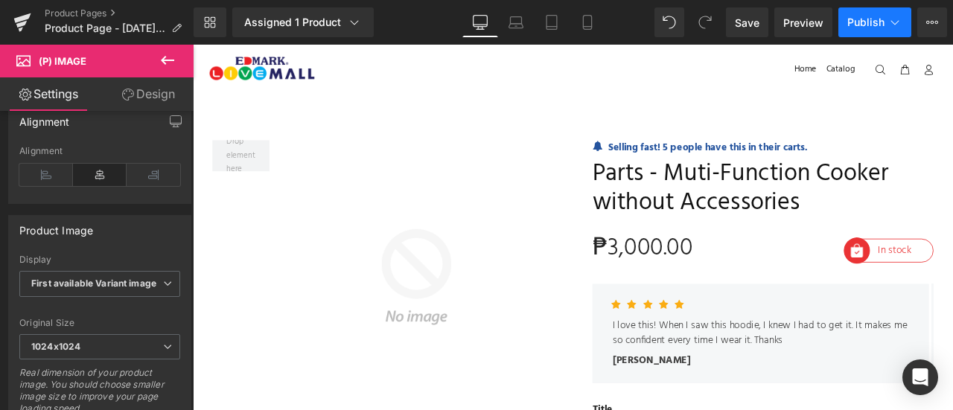
click at [862, 16] on span "Publish" at bounding box center [866, 22] width 37 height 12
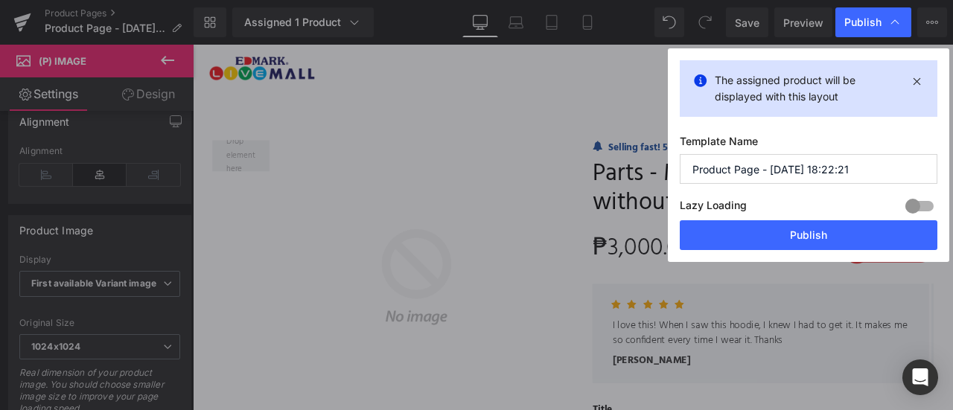
click at [914, 212] on div at bounding box center [920, 206] width 36 height 24
click at [778, 164] on input "Product Page - [DATE] 18:22:21" at bounding box center [809, 169] width 258 height 30
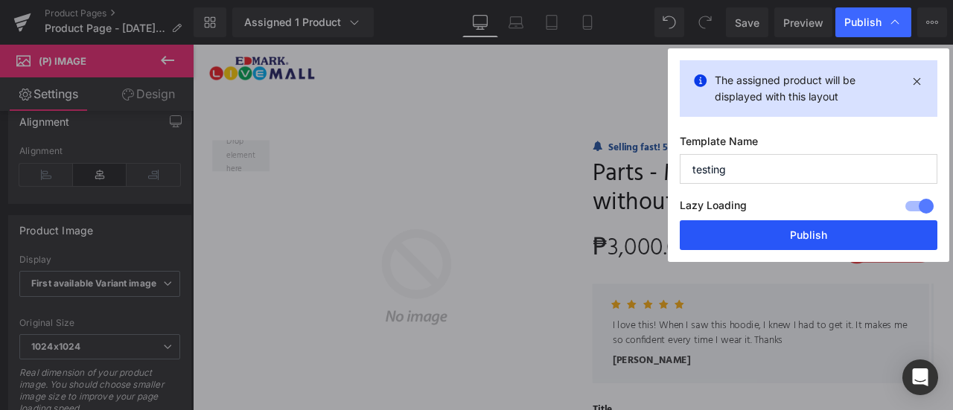
type input "testing"
click at [780, 230] on button "Publish" at bounding box center [809, 235] width 258 height 30
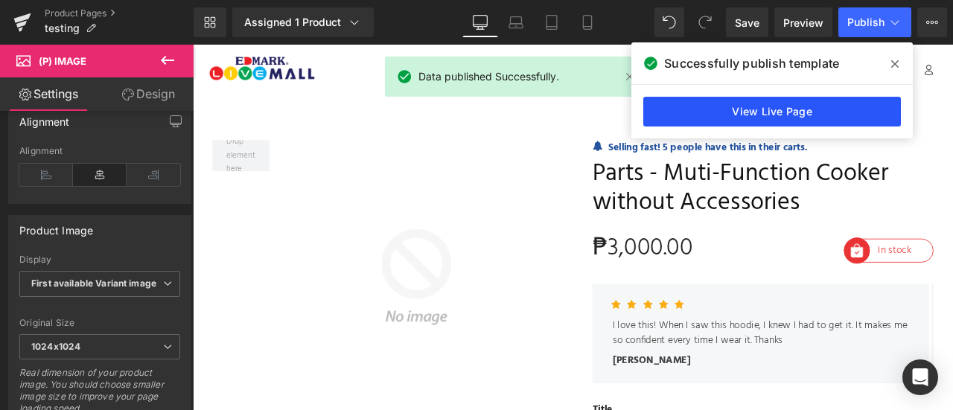
click at [782, 106] on link "View Live Page" at bounding box center [773, 112] width 258 height 30
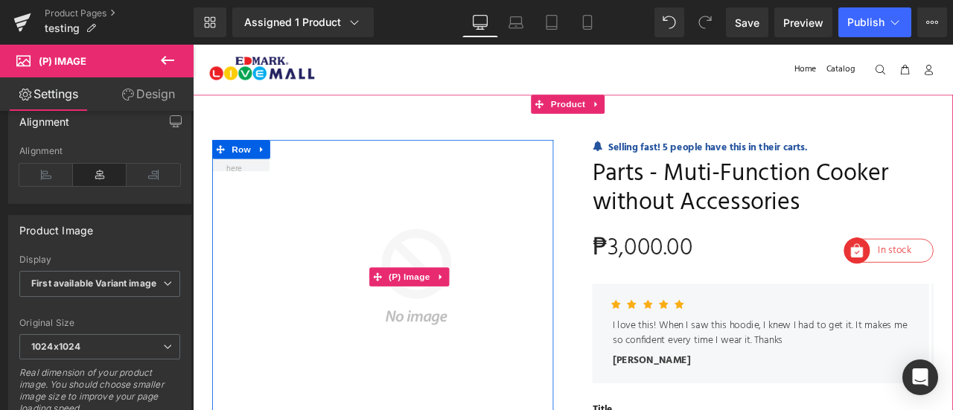
click at [573, 250] on img at bounding box center [452, 320] width 337 height 325
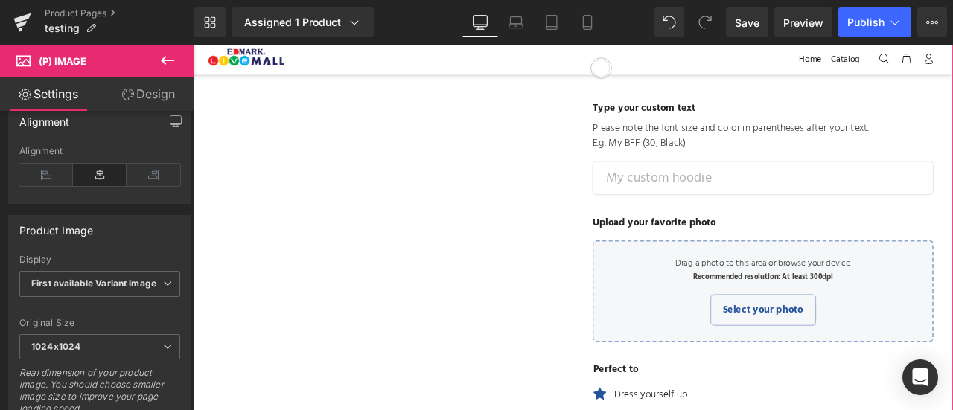
scroll to position [437, 0]
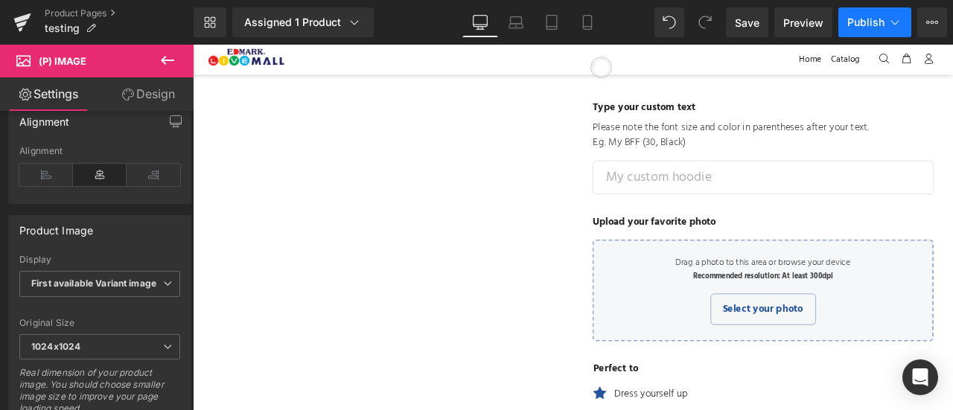
click at [900, 23] on icon at bounding box center [895, 22] width 15 height 15
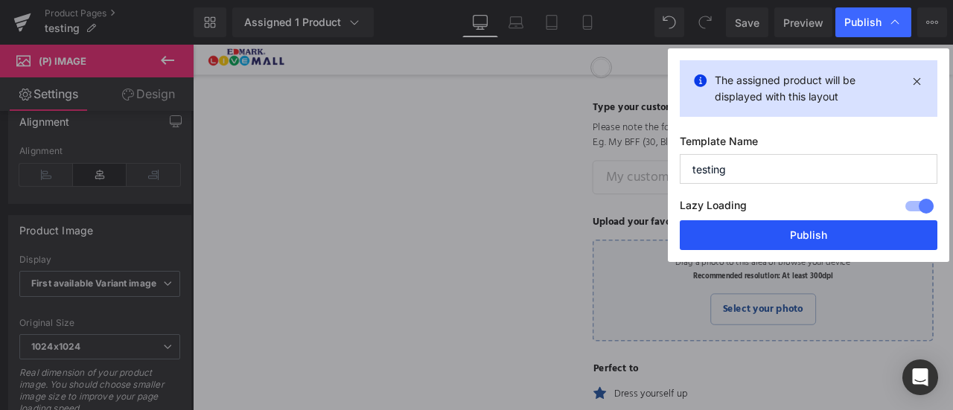
click at [819, 239] on button "Publish" at bounding box center [809, 235] width 258 height 30
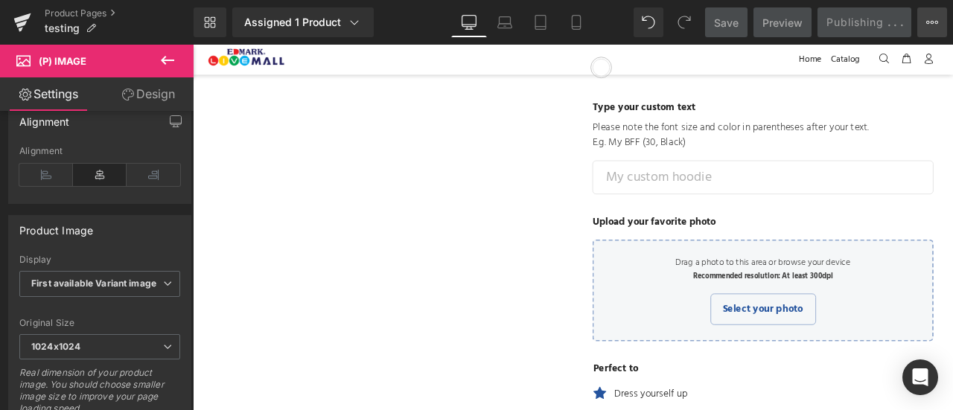
click at [935, 28] on icon at bounding box center [933, 22] width 12 height 12
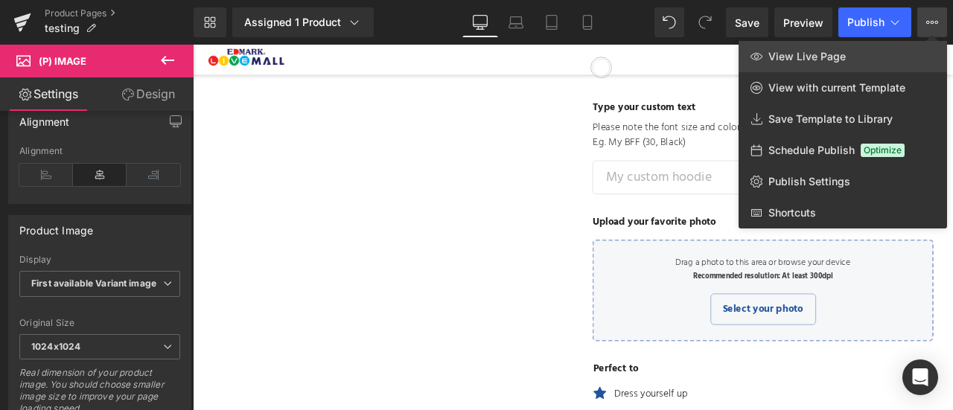
click at [864, 63] on link "View Live Page" at bounding box center [843, 56] width 209 height 31
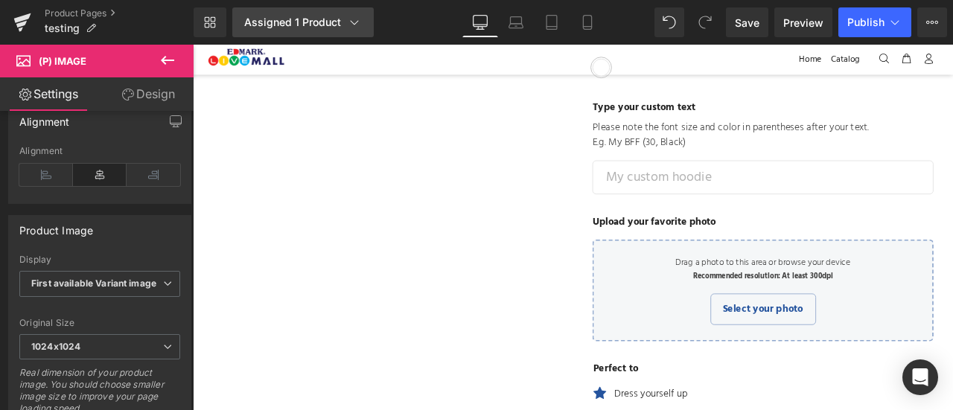
click at [297, 36] on link "Assigned 1 Product" at bounding box center [303, 22] width 142 height 30
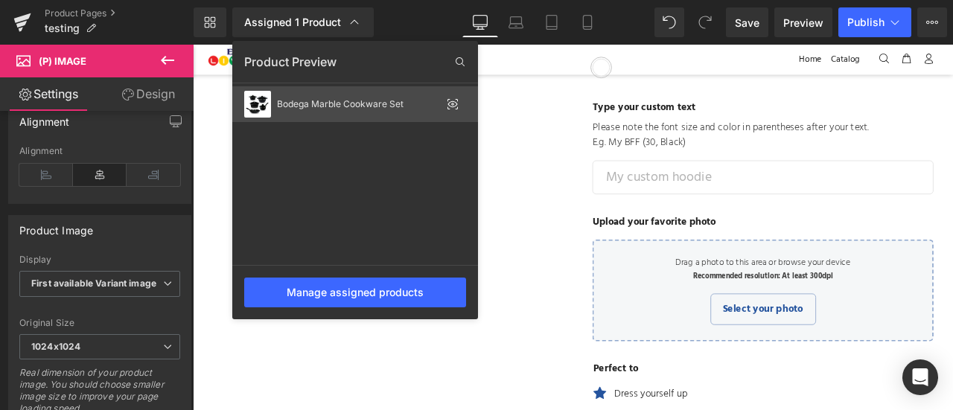
click at [450, 104] on icon at bounding box center [453, 104] width 12 height 12
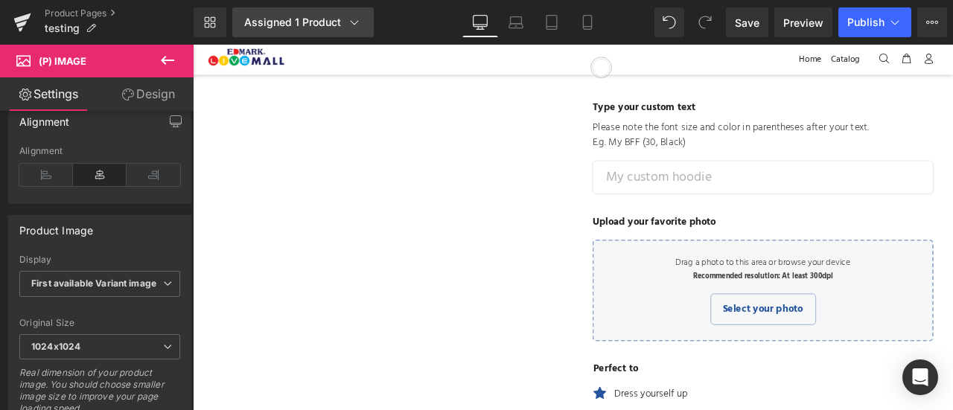
click at [344, 25] on div "Assigned 1 Product" at bounding box center [303, 22] width 118 height 15
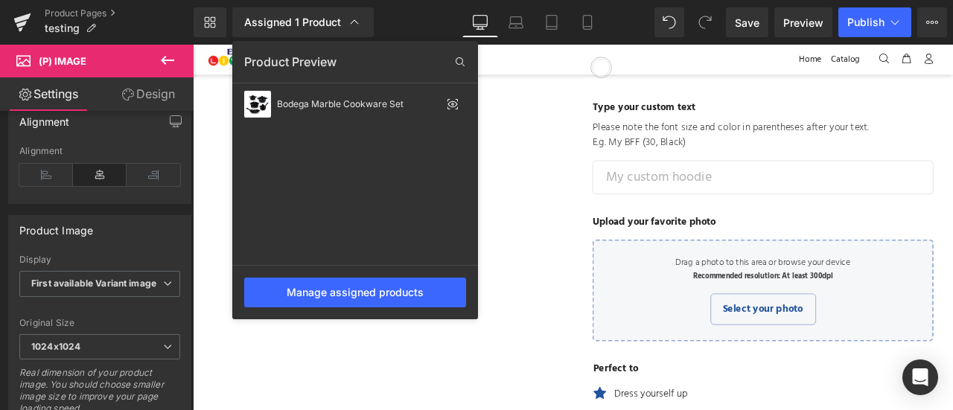
click at [368, 308] on div "Manage assigned products" at bounding box center [355, 292] width 246 height 54
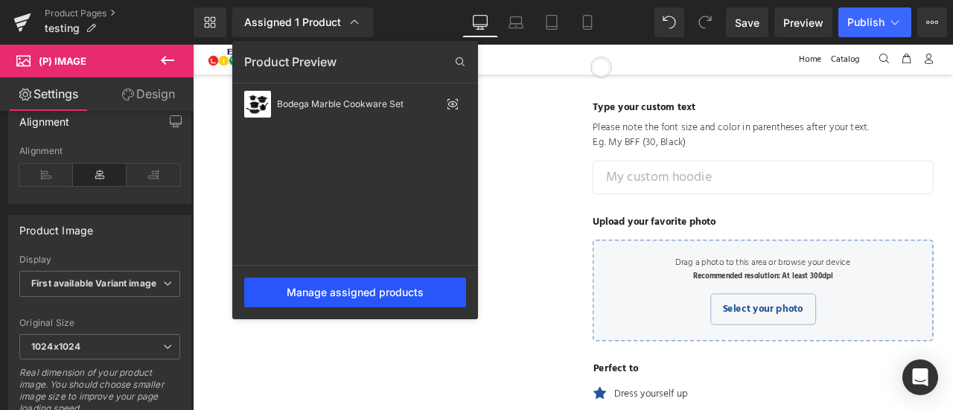
click at [371, 298] on div "Manage assigned products" at bounding box center [355, 293] width 222 height 30
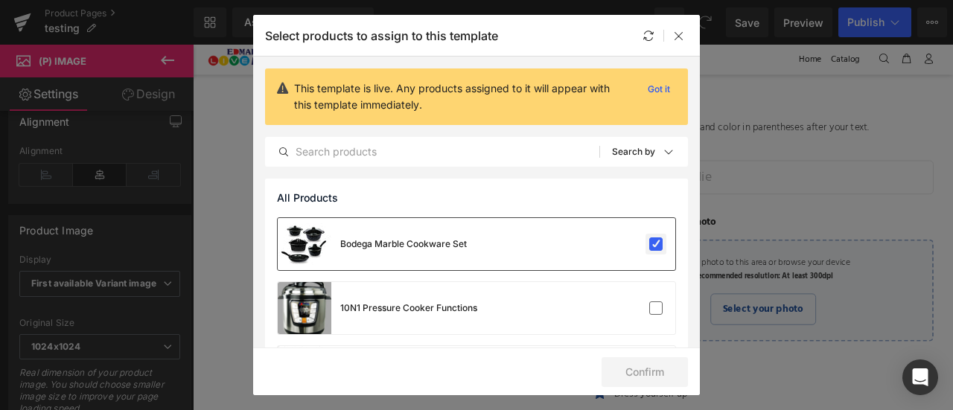
click at [649, 244] on label at bounding box center [655, 244] width 13 height 13
click at [656, 244] on input "checkbox" at bounding box center [656, 244] width 0 height 0
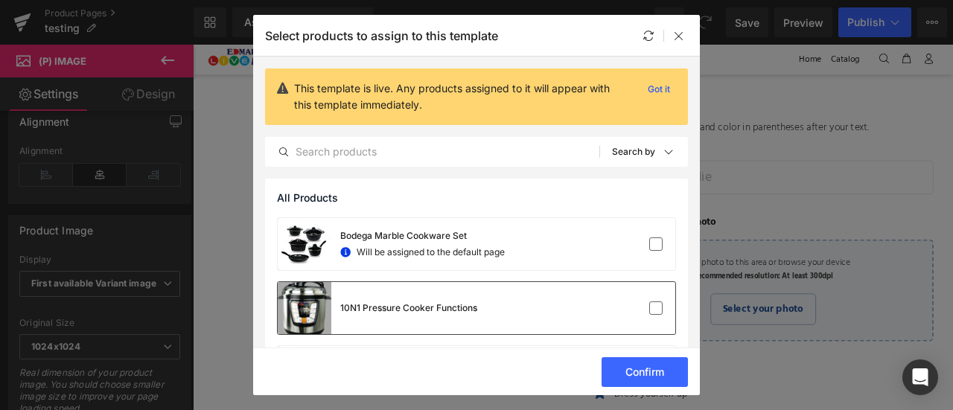
click at [638, 313] on div at bounding box center [630, 308] width 66 height 15
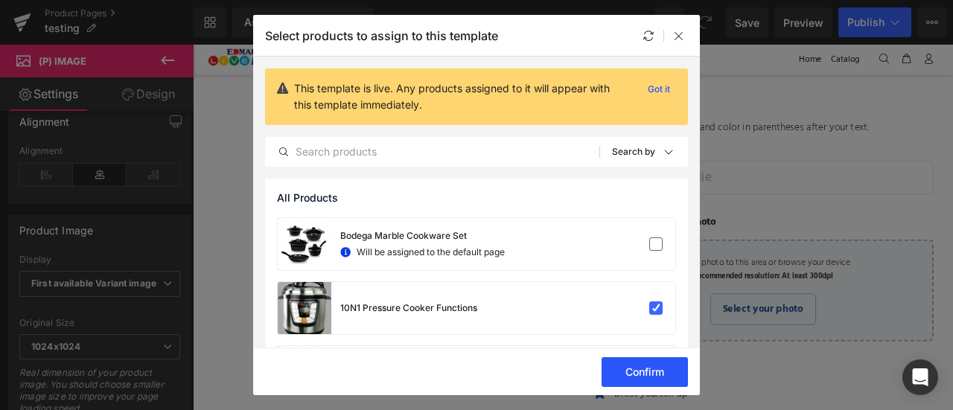
click at [655, 373] on button "Confirm" at bounding box center [645, 373] width 86 height 30
click at [655, 373] on button "Success" at bounding box center [635, 373] width 105 height 30
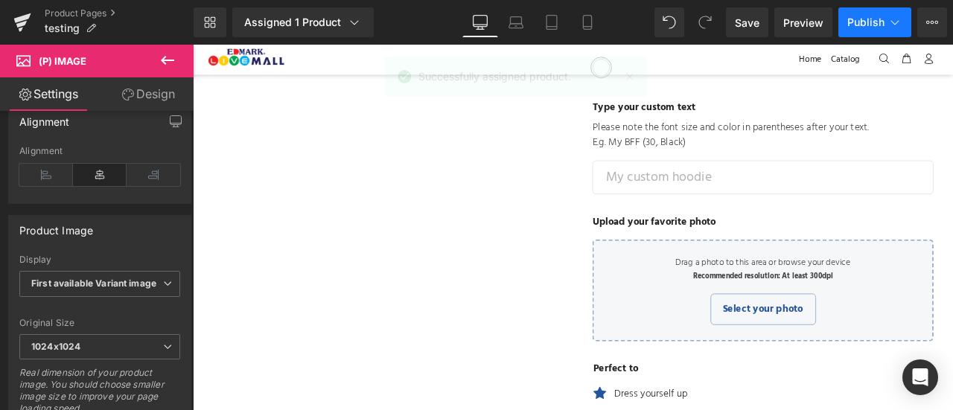
click at [867, 16] on span "Publish" at bounding box center [866, 22] width 37 height 12
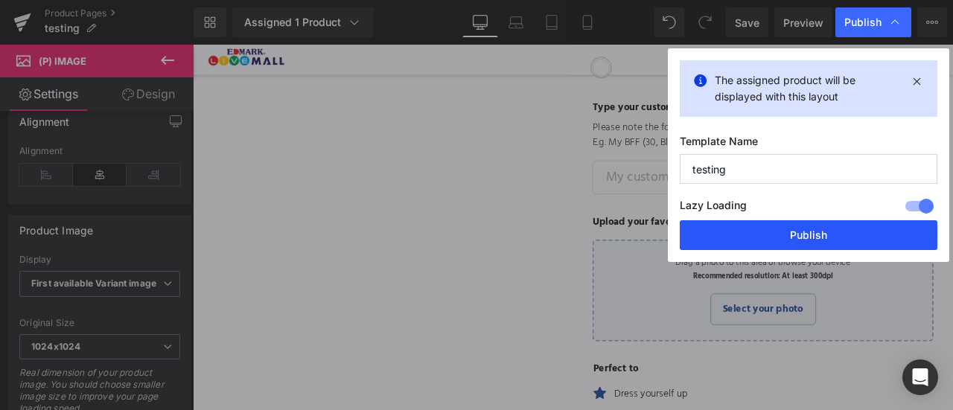
click at [797, 238] on button "Publish" at bounding box center [809, 235] width 258 height 30
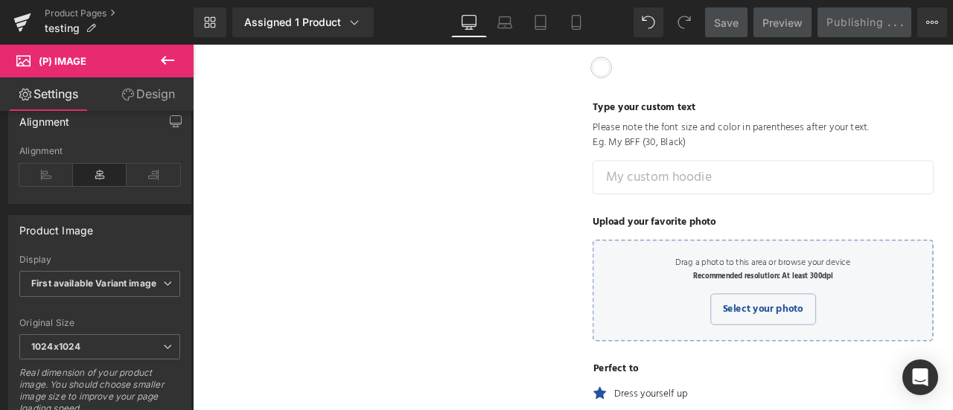
scroll to position [0, 0]
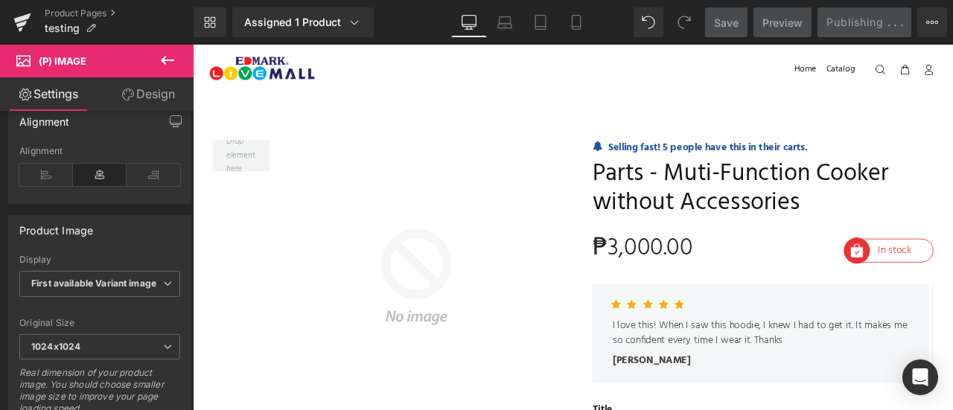
click at [801, 193] on span "Parts - Muti-Function Cooker without Accessories" at bounding box center [869, 216] width 404 height 68
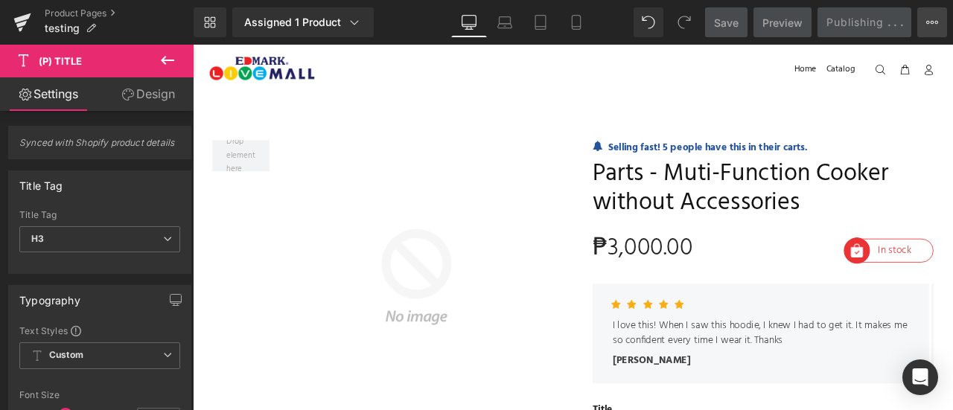
click at [932, 21] on icon at bounding box center [933, 22] width 4 height 3
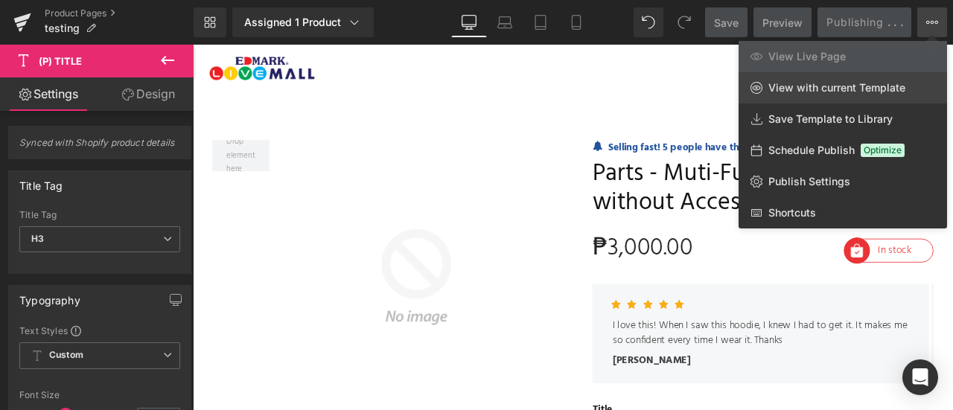
click at [898, 89] on span "View with current Template" at bounding box center [837, 87] width 137 height 13
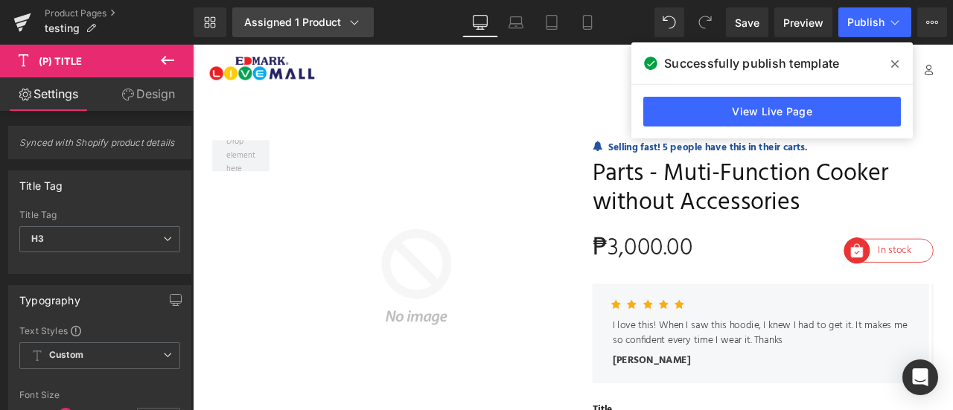
click at [324, 24] on div "Assigned 1 Product" at bounding box center [303, 22] width 118 height 15
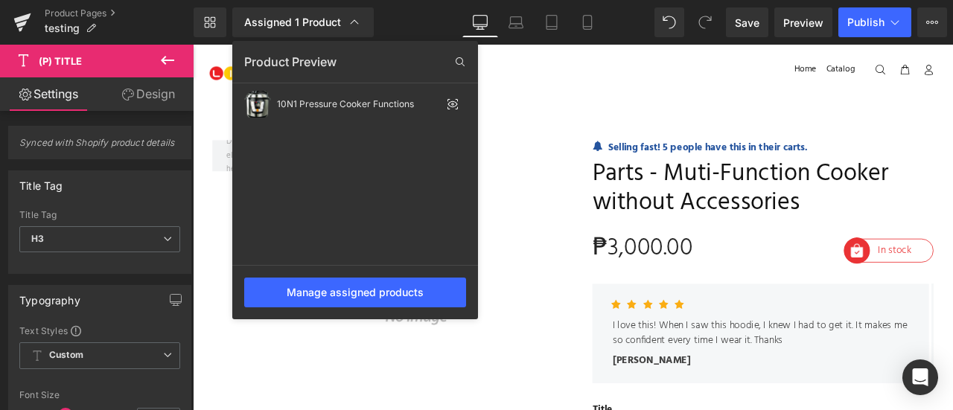
click at [167, 67] on icon at bounding box center [168, 60] width 18 height 18
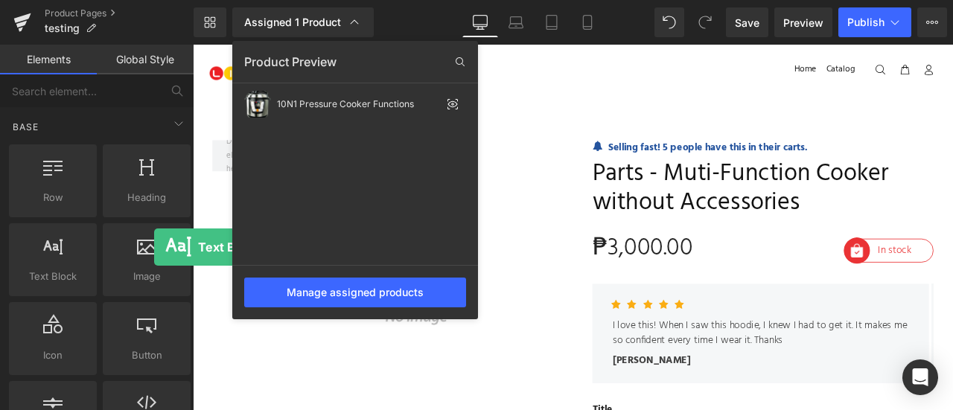
drag, startPoint x: 74, startPoint y: 288, endPoint x: 748, endPoint y: 152, distance: 687.7
click at [748, 152] on div "Text Block You are previewing how the will restyle your page. You can not edit …" at bounding box center [476, 218] width 953 height 436
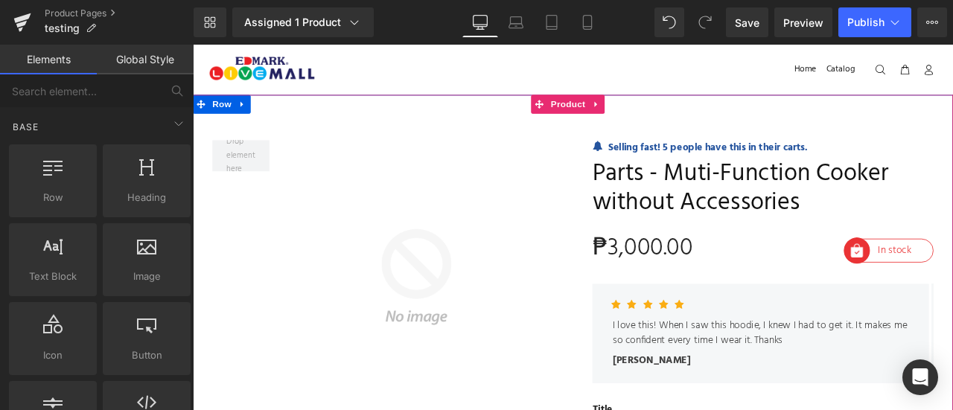
click at [850, 171] on div "Selling fast! 5 people have this in their carts. Text Block" at bounding box center [878, 167] width 386 height 18
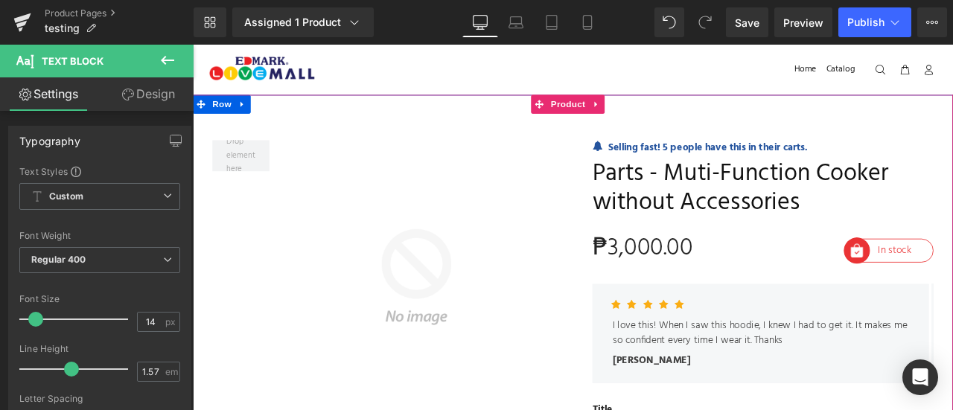
click at [168, 51] on button at bounding box center [168, 61] width 52 height 33
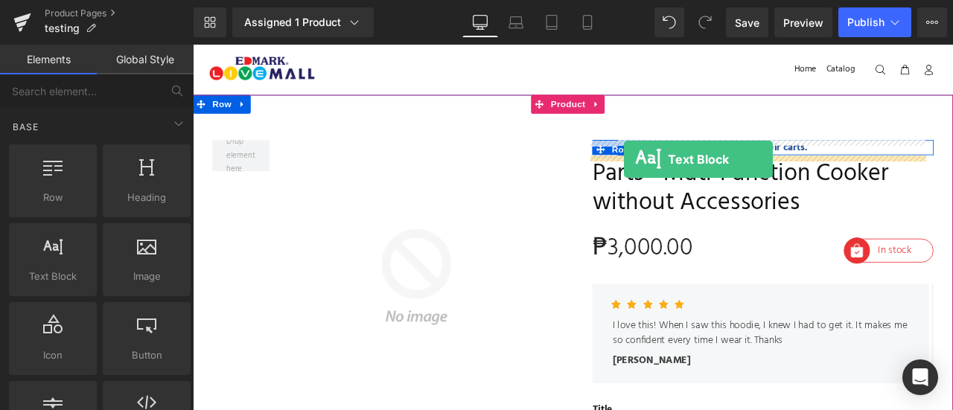
drag, startPoint x: 254, startPoint y: 307, endPoint x: 704, endPoint y: 180, distance: 467.3
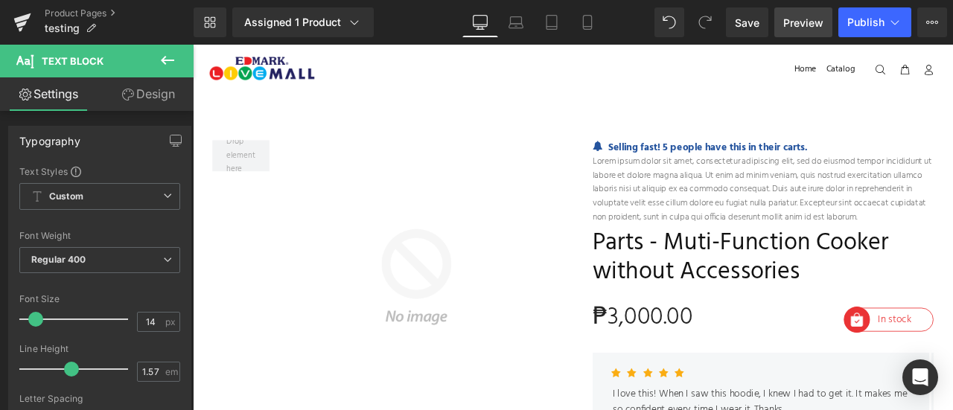
click at [807, 21] on span "Preview" at bounding box center [804, 23] width 40 height 16
click at [854, 25] on span "Publish" at bounding box center [866, 22] width 37 height 12
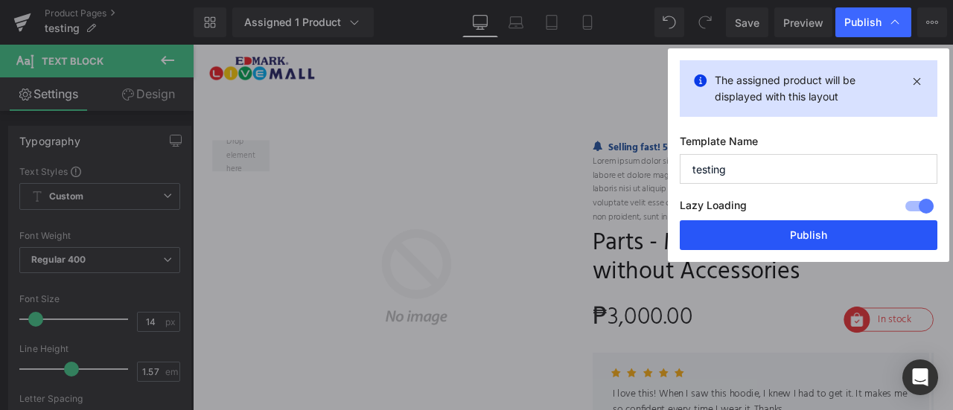
drag, startPoint x: 775, startPoint y: 248, endPoint x: 690, endPoint y: 240, distance: 85.3
click at [775, 247] on button "Publish" at bounding box center [809, 235] width 258 height 30
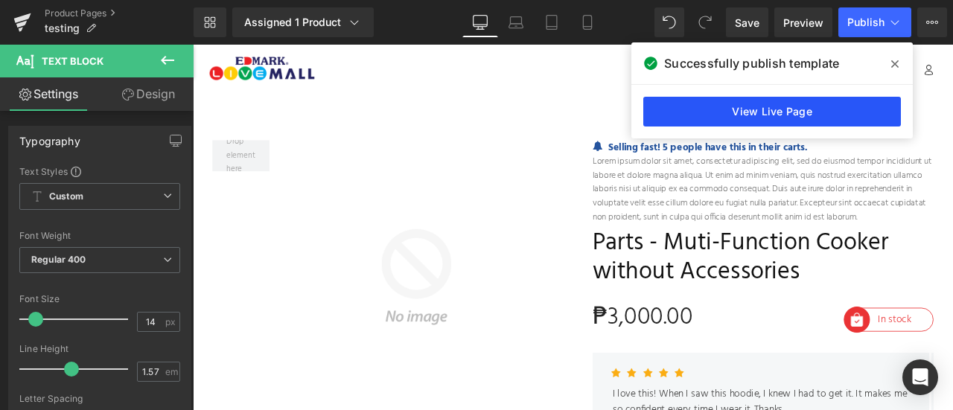
click at [754, 114] on link "View Live Page" at bounding box center [773, 112] width 258 height 30
